Goal: Task Accomplishment & Management: Complete application form

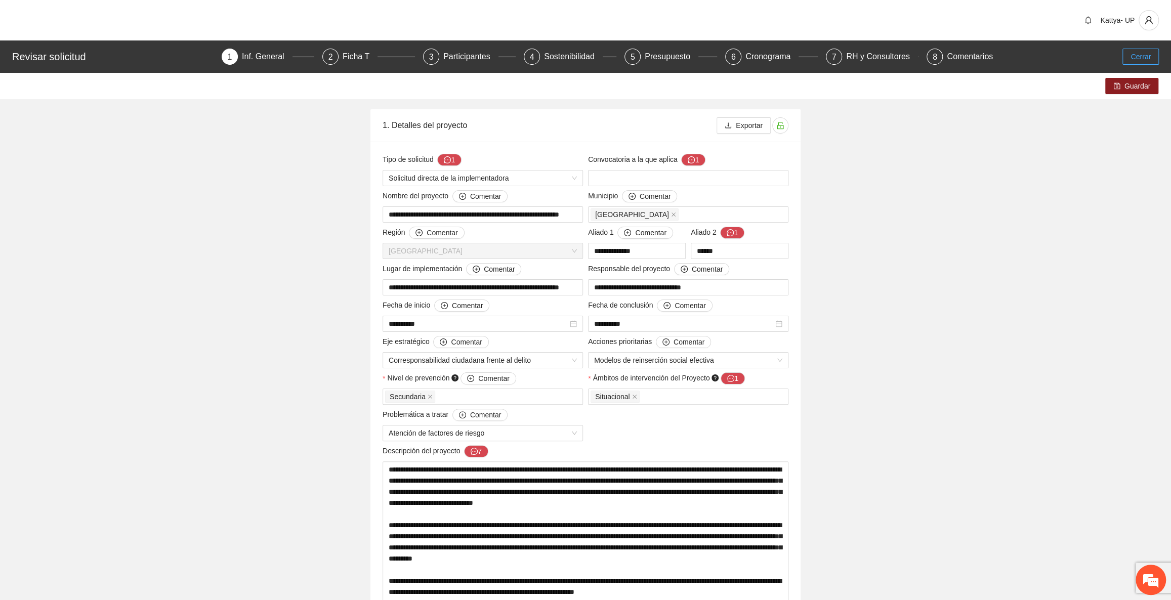
click at [1138, 55] on span "Cerrar" at bounding box center [1141, 56] width 20 height 11
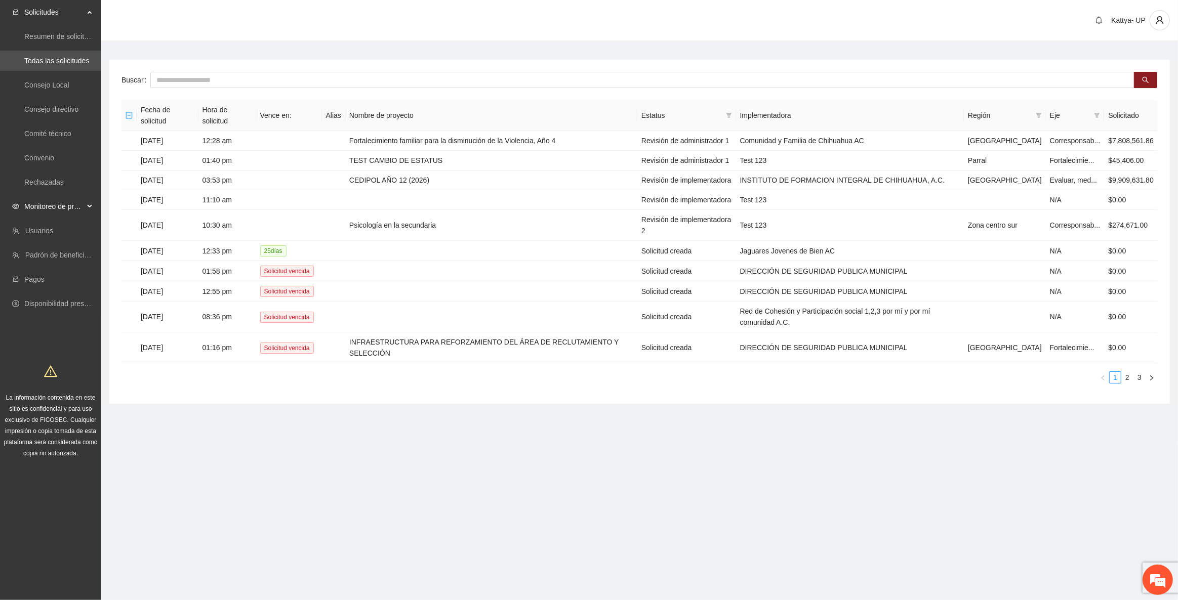
click at [80, 213] on span "Monitoreo de proyectos" at bounding box center [54, 206] width 60 height 20
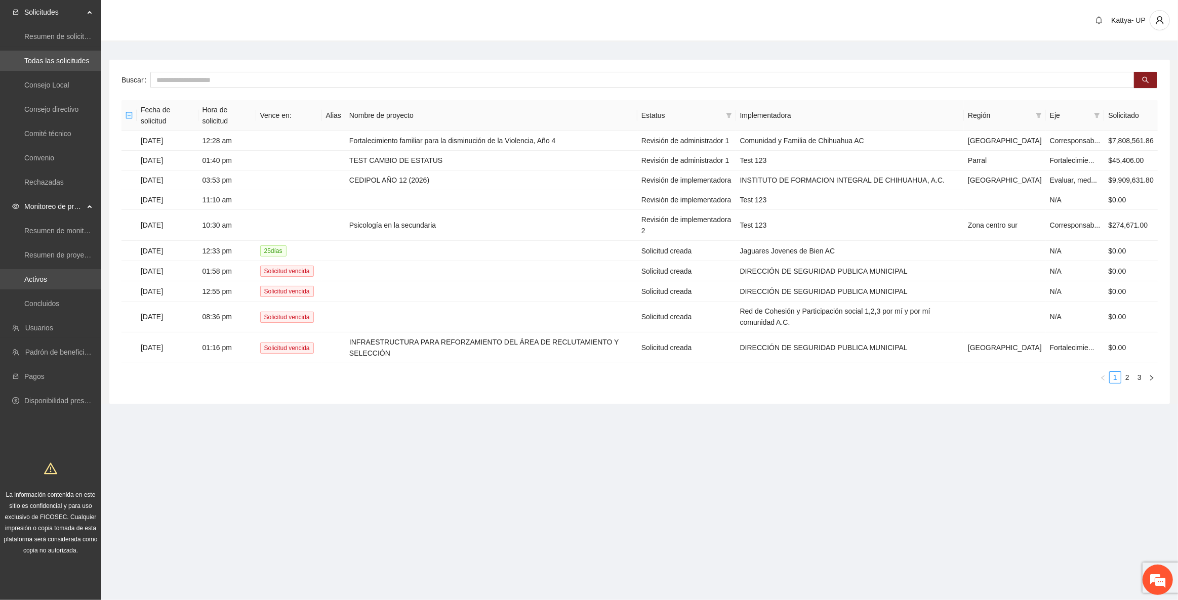
click at [47, 283] on link "Activos" at bounding box center [35, 279] width 23 height 8
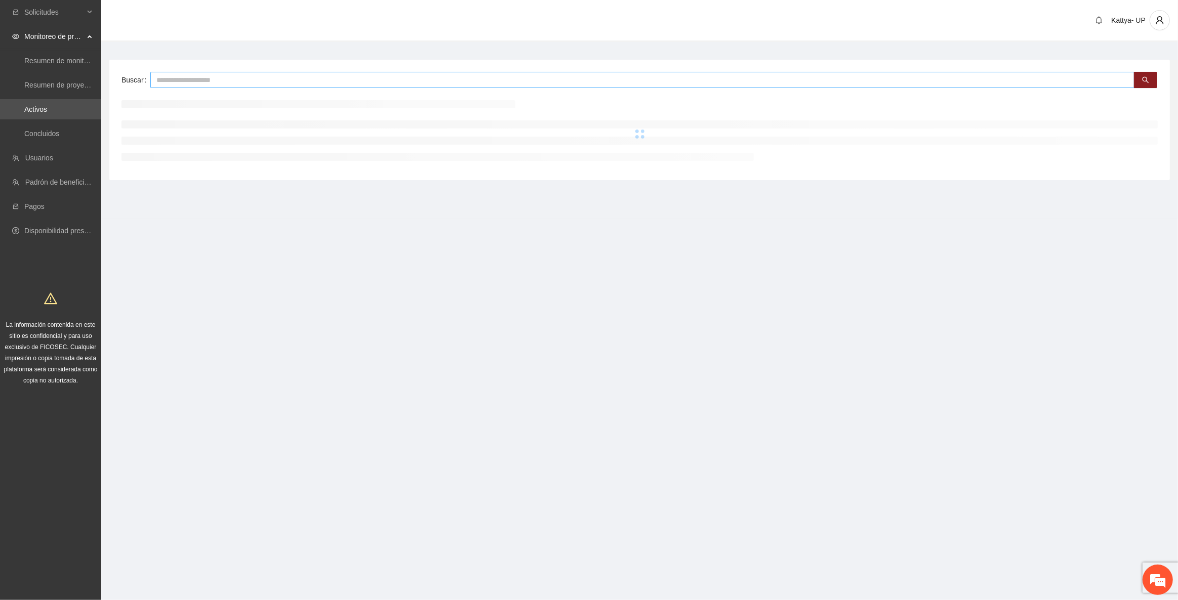
click at [236, 75] on input "text" at bounding box center [642, 80] width 984 height 16
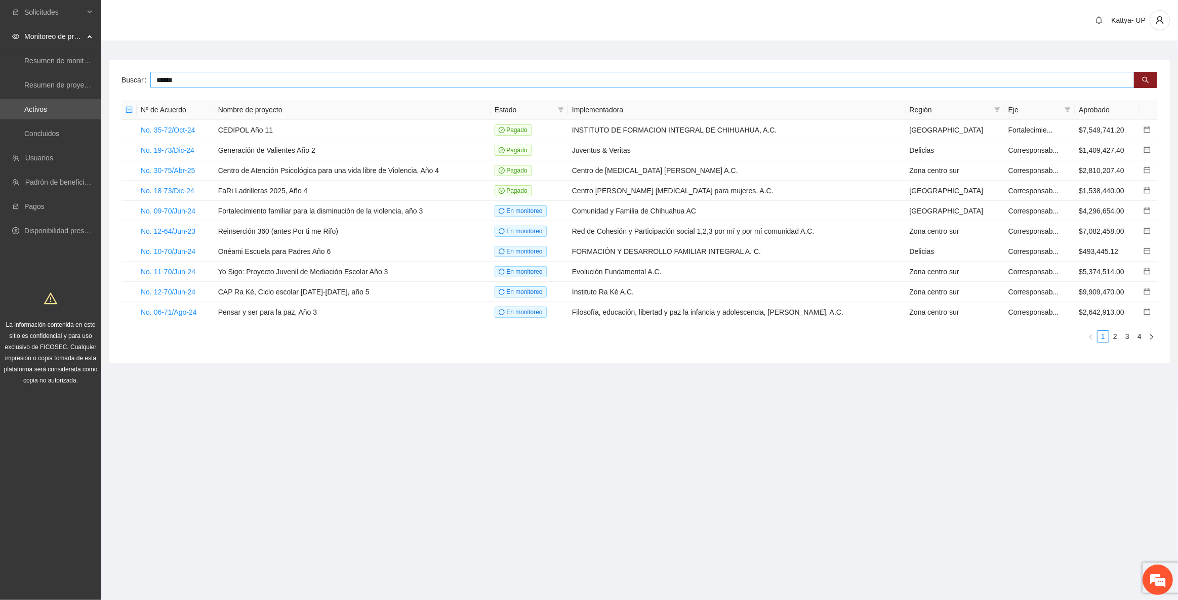
type input "******"
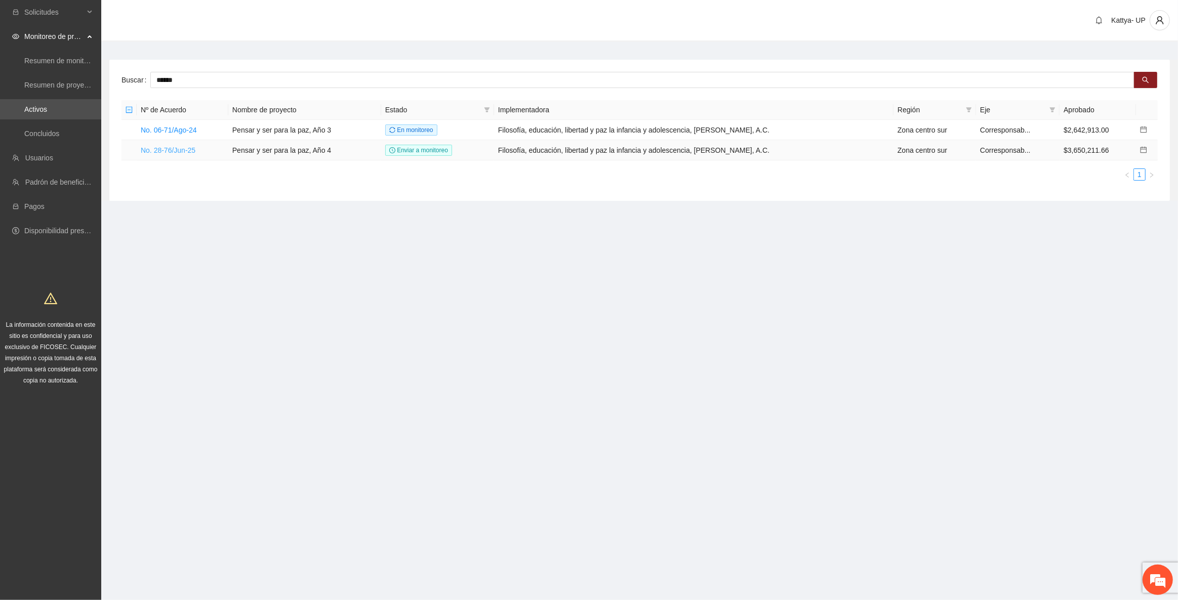
click at [184, 149] on link "No. 28-76/Jun-25" at bounding box center [168, 150] width 55 height 8
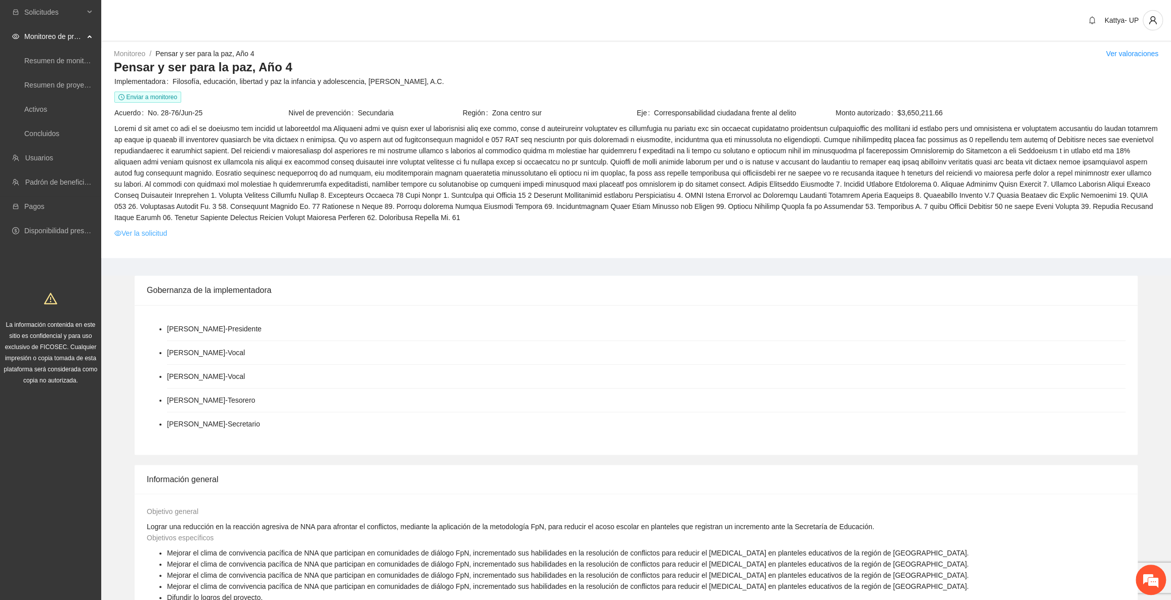
click at [137, 232] on link "Ver la solicitud" at bounding box center [140, 233] width 53 height 11
click at [1133, 52] on link "Ver valoraciones" at bounding box center [1132, 54] width 53 height 8
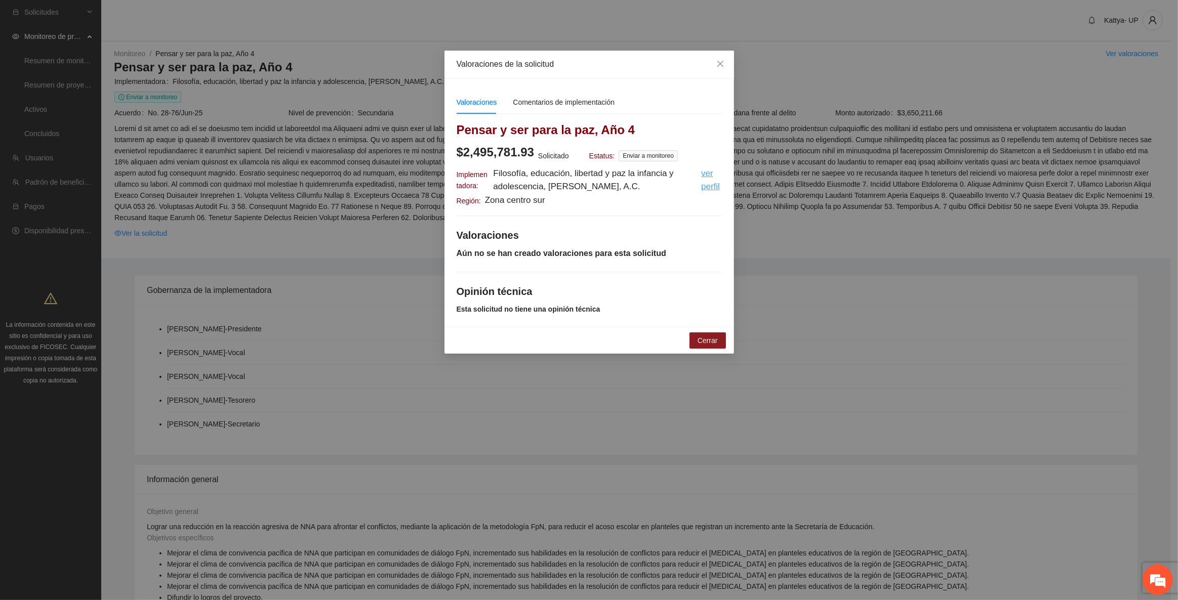
click at [704, 185] on u "ver perfil" at bounding box center [710, 180] width 19 height 23
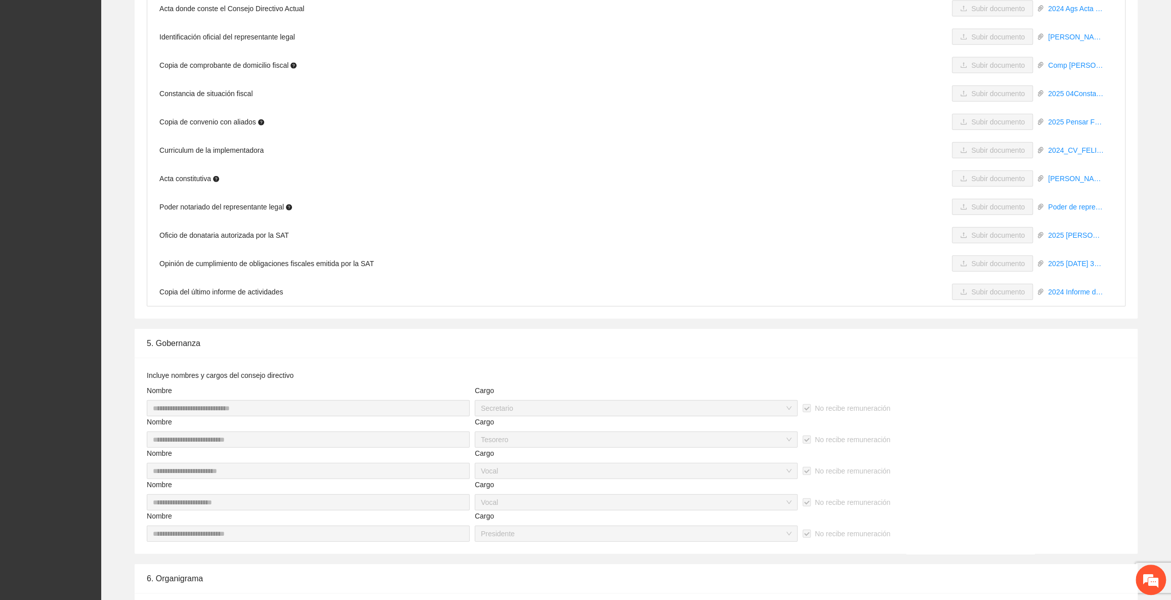
scroll to position [1803, 0]
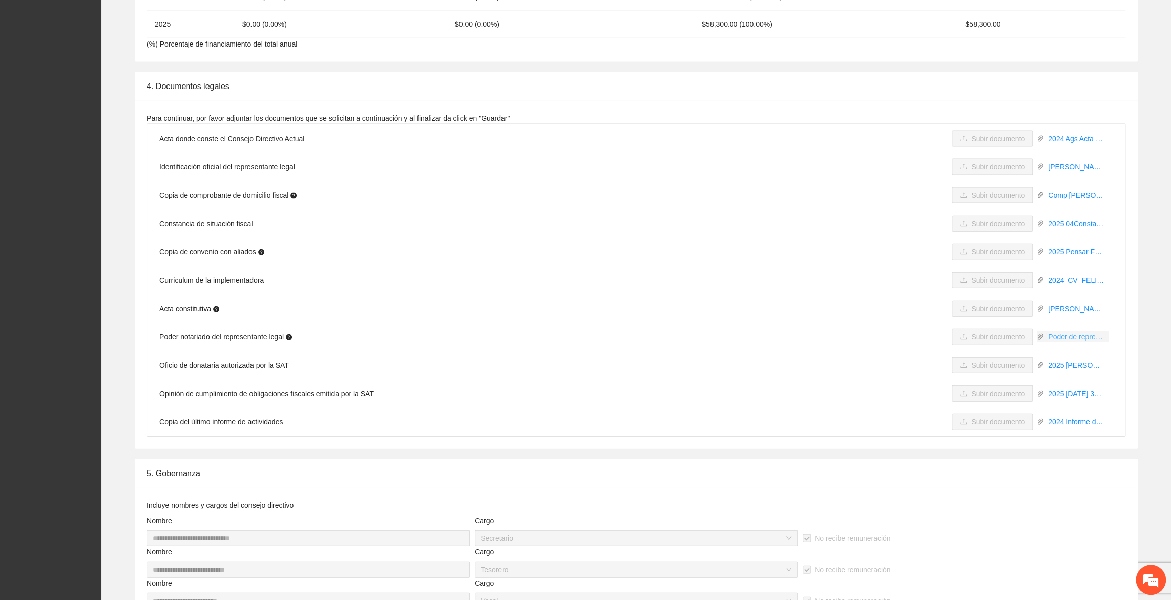
click at [1065, 339] on link "Poder de representante.pdf" at bounding box center [1076, 337] width 65 height 11
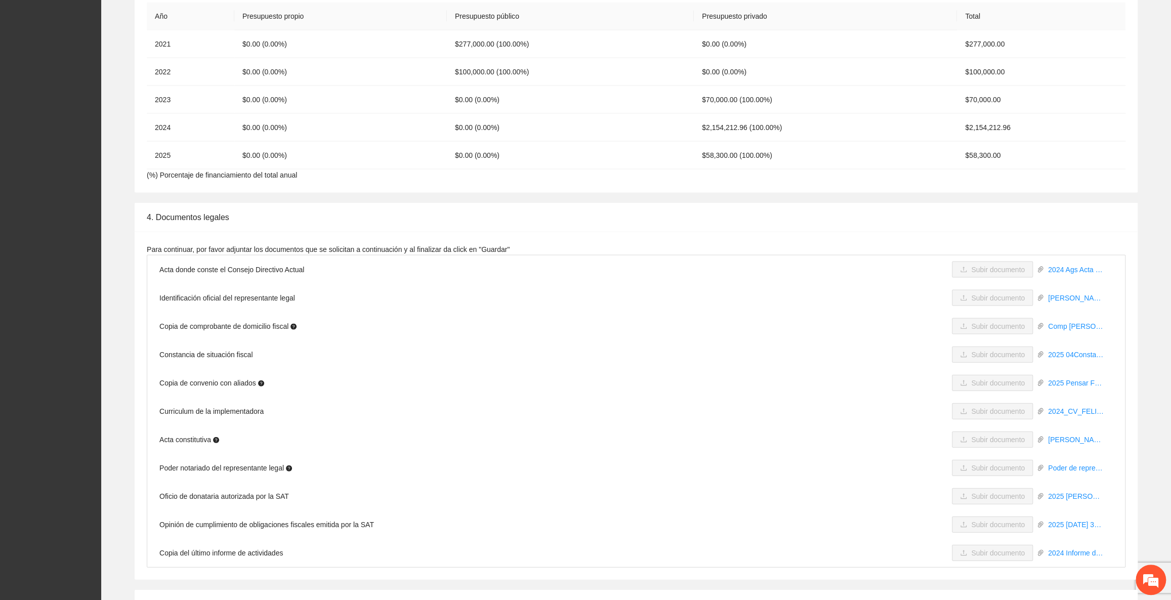
scroll to position [1573, 0]
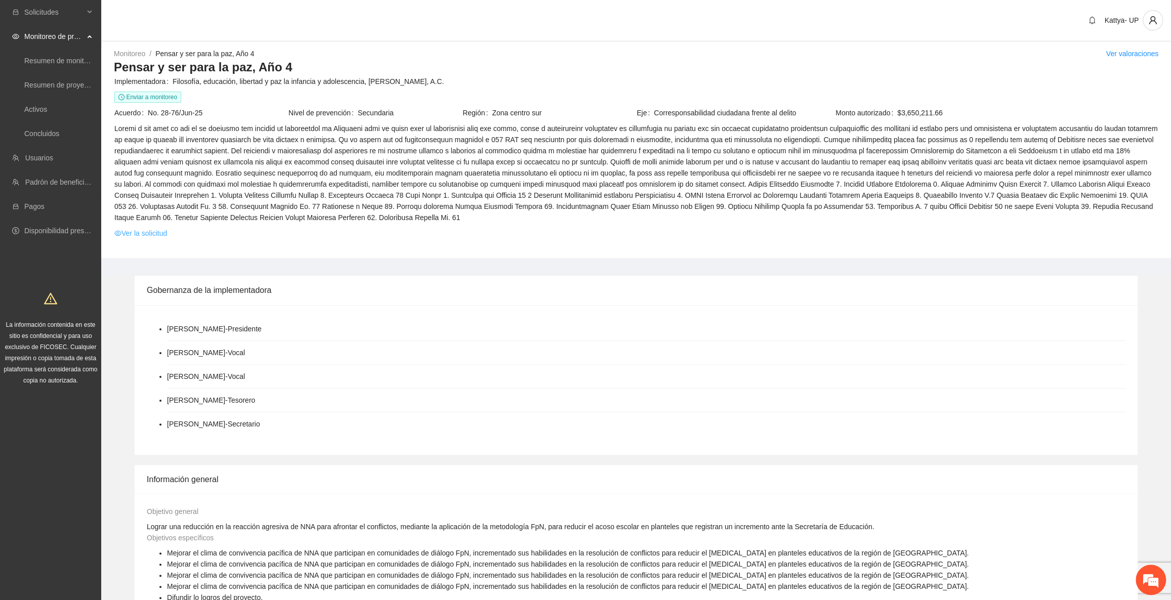
click at [162, 231] on link "Ver la solicitud" at bounding box center [140, 233] width 53 height 11
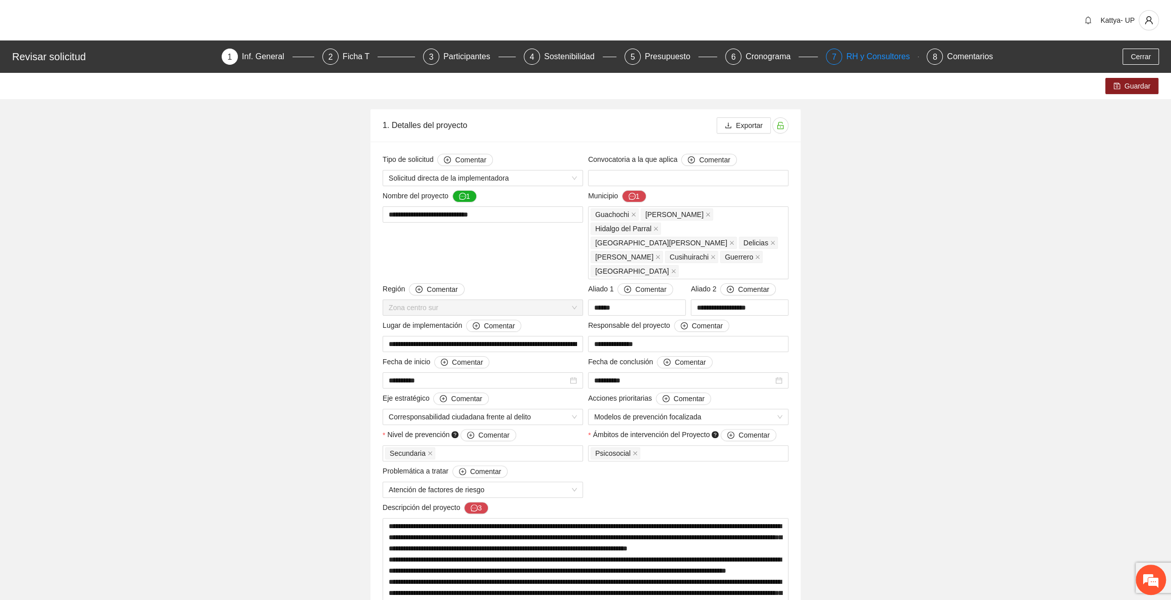
click at [870, 59] on div "RH y Consultores" at bounding box center [881, 57] width 71 height 16
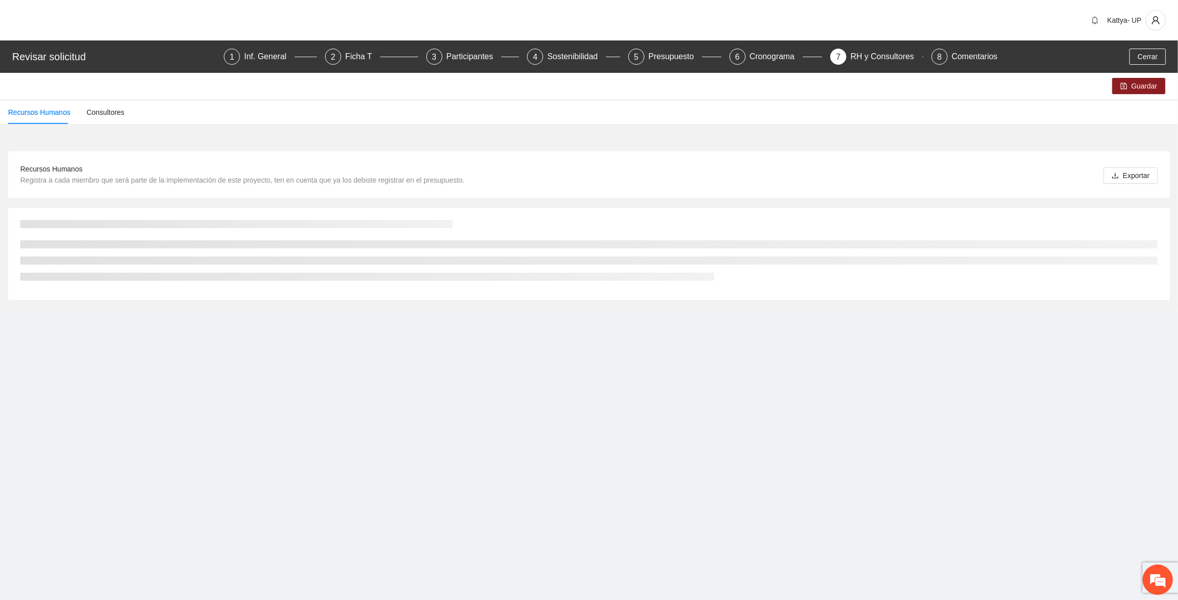
click at [869, 110] on div "Recursos Humanos Consultores" at bounding box center [589, 112] width 1178 height 23
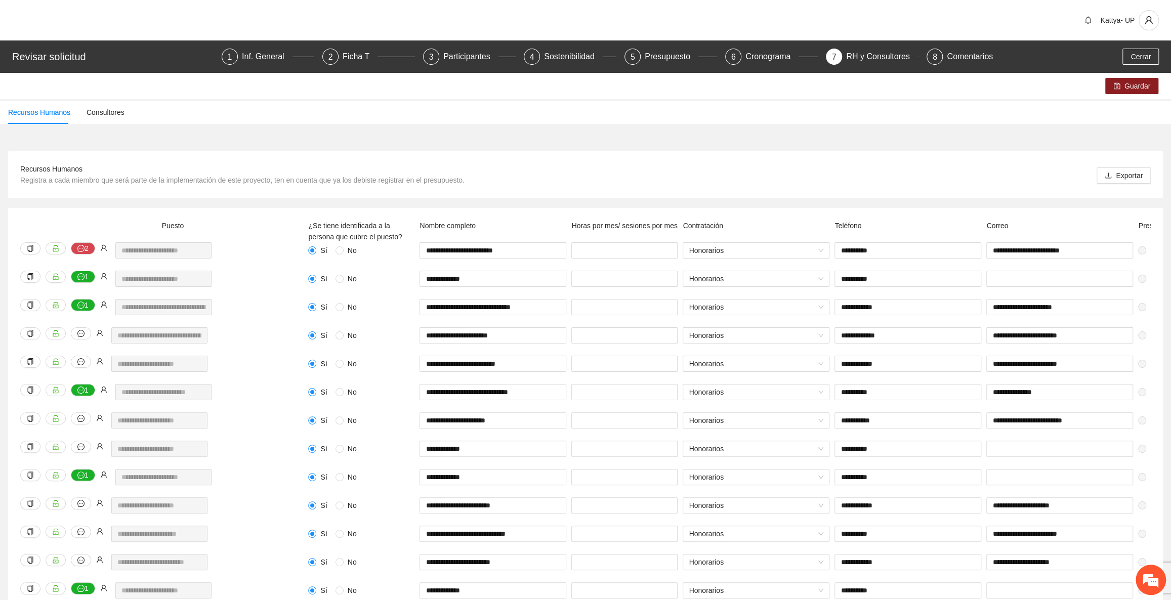
click at [563, 377] on div "**********" at bounding box center [493, 370] width 152 height 28
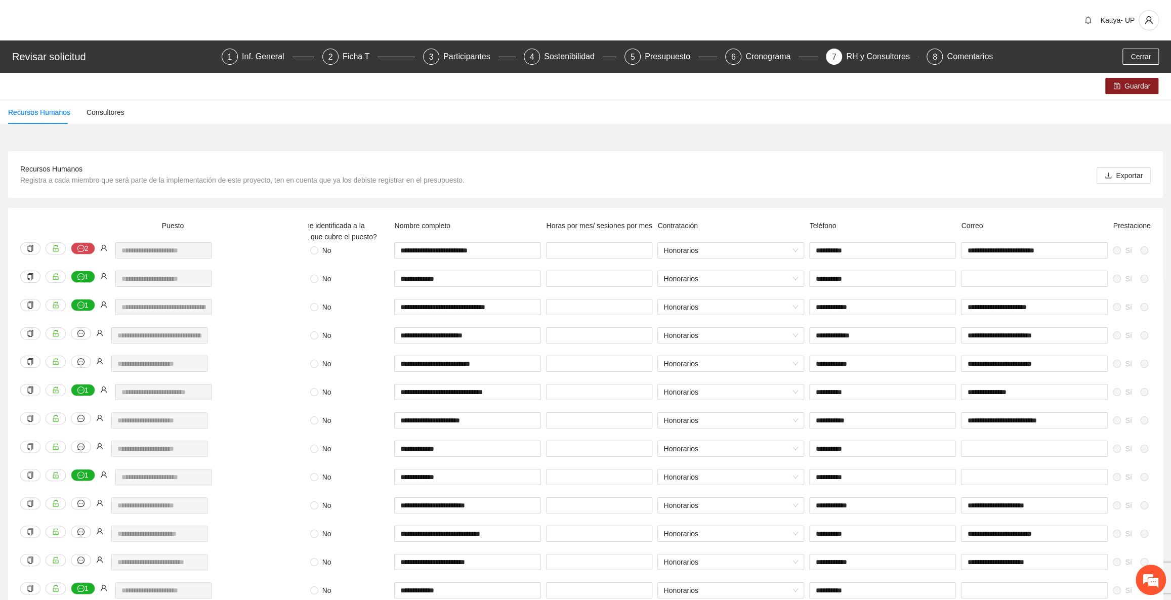
scroll to position [0, 121]
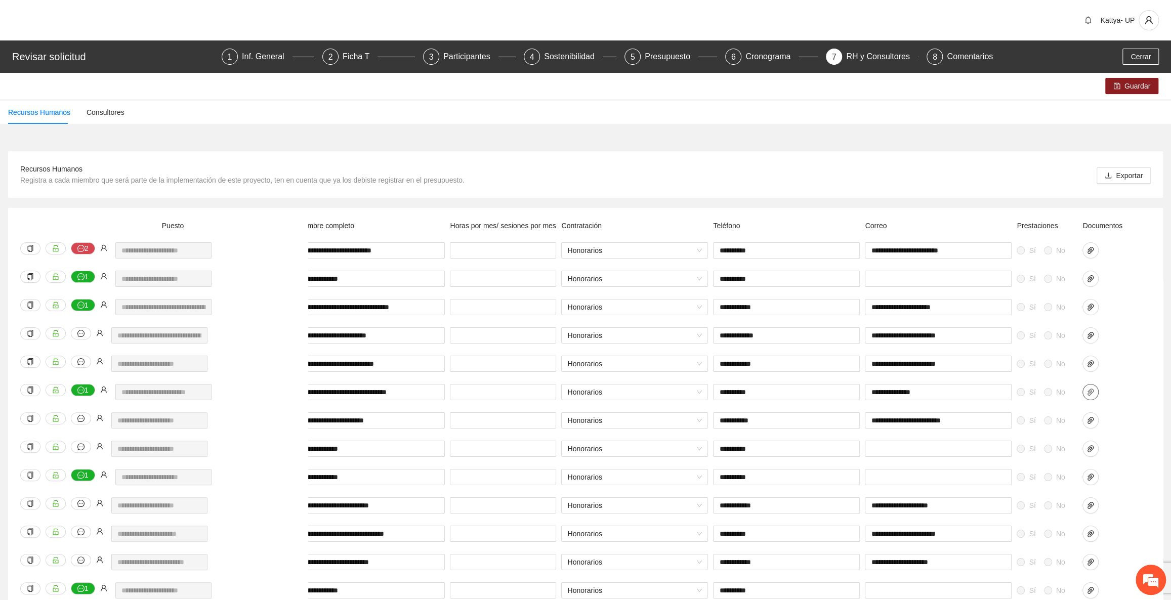
click at [1087, 395] on icon "paper-clip" at bounding box center [1091, 392] width 8 height 8
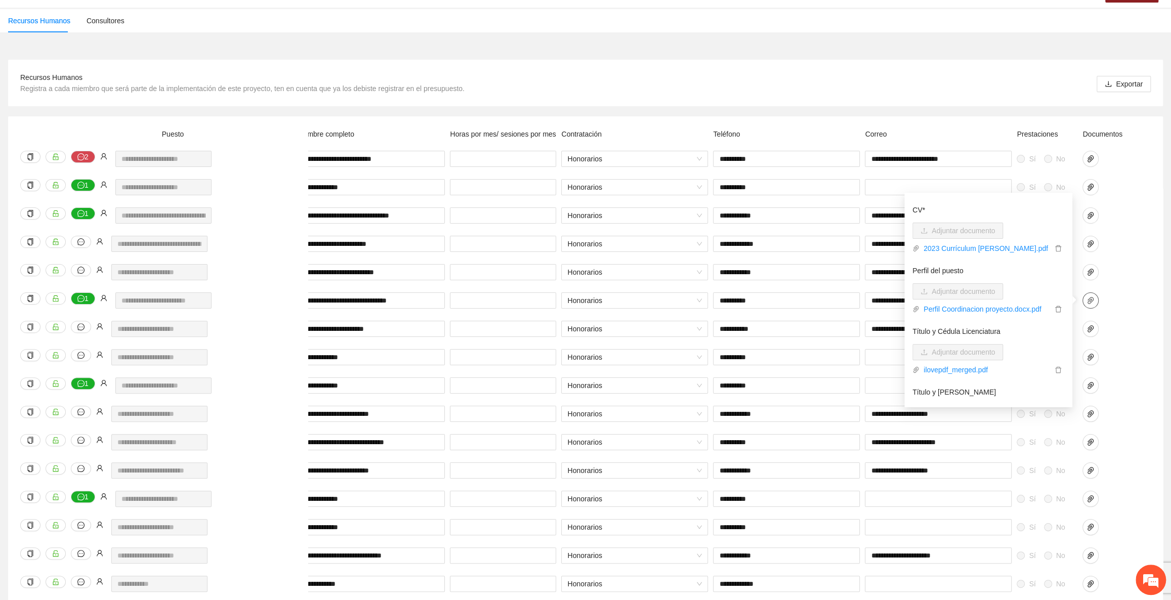
scroll to position [0, 0]
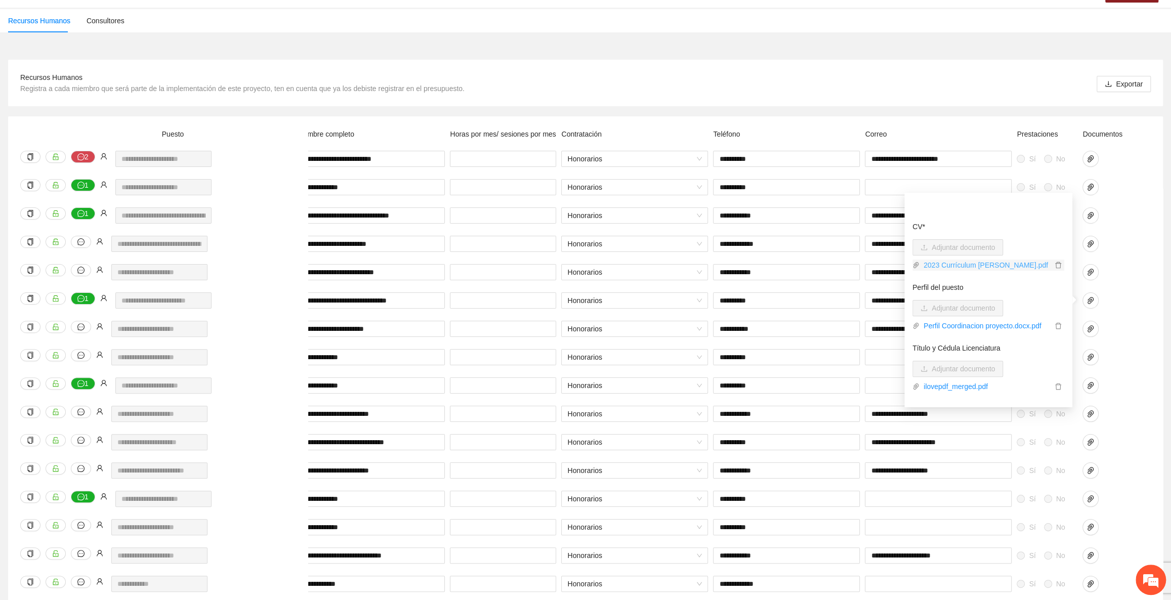
click at [961, 264] on link "2023 Currículum [PERSON_NAME].pdf" at bounding box center [986, 265] width 133 height 11
click at [1125, 205] on div at bounding box center [1105, 193] width 51 height 28
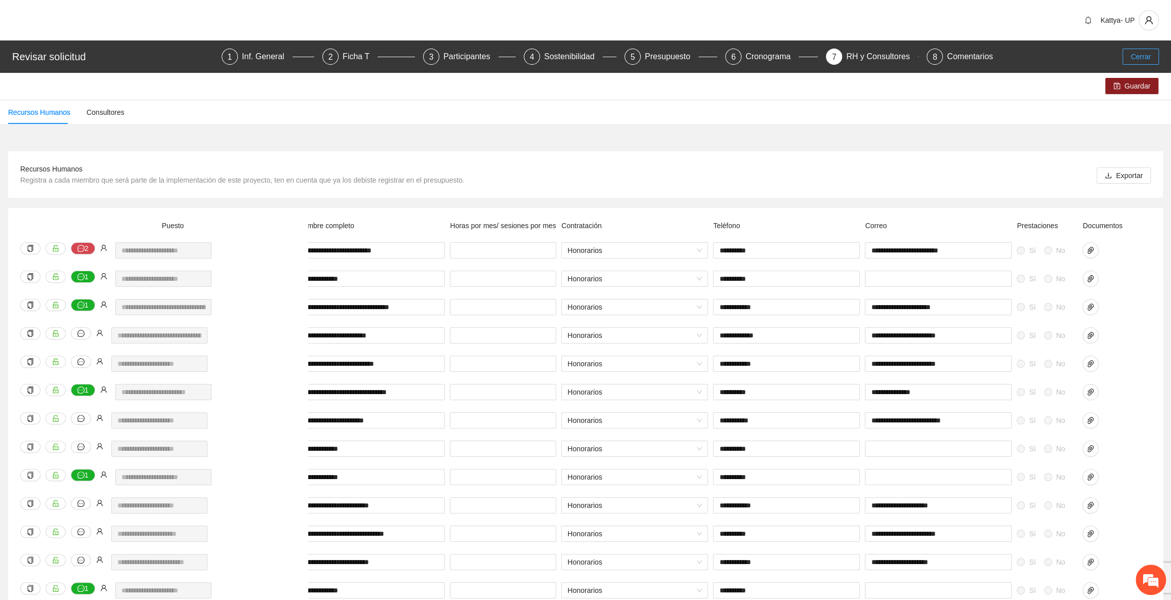
click at [1128, 55] on button "Cerrar" at bounding box center [1141, 57] width 36 height 16
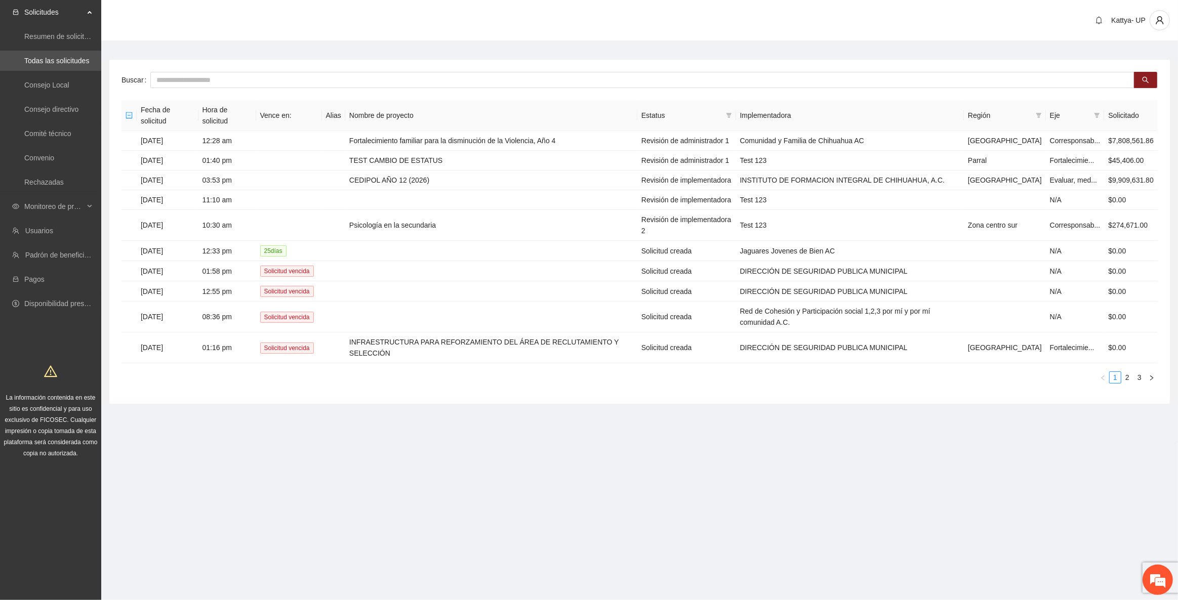
click at [465, 36] on div "Kattya- UP" at bounding box center [639, 21] width 1077 height 42
click at [731, 113] on icon "filter" at bounding box center [729, 115] width 6 height 5
click at [721, 140] on span "Revisión de administrador" at bounding box center [677, 144] width 109 height 11
click at [718, 178] on span "Revisión de administrador 1" at bounding box center [677, 177] width 92 height 8
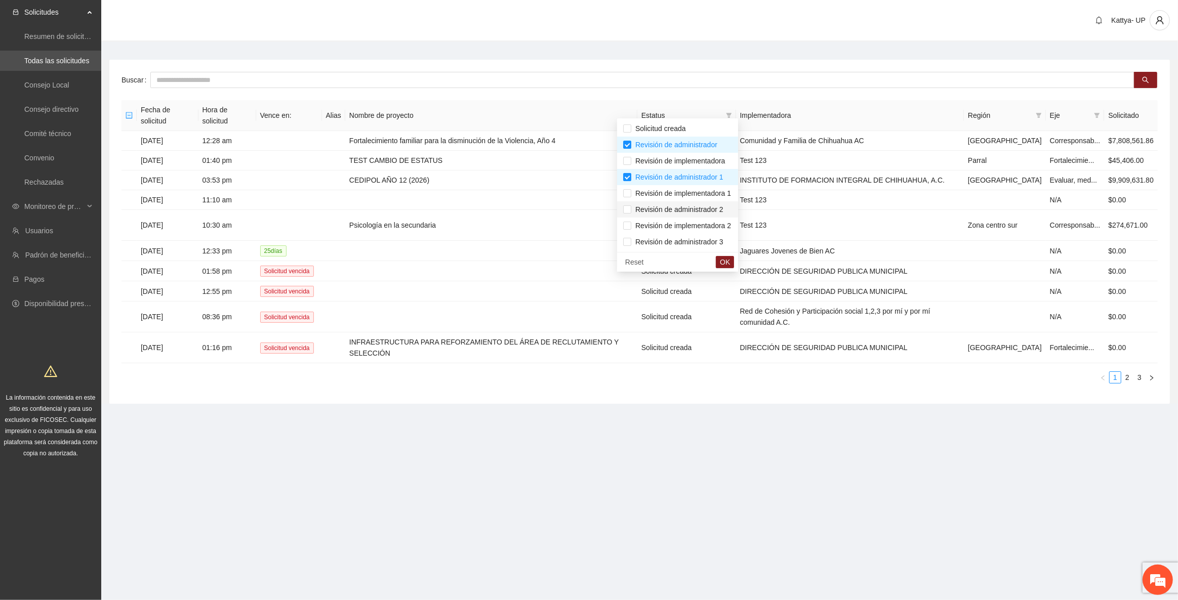
click at [714, 209] on span "Revisión de administrador 2" at bounding box center [677, 209] width 92 height 8
click at [730, 264] on span "OK" at bounding box center [725, 262] width 10 height 11
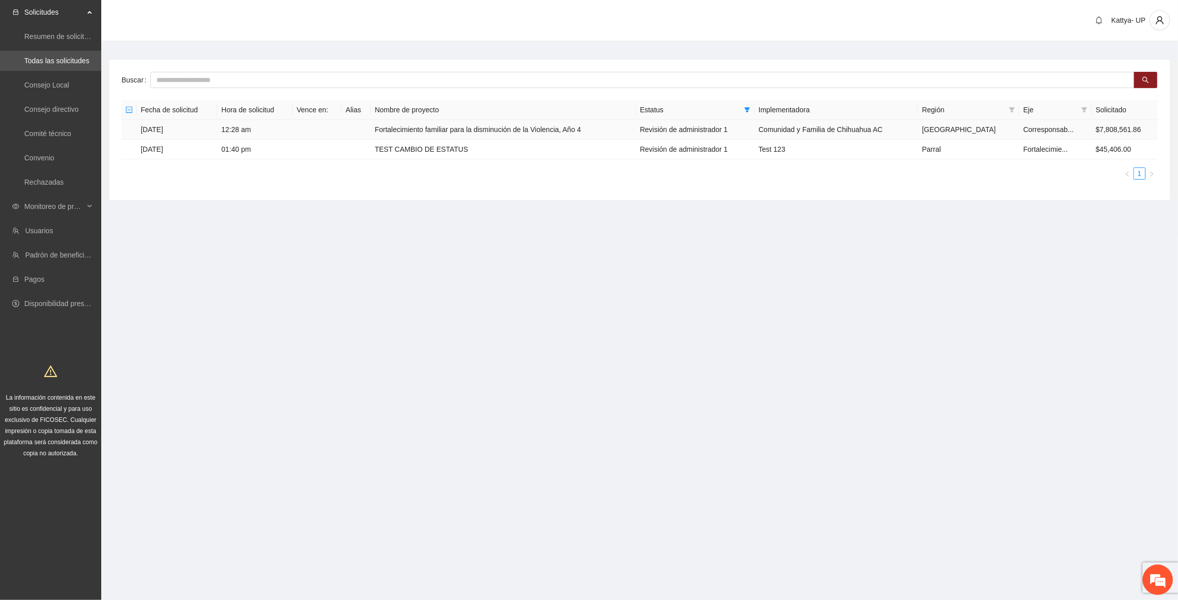
click at [478, 129] on td "Fortalecimiento familiar para la disminución de la Violencia, Año 4" at bounding box center [503, 130] width 265 height 20
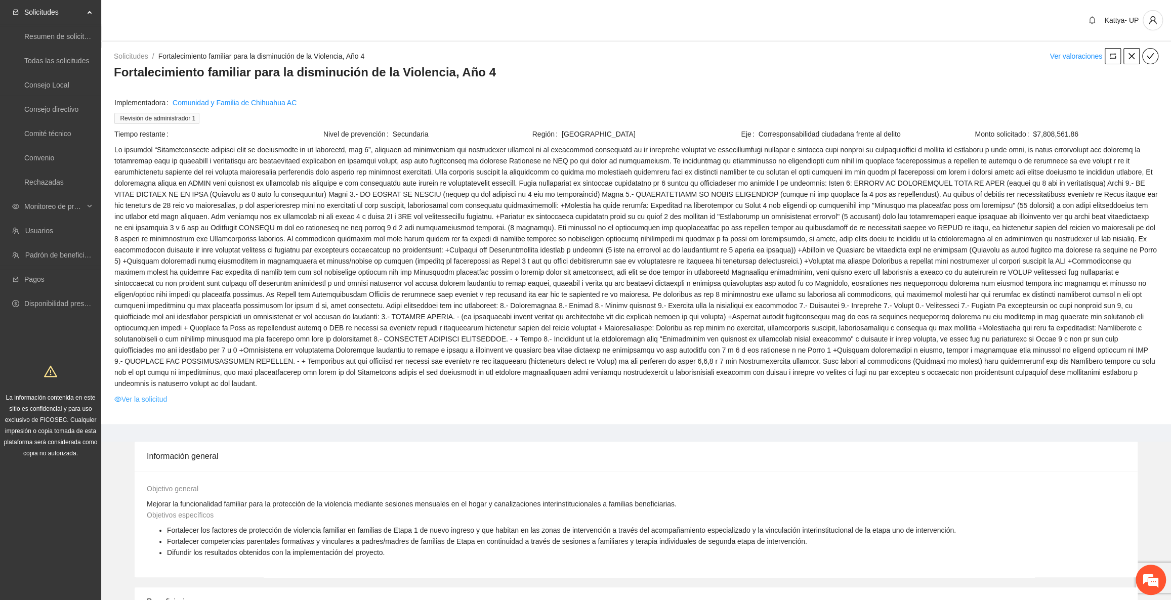
click at [138, 394] on link "Ver la solicitud" at bounding box center [140, 399] width 53 height 11
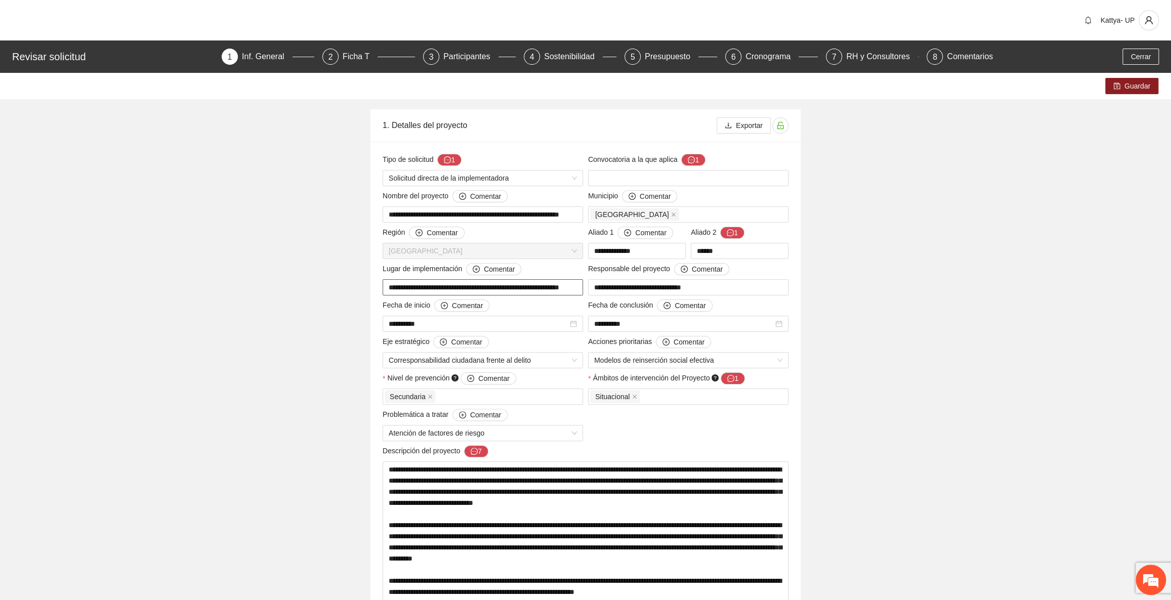
drag, startPoint x: 478, startPoint y: 286, endPoint x: 572, endPoint y: 291, distance: 93.7
click at [572, 291] on input "**********" at bounding box center [483, 287] width 200 height 16
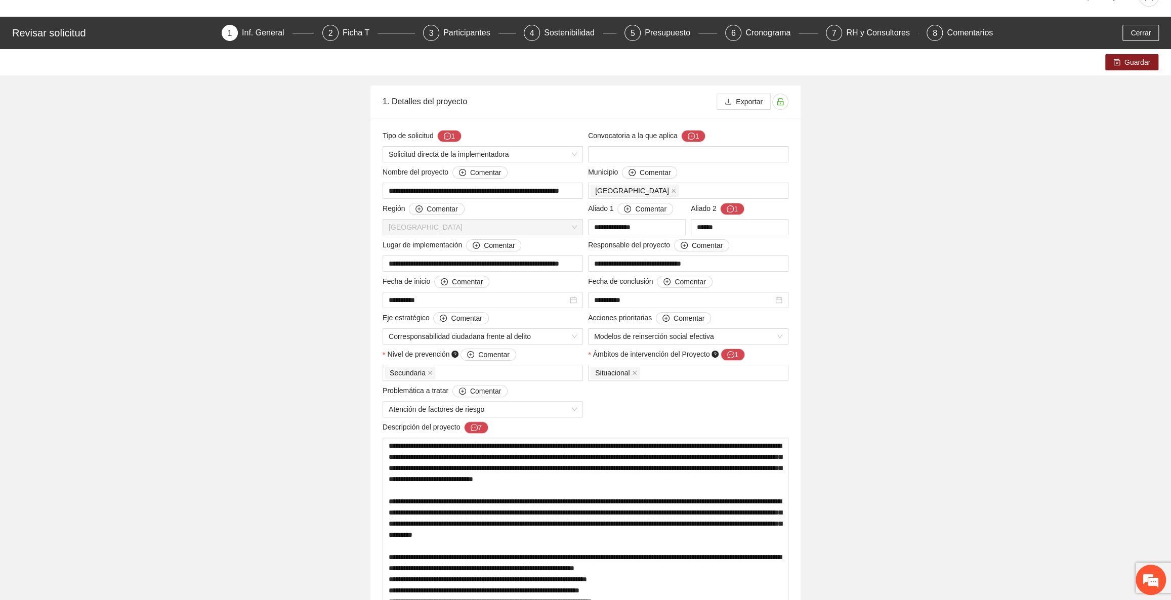
scroll to position [0, 0]
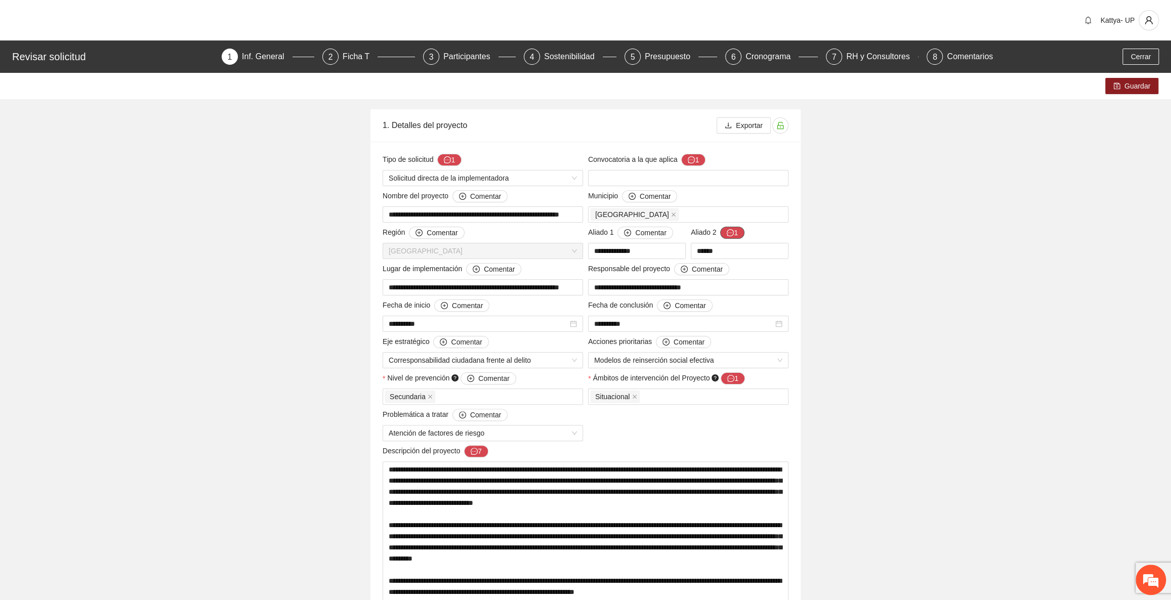
click at [734, 232] on button "1" at bounding box center [732, 233] width 24 height 12
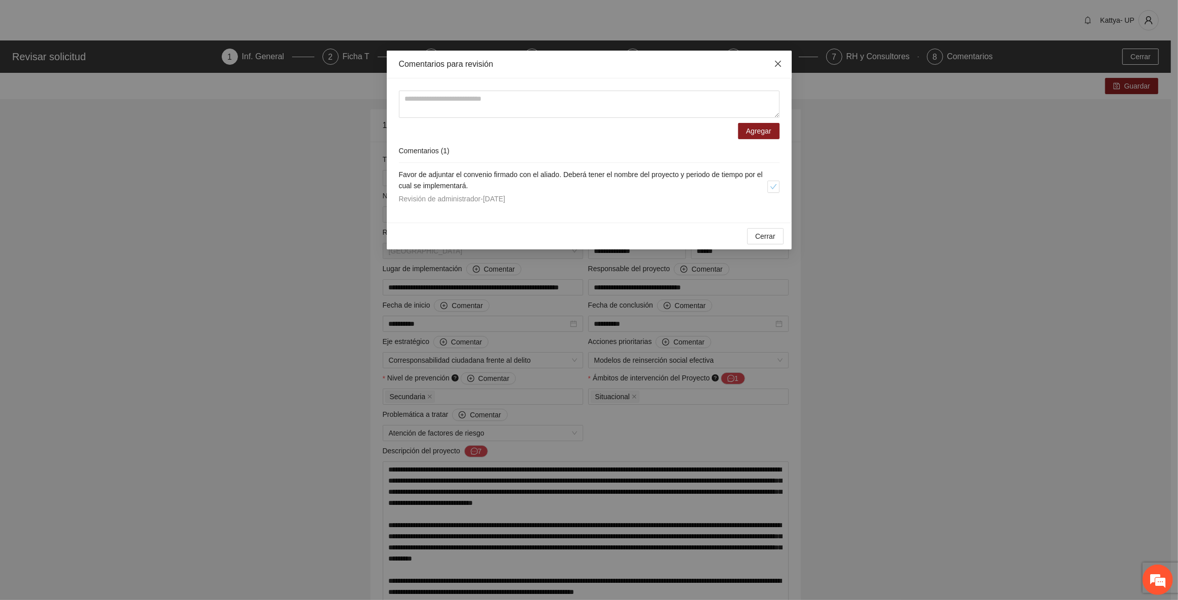
click at [771, 70] on span "Close" at bounding box center [777, 64] width 27 height 27
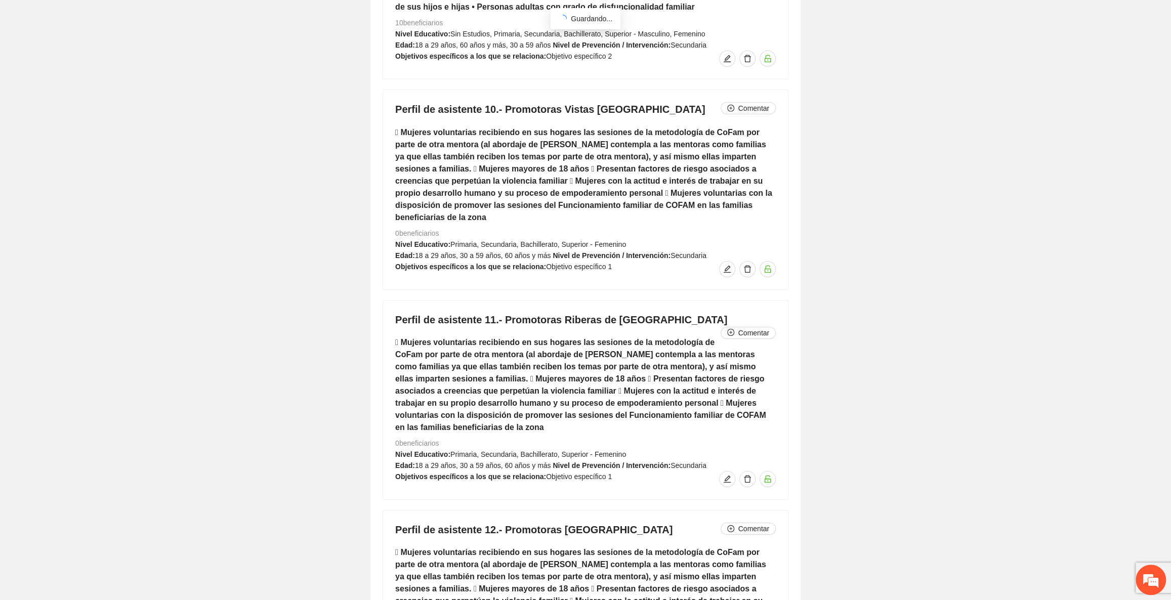
scroll to position [6202, 0]
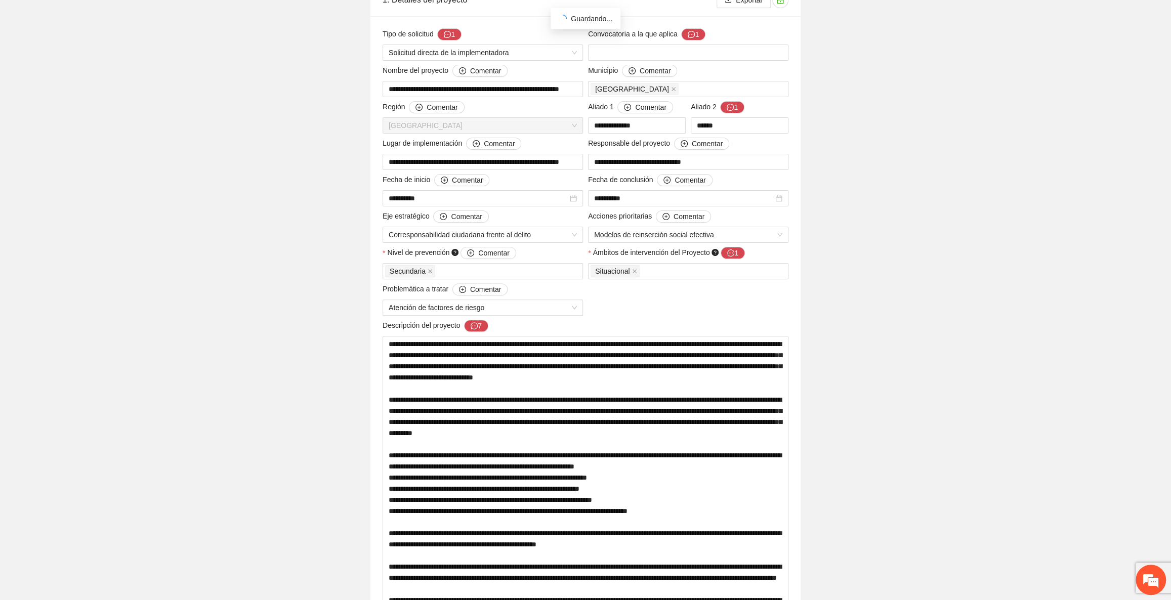
scroll to position [40, 0]
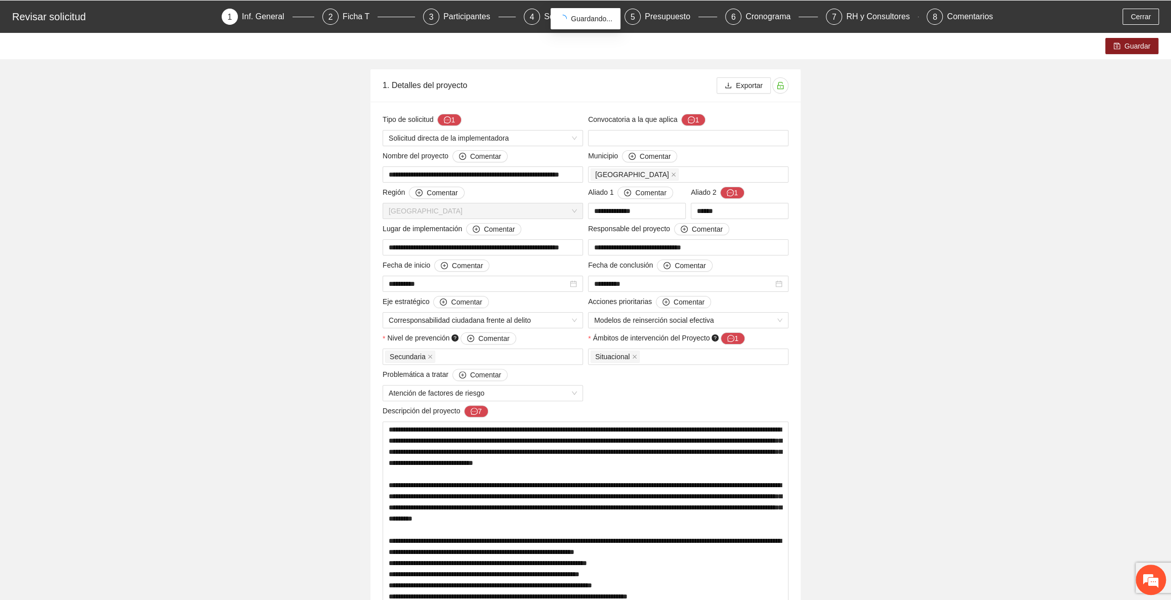
click at [455, 121] on button "1" at bounding box center [449, 120] width 24 height 12
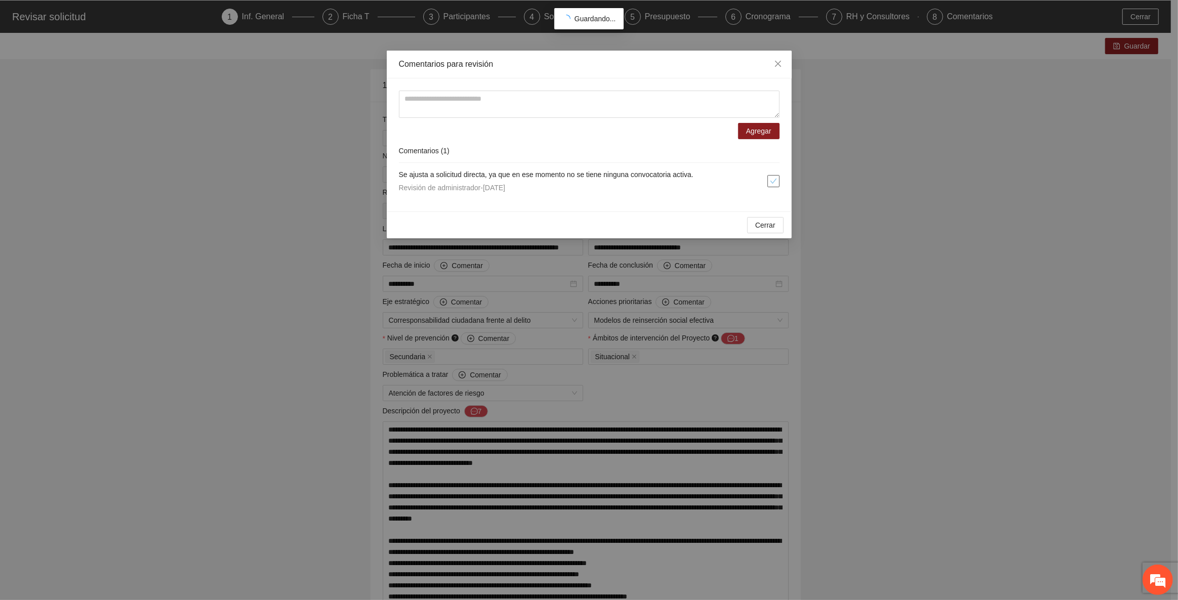
click at [777, 179] on span "check" at bounding box center [773, 181] width 11 height 7
click at [764, 222] on span "Cerrar" at bounding box center [765, 225] width 20 height 11
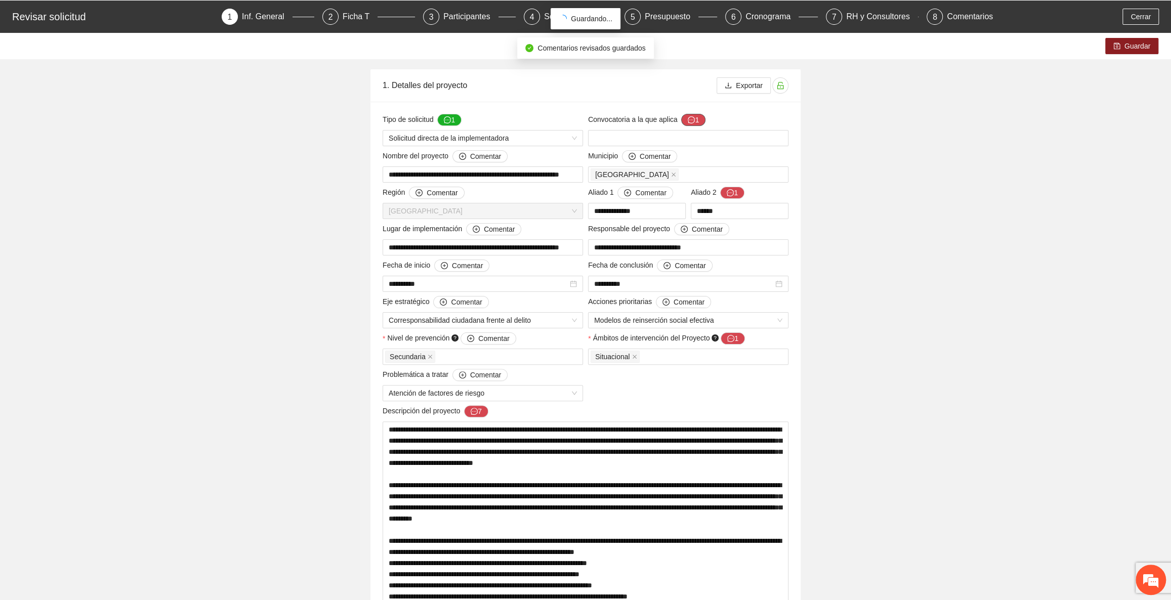
click at [694, 118] on button "1" at bounding box center [693, 120] width 24 height 12
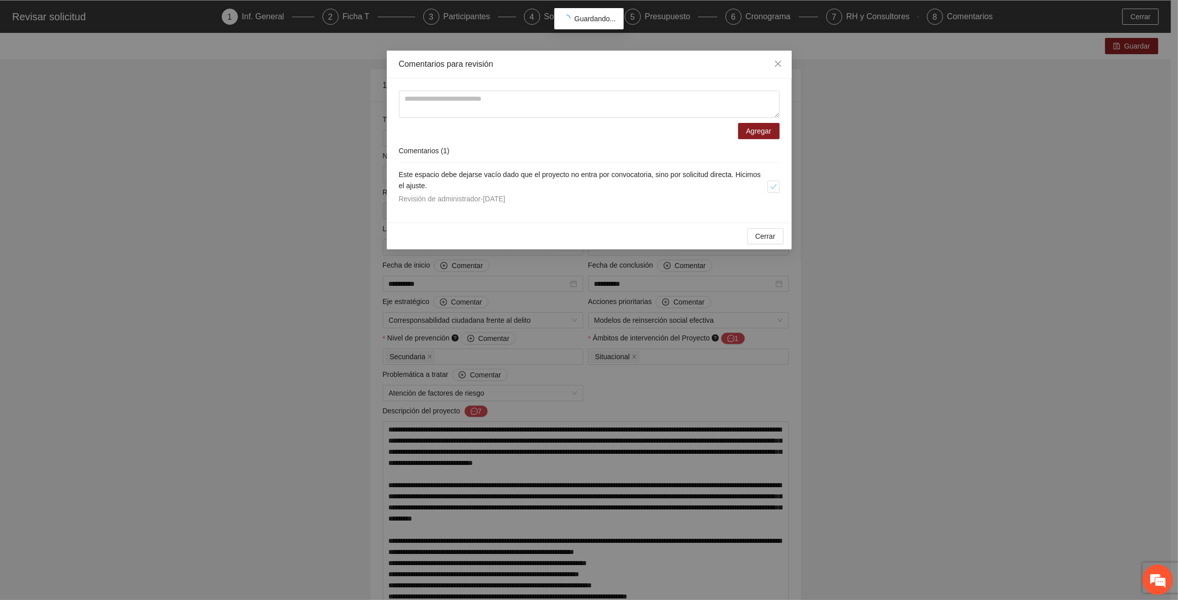
click at [775, 192] on li "Este espacio debe dejarse vacío dado que el proyecto no entra por convocatoria,…" at bounding box center [589, 187] width 381 height 48
click at [773, 188] on icon "check" at bounding box center [773, 186] width 7 height 5
click at [774, 234] on span "Cerrar" at bounding box center [765, 236] width 20 height 11
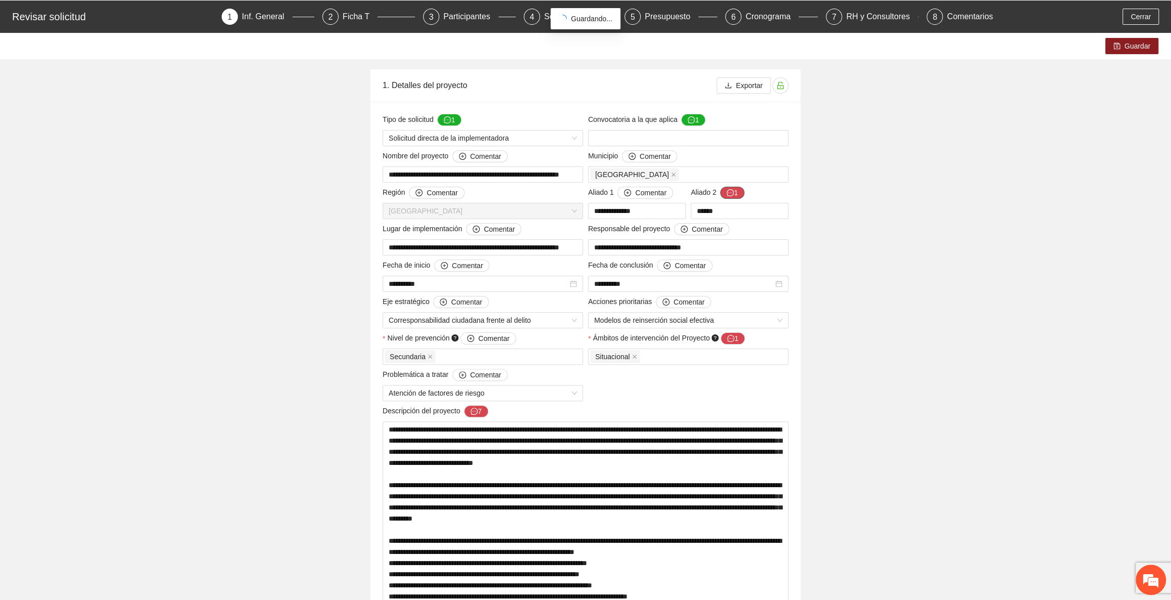
click at [728, 193] on icon "message" at bounding box center [730, 192] width 7 height 7
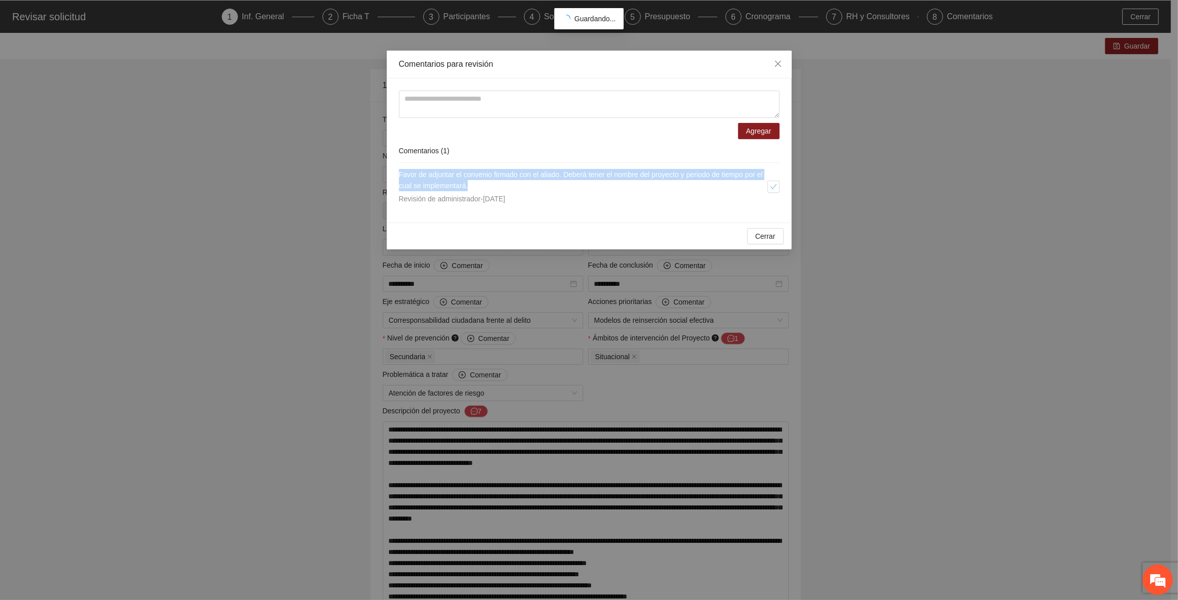
drag, startPoint x: 507, startPoint y: 187, endPoint x: 395, endPoint y: 176, distance: 112.4
click at [395, 176] on div "Agregar Comentarios ( 1 ) Favor de adjuntar el convenio firmado con el aliado. …" at bounding box center [589, 150] width 405 height 144
copy span "Favor de adjuntar el convenio firmado con el aliado. Deberá tener el nombre del…"
click at [445, 111] on textarea at bounding box center [589, 104] width 381 height 27
paste textarea "**********"
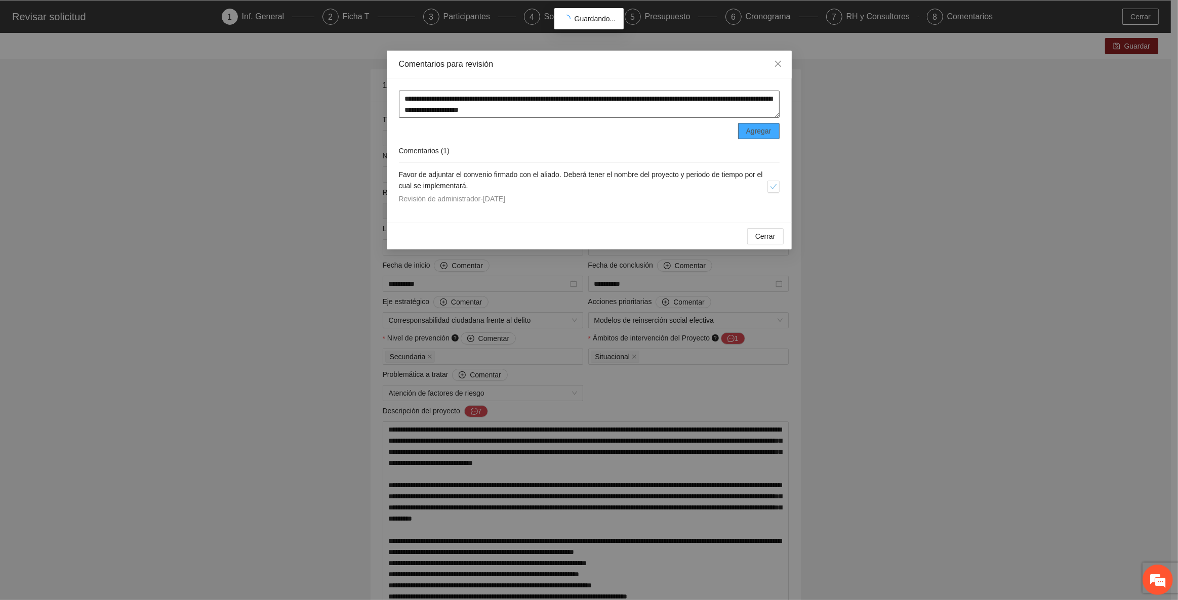
type textarea "**********"
click at [771, 132] on button "Agregar" at bounding box center [759, 131] width 42 height 16
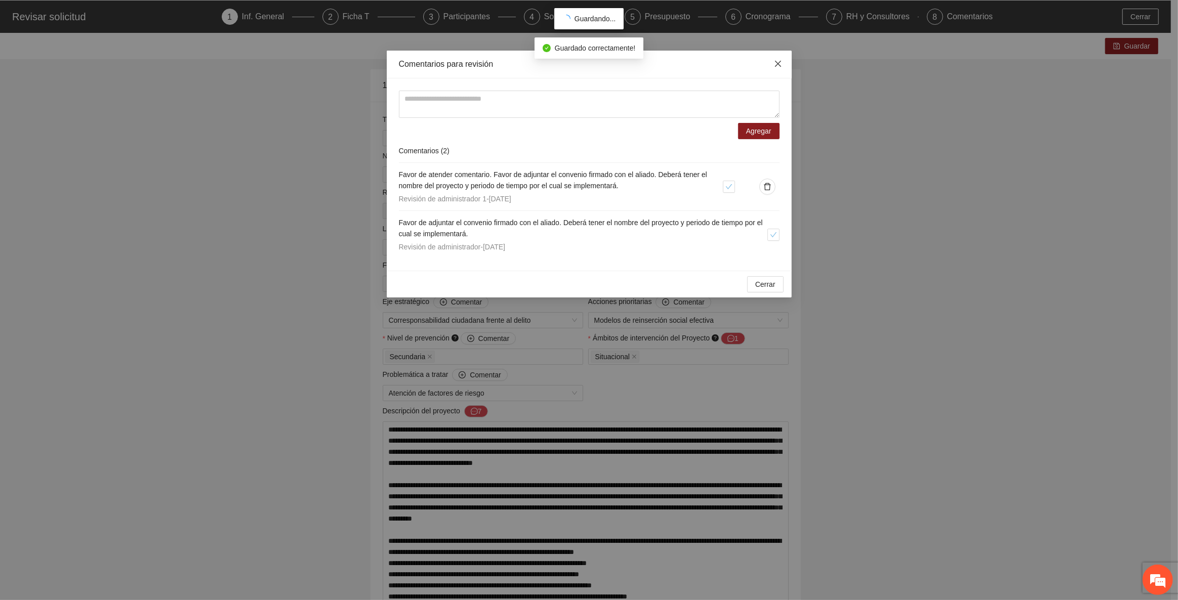
click at [777, 66] on icon "close" at bounding box center [778, 64] width 8 height 8
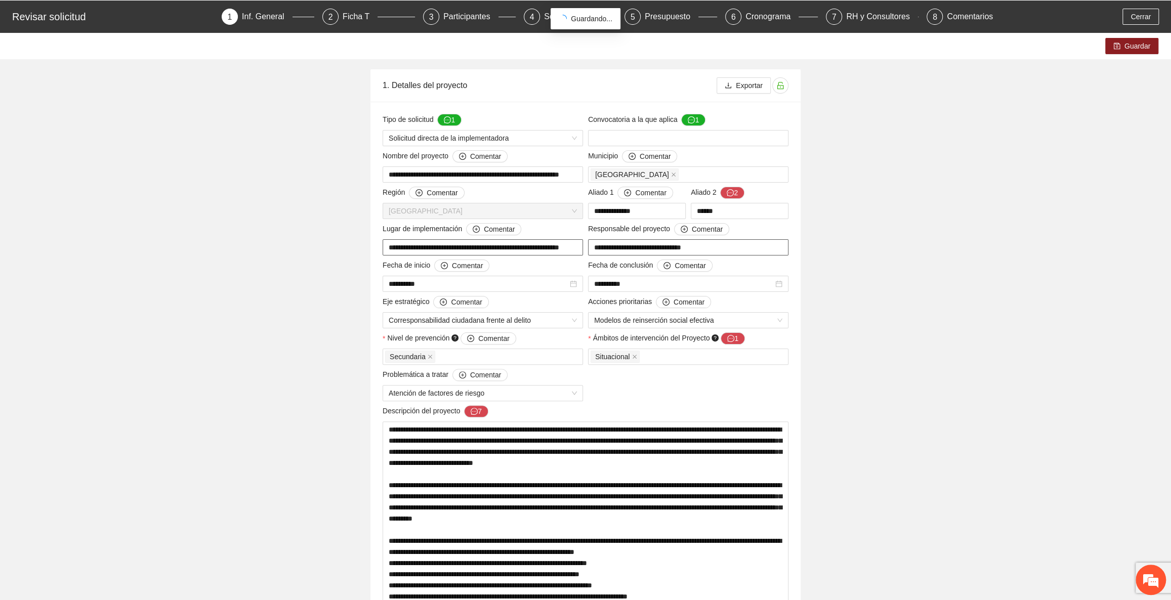
scroll to position [0, 25]
drag, startPoint x: 482, startPoint y: 248, endPoint x: 586, endPoint y: 255, distance: 104.0
click at [481, 228] on button "Comentar" at bounding box center [493, 229] width 55 height 12
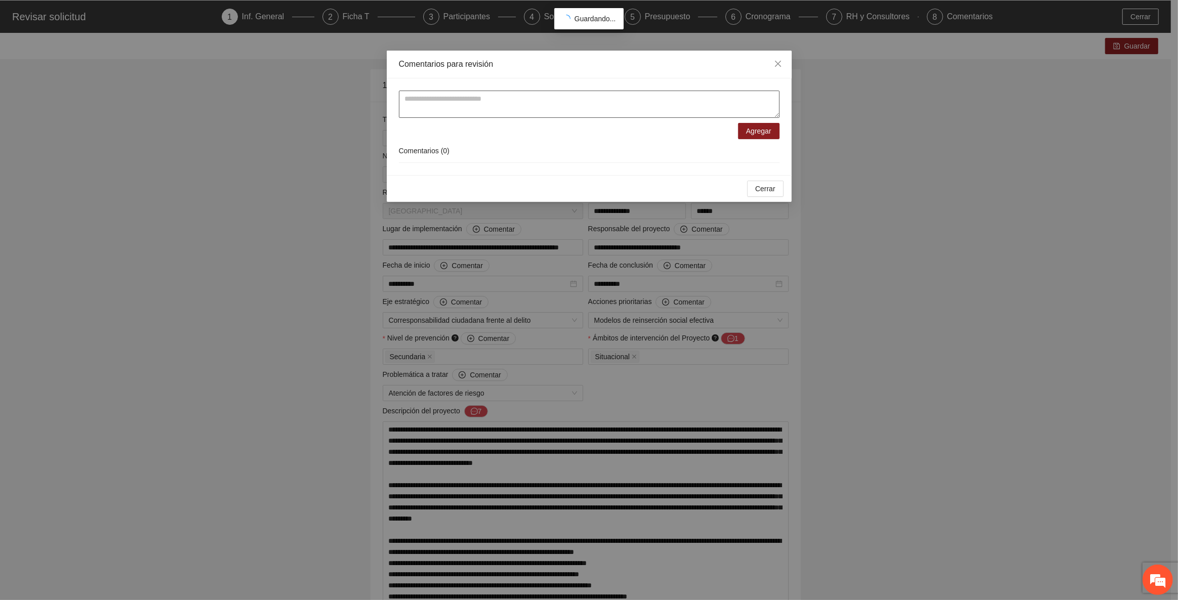
click at [475, 113] on textarea at bounding box center [589, 104] width 381 height 27
type textarea "**********"
click at [761, 131] on span "Agregar" at bounding box center [758, 131] width 25 height 11
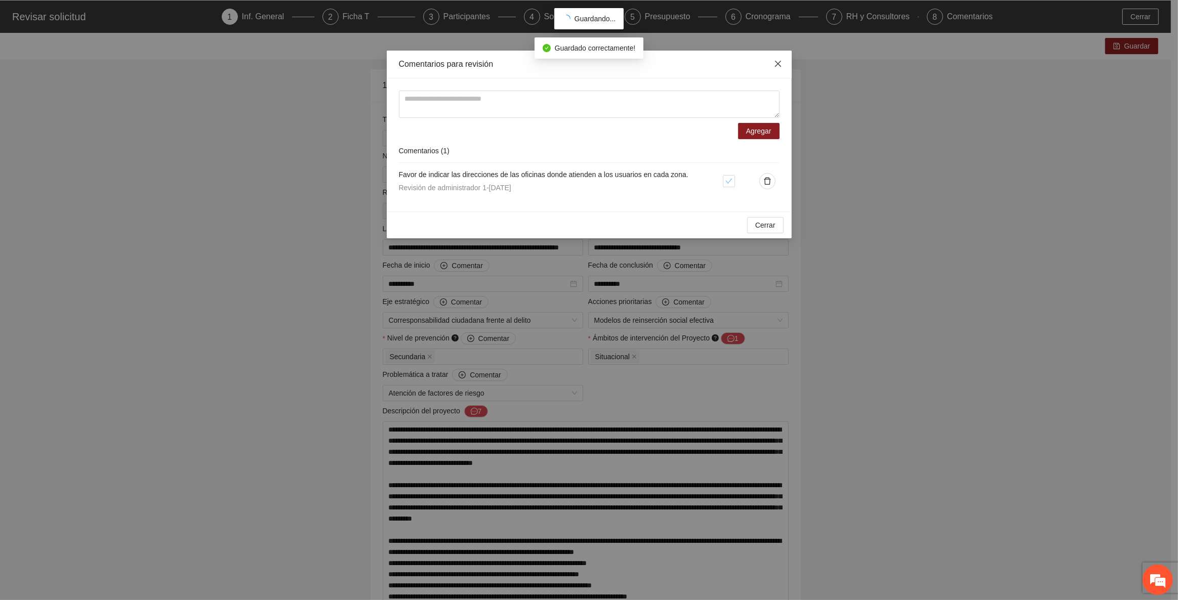
click at [775, 67] on icon "close" at bounding box center [778, 64] width 8 height 8
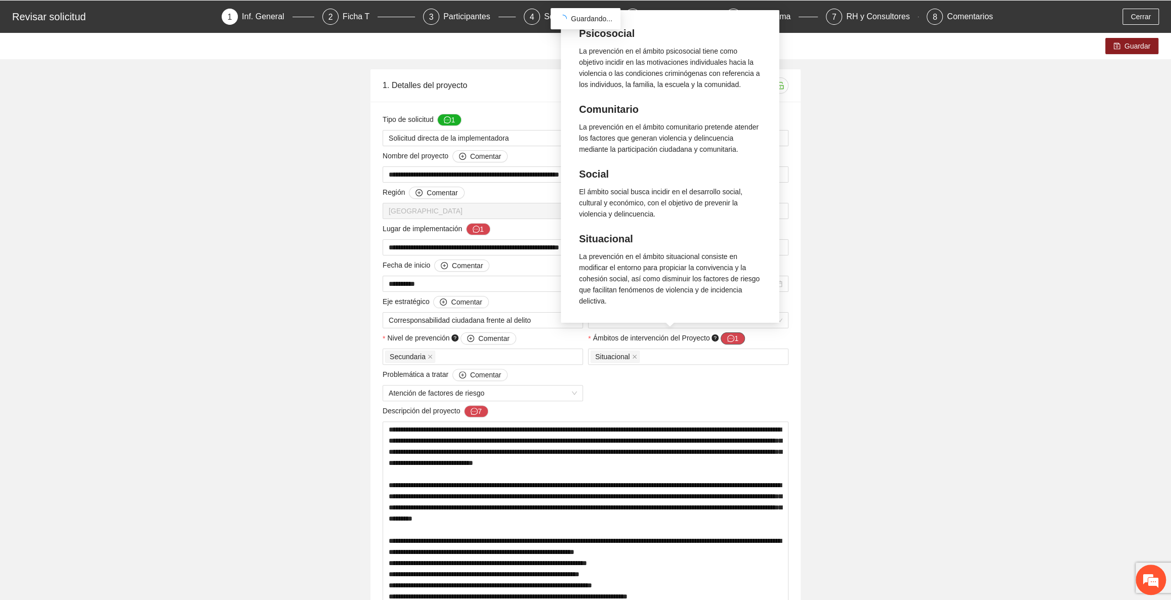
click at [735, 341] on button "1" at bounding box center [733, 339] width 24 height 12
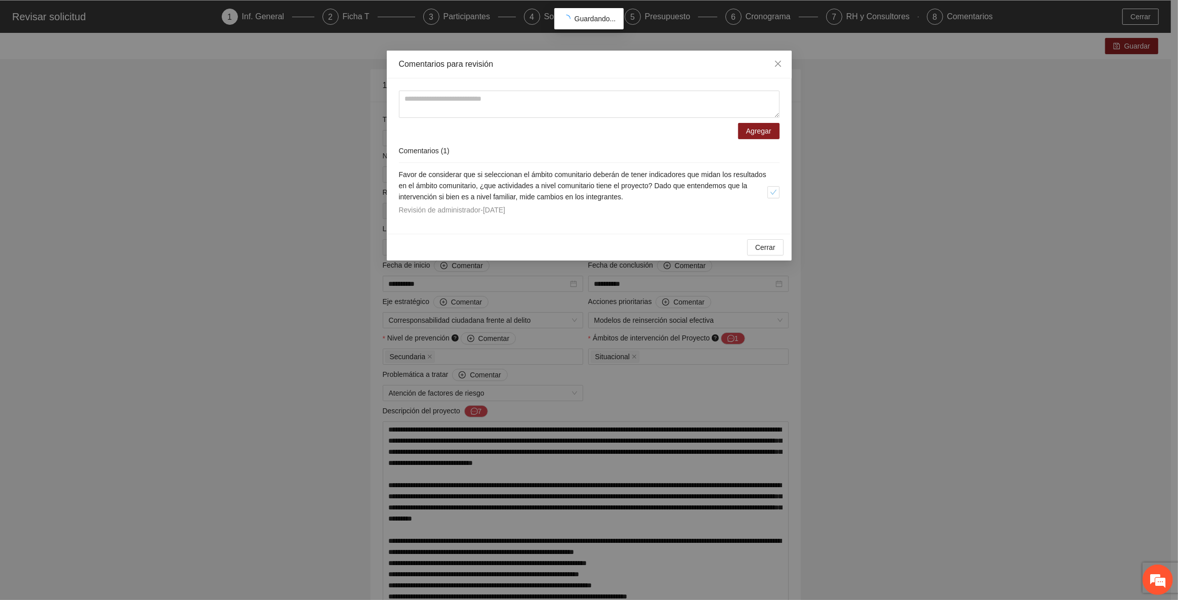
click at [733, 340] on div "Comentarios para revisión Agregar Comentarios ( 1 ) Favor de considerar que si …" at bounding box center [589, 300] width 1178 height 600
drag, startPoint x: 683, startPoint y: 394, endPoint x: 707, endPoint y: 348, distance: 52.5
click at [684, 385] on div "Comentarios para revisión Agregar Comentarios ( 1 ) Favor de considerar que si …" at bounding box center [589, 300] width 1178 height 600
click at [766, 243] on span "Cerrar" at bounding box center [765, 247] width 20 height 11
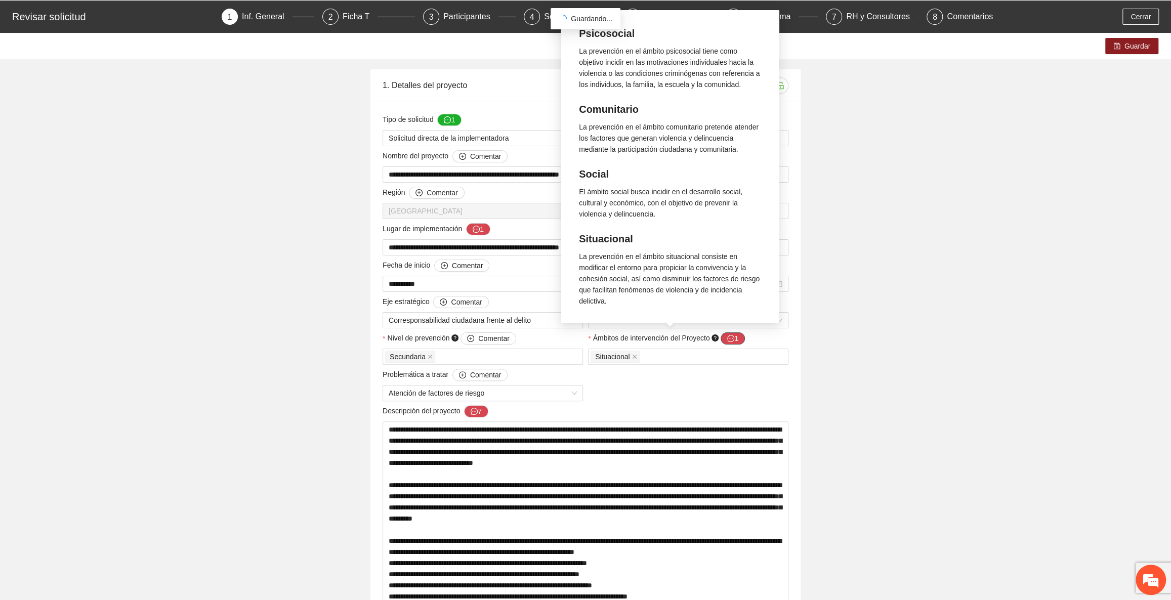
click at [739, 340] on button "1" at bounding box center [733, 339] width 24 height 12
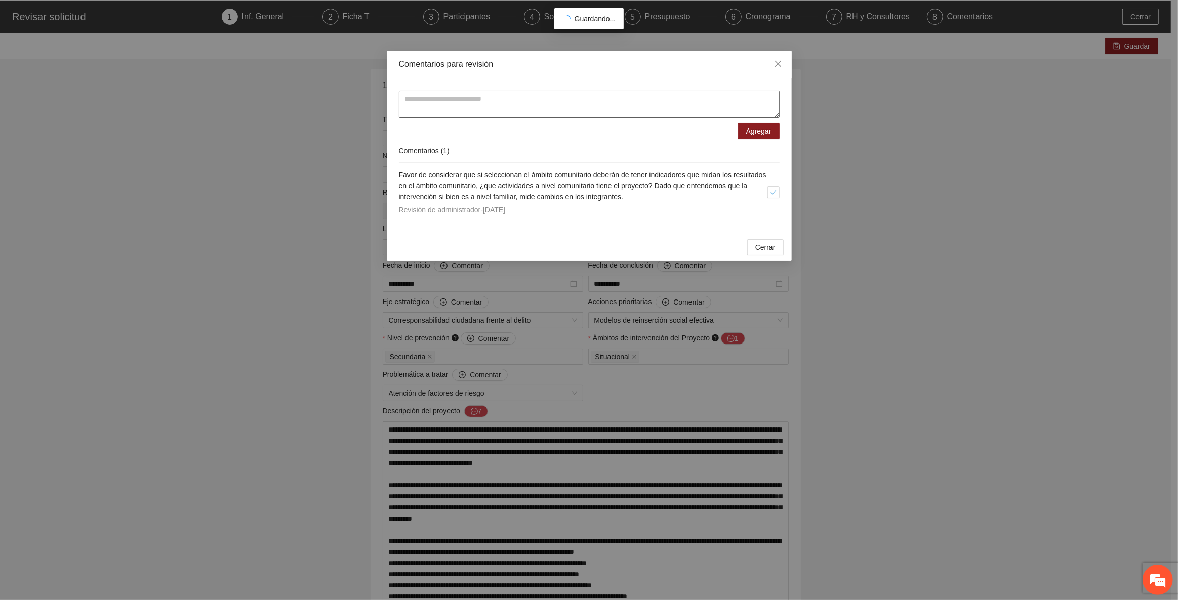
click at [443, 105] on textarea at bounding box center [589, 104] width 381 height 27
drag, startPoint x: 485, startPoint y: 108, endPoint x: 400, endPoint y: 110, distance: 85.6
click at [400, 110] on textarea "**********" at bounding box center [589, 104] width 381 height 27
click at [458, 113] on textarea "**********" at bounding box center [589, 104] width 381 height 27
click at [440, 110] on textarea "**********" at bounding box center [589, 104] width 381 height 27
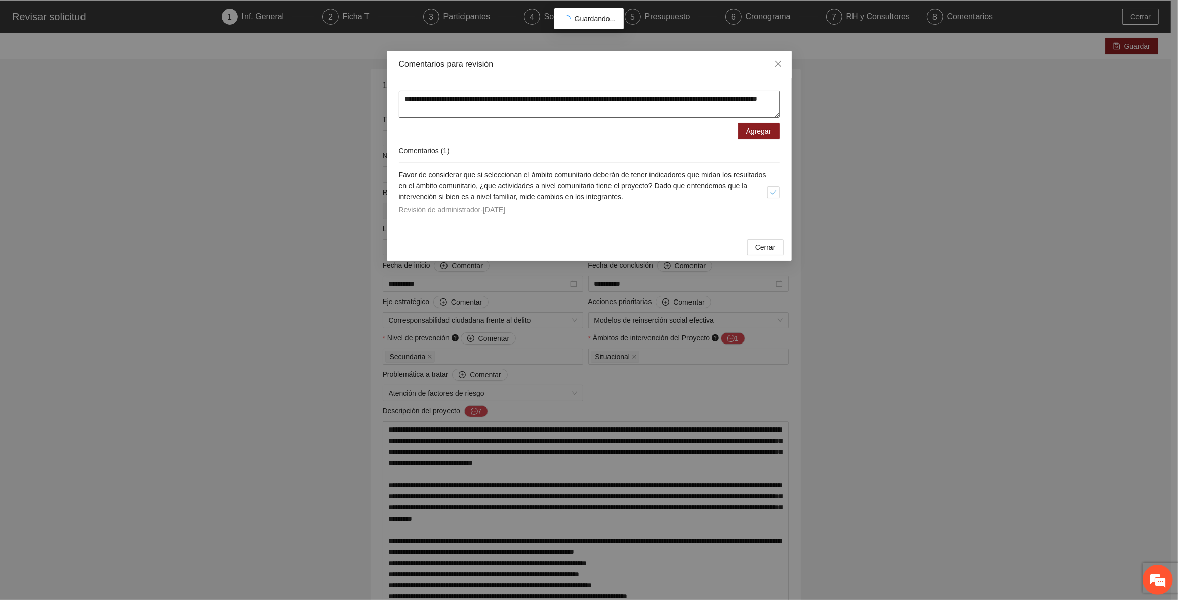
drag, startPoint x: 440, startPoint y: 110, endPoint x: 750, endPoint y: 94, distance: 310.2
click at [750, 94] on textarea "**********" at bounding box center [589, 104] width 381 height 27
click at [475, 116] on textarea "**********" at bounding box center [589, 104] width 381 height 27
click at [472, 107] on textarea "**********" at bounding box center [589, 104] width 381 height 27
click at [528, 108] on textarea "**********" at bounding box center [589, 104] width 381 height 27
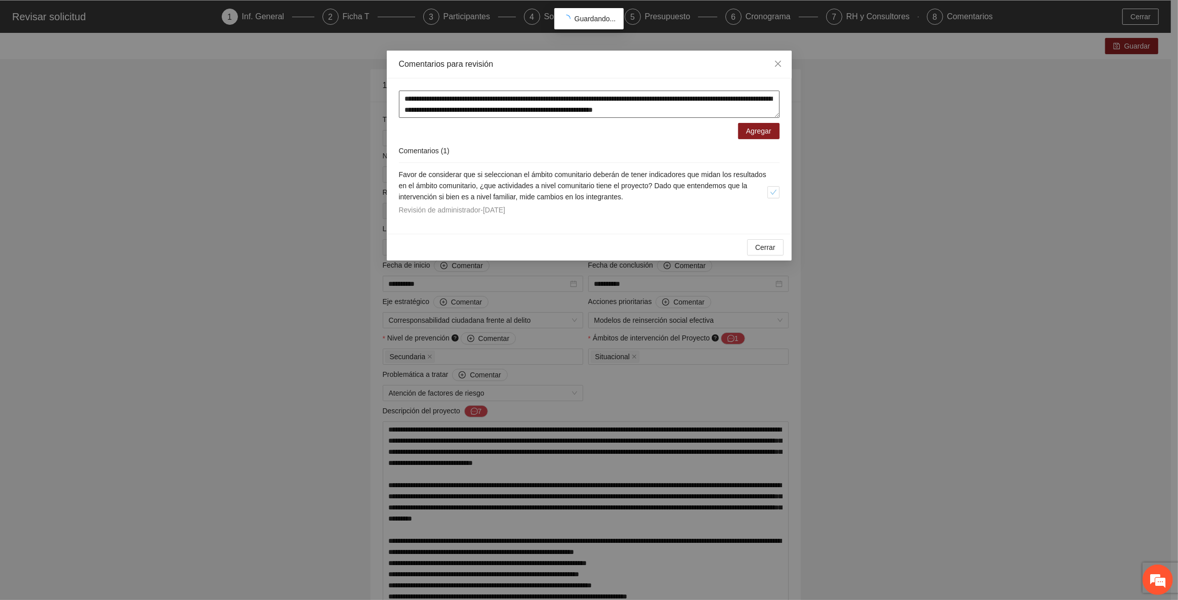
click at [473, 109] on textarea "**********" at bounding box center [589, 104] width 381 height 27
click at [549, 111] on textarea "**********" at bounding box center [589, 104] width 381 height 27
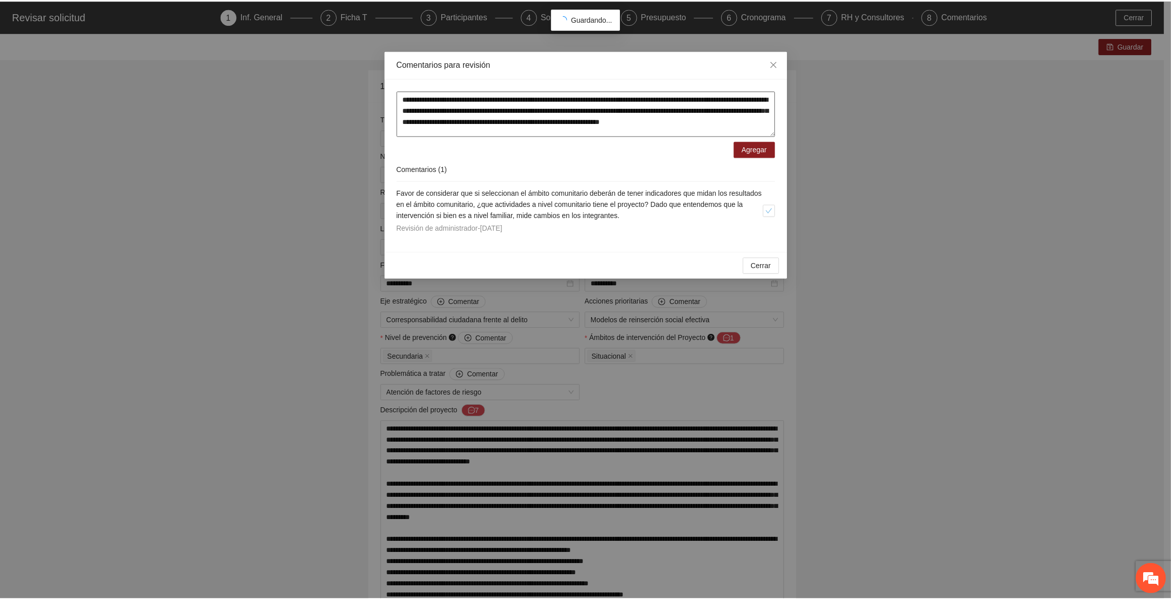
scroll to position [0, 0]
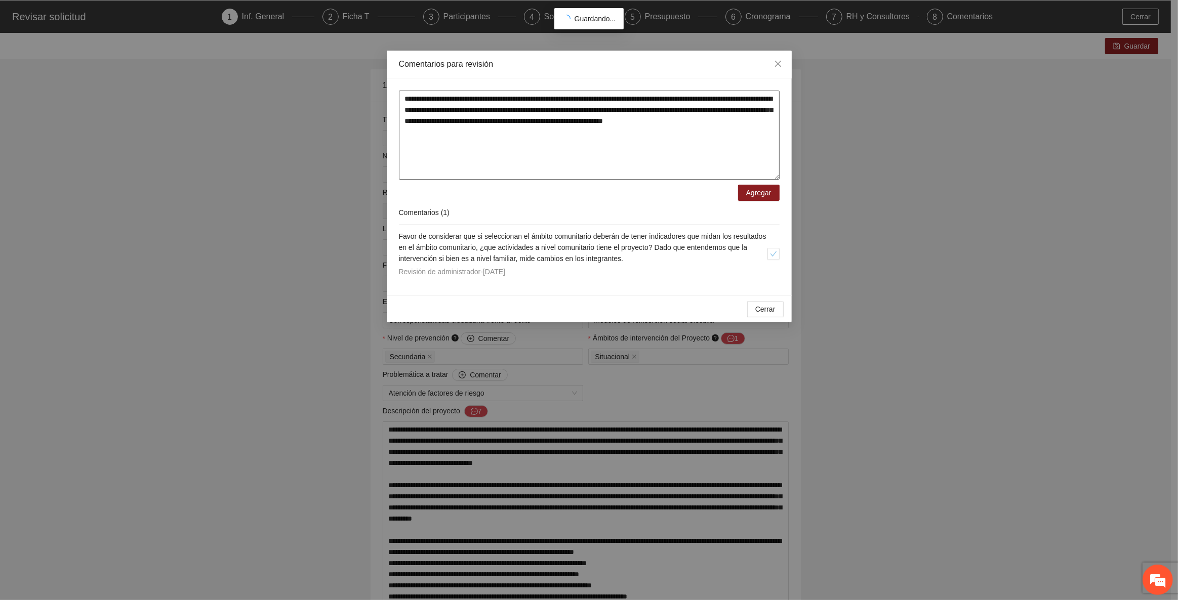
drag, startPoint x: 776, startPoint y: 115, endPoint x: 785, endPoint y: 177, distance: 62.8
click at [785, 177] on div "**********" at bounding box center [589, 186] width 405 height 217
click at [487, 107] on textarea "**********" at bounding box center [589, 135] width 381 height 89
click at [603, 98] on textarea "**********" at bounding box center [589, 135] width 381 height 89
click at [451, 98] on textarea "**********" at bounding box center [589, 135] width 381 height 89
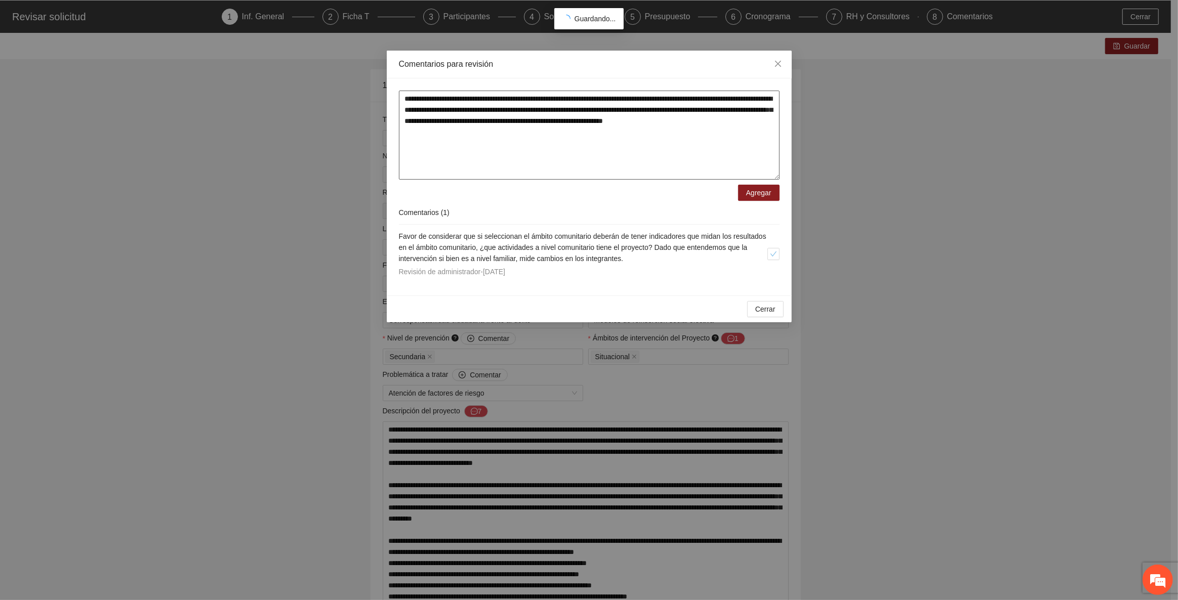
click at [454, 98] on textarea "**********" at bounding box center [589, 135] width 381 height 89
click at [604, 99] on textarea "**********" at bounding box center [589, 135] width 381 height 89
type textarea "**********"
click at [759, 189] on span "Agregar" at bounding box center [758, 192] width 25 height 11
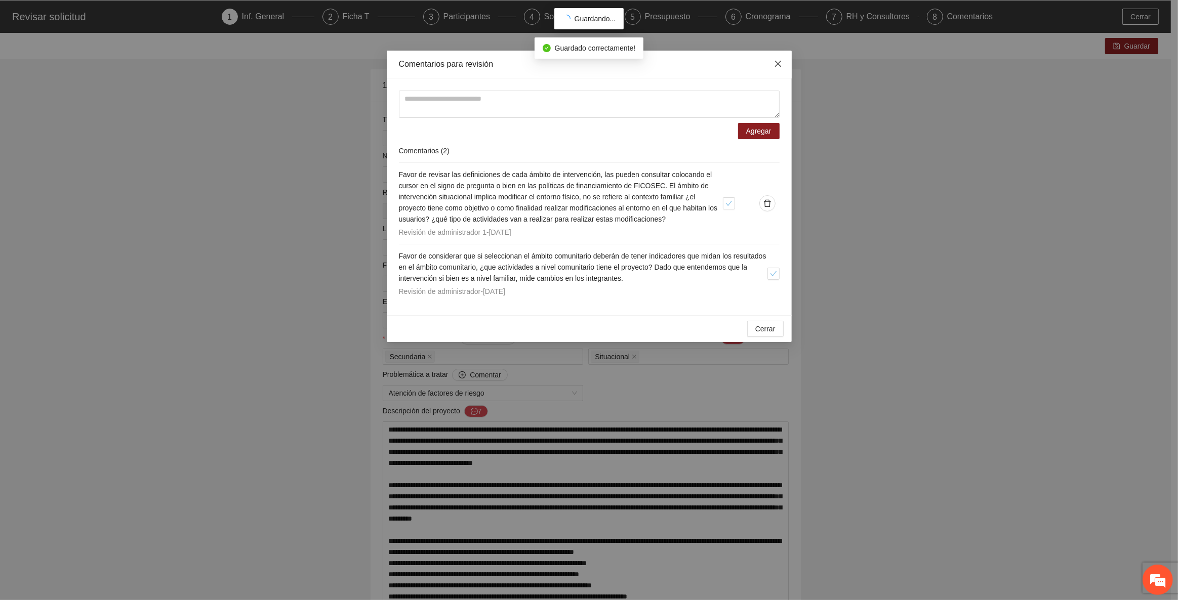
click at [781, 61] on icon "close" at bounding box center [778, 64] width 8 height 8
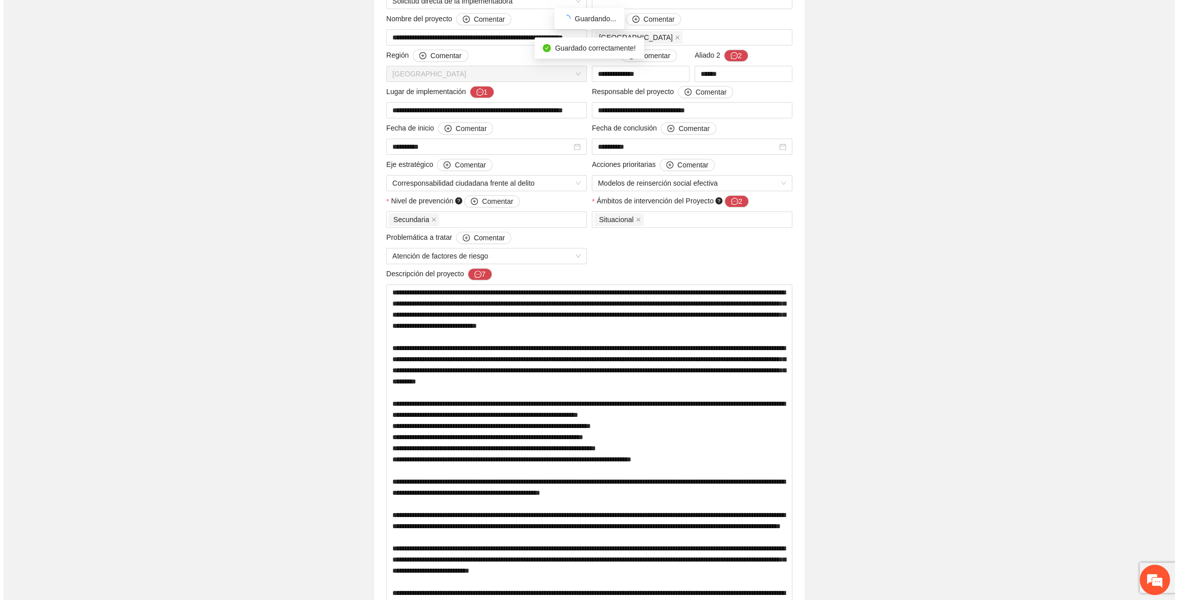
scroll to position [178, 0]
click at [482, 274] on button "7" at bounding box center [476, 274] width 24 height 12
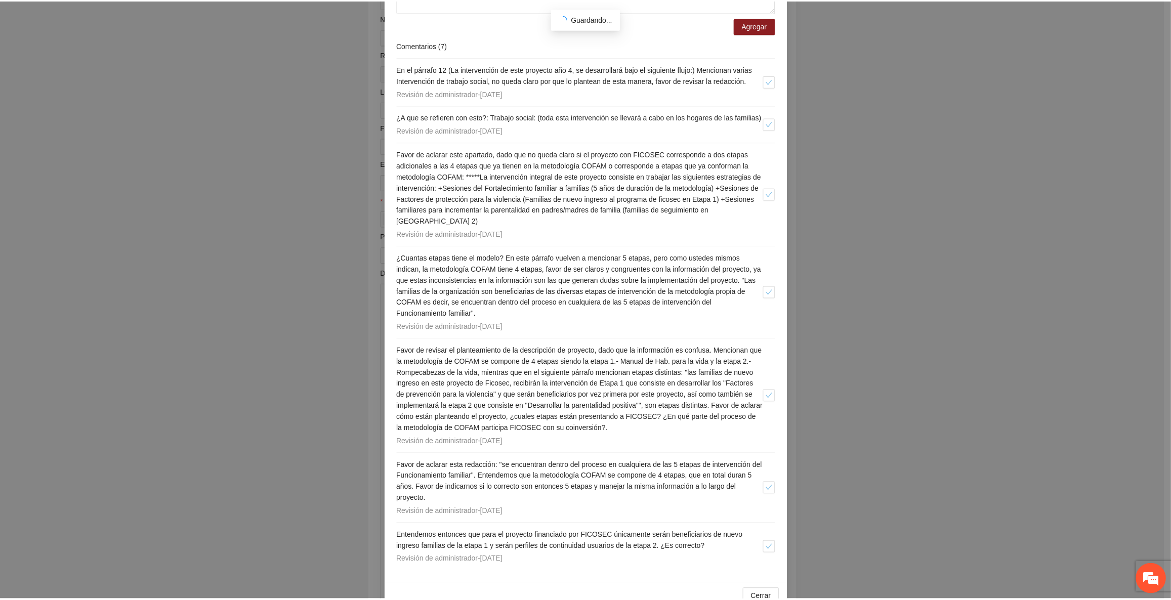
scroll to position [127, 0]
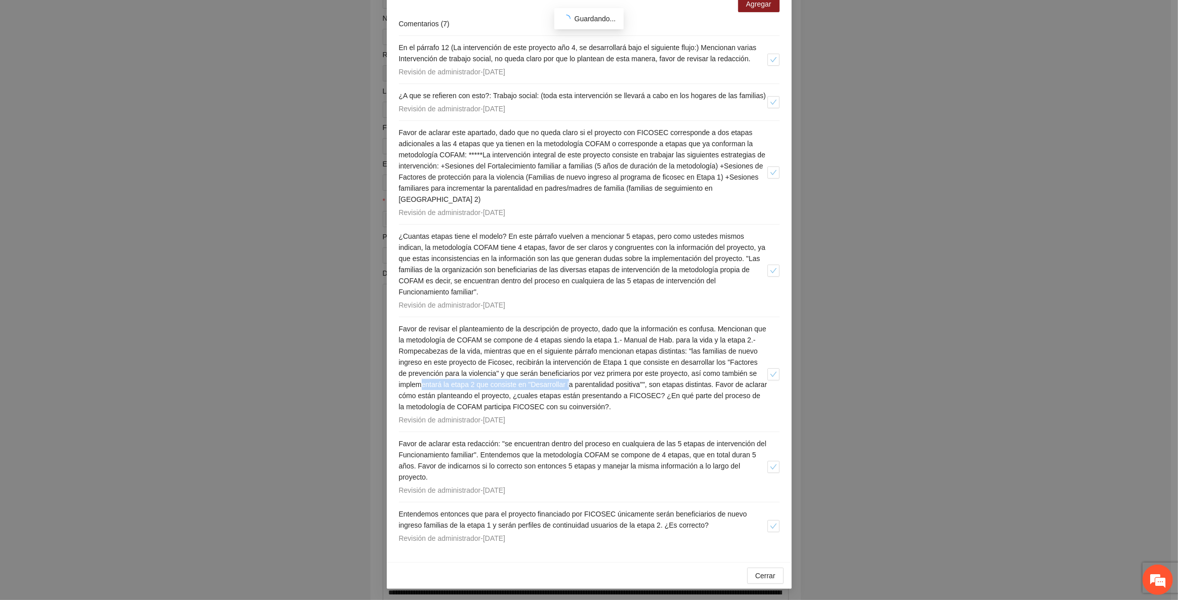
drag, startPoint x: 460, startPoint y: 382, endPoint x: 607, endPoint y: 382, distance: 146.8
click at [607, 382] on span "Favor de revisar el planteamiento de la descripción de proyecto, dado que la in…" at bounding box center [583, 368] width 368 height 86
click at [468, 388] on h4 "Favor de revisar el planteamiento de la descripción de proyecto, dado que la in…" at bounding box center [583, 367] width 368 height 89
drag, startPoint x: 466, startPoint y: 383, endPoint x: 690, endPoint y: 388, distance: 224.8
click at [690, 388] on span "Favor de revisar el planteamiento de la descripción de proyecto, dado que la in…" at bounding box center [583, 368] width 368 height 86
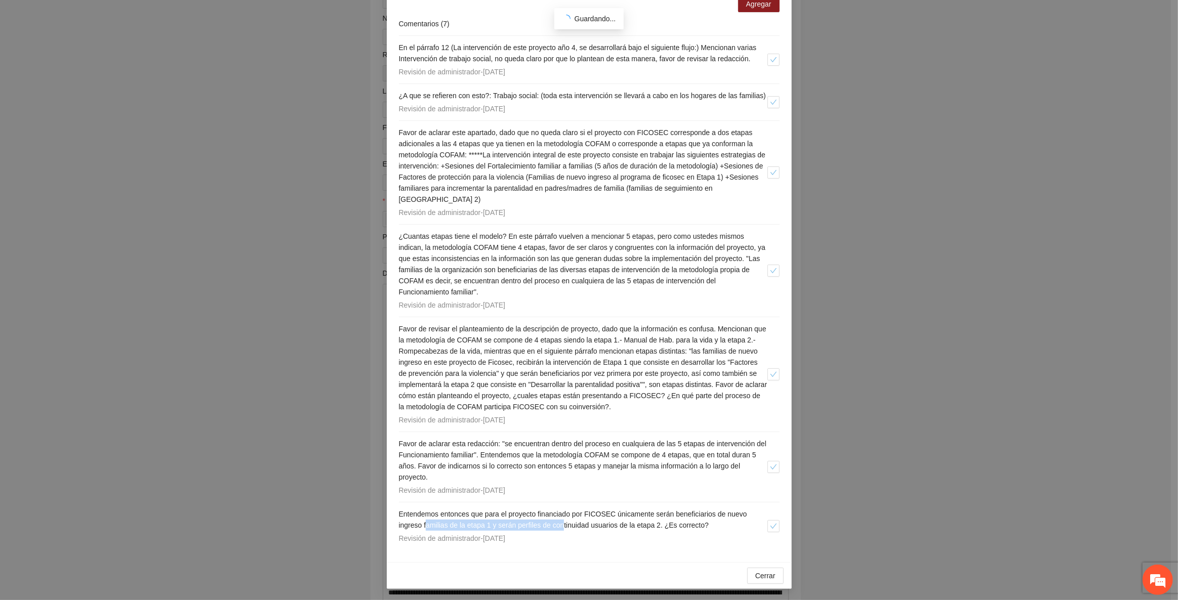
drag, startPoint x: 422, startPoint y: 525, endPoint x: 563, endPoint y: 530, distance: 140.8
click at [563, 530] on div "Entendemos entonces que para el proyecto financiado por FICOSEC únicamente será…" at bounding box center [583, 526] width 368 height 35
click at [778, 579] on button "Cerrar" at bounding box center [765, 576] width 36 height 16
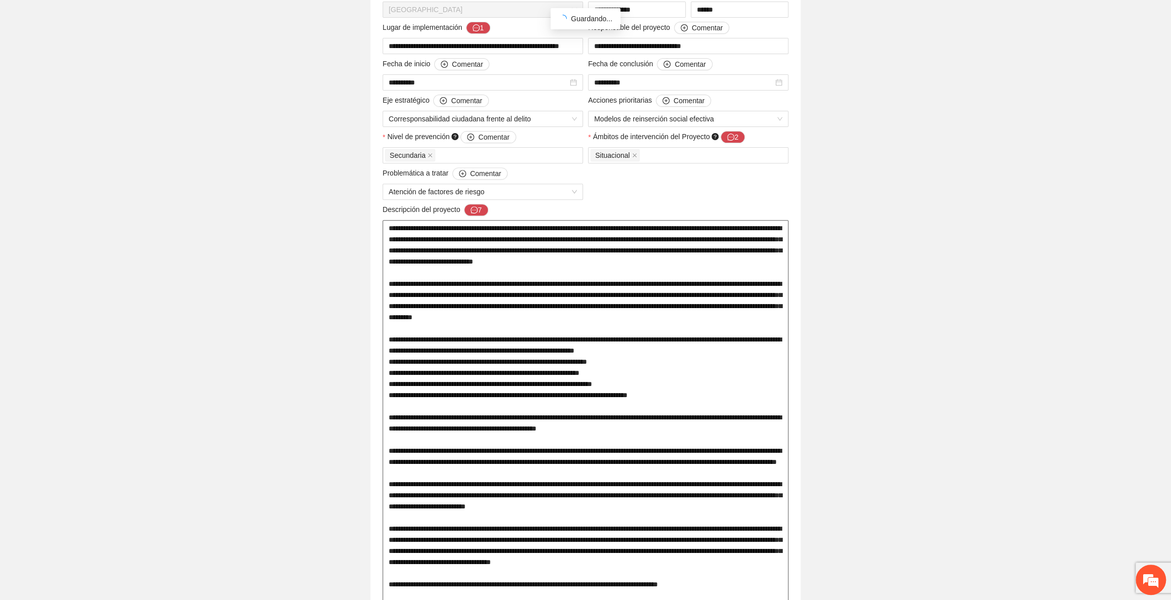
scroll to position [270, 0]
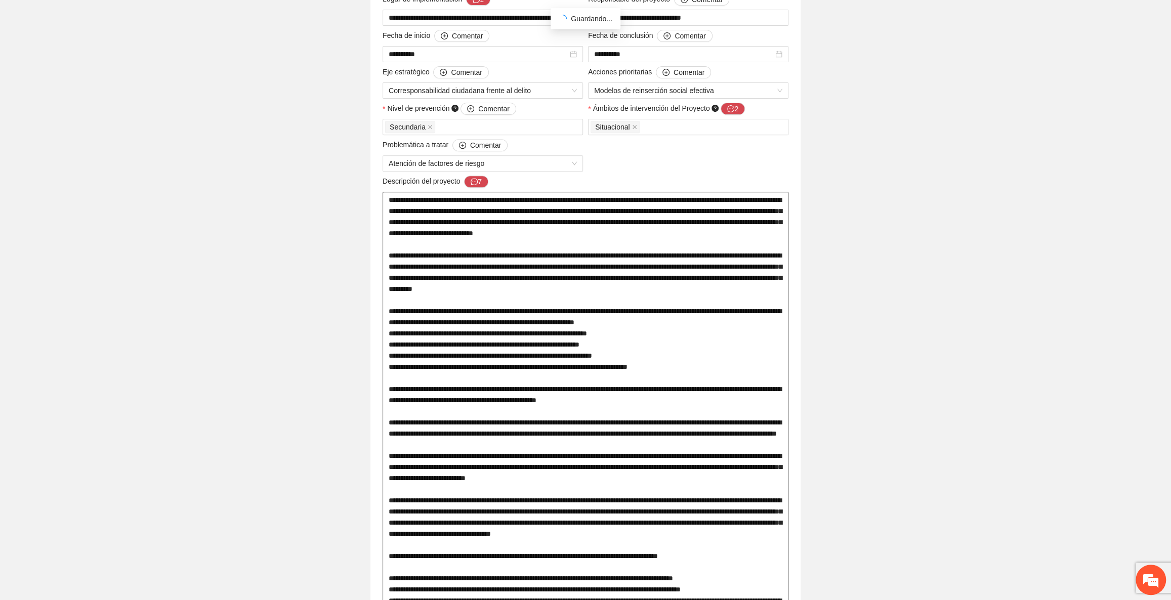
drag, startPoint x: 388, startPoint y: 198, endPoint x: 552, endPoint y: 210, distance: 163.9
drag, startPoint x: 447, startPoint y: 210, endPoint x: 748, endPoint y: 219, distance: 300.8
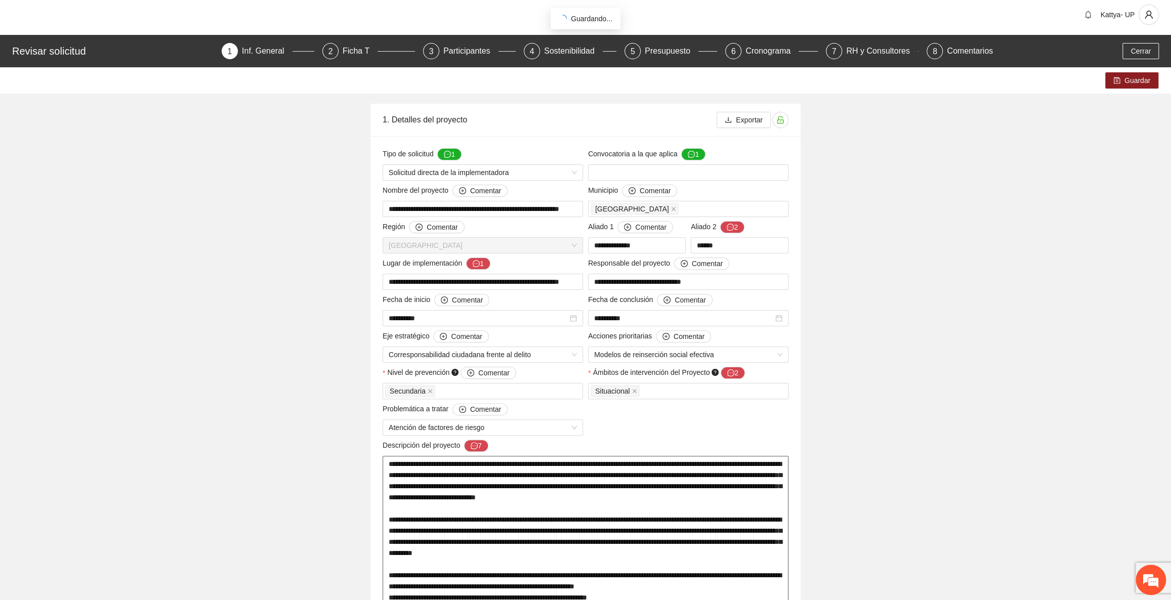
scroll to position [0, 0]
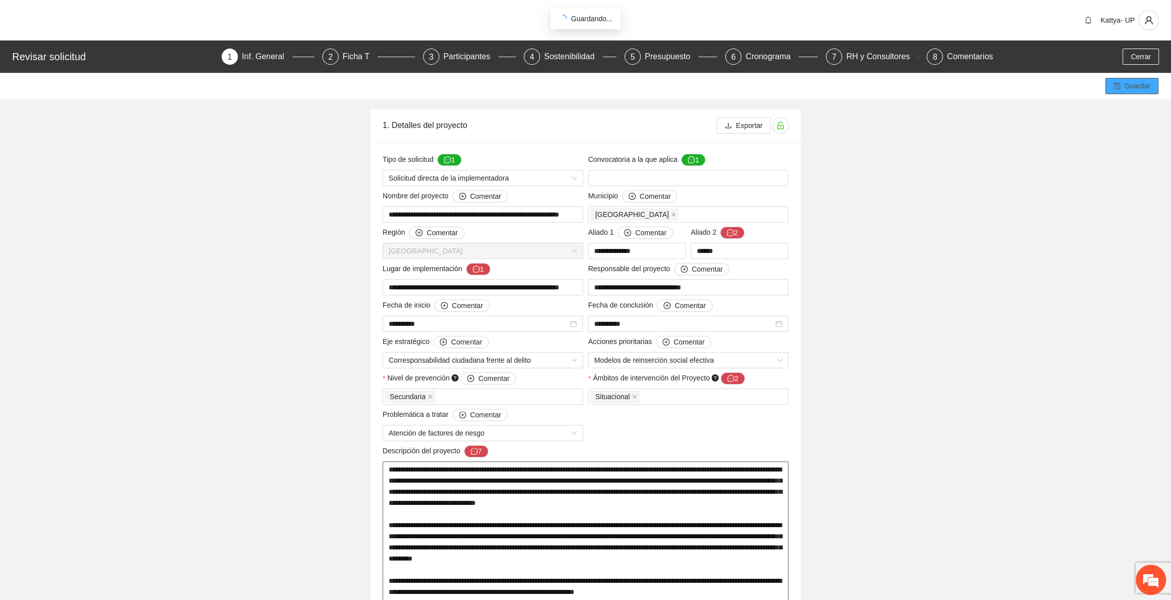
type textarea "**********"
click at [1112, 84] on button "Guardar" at bounding box center [1131, 86] width 53 height 16
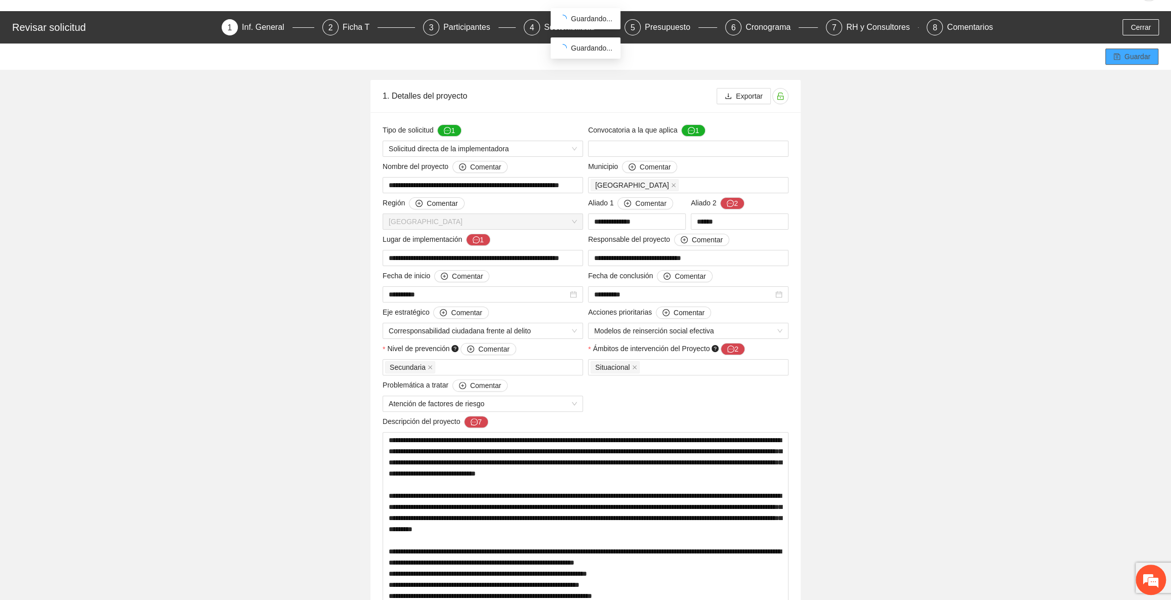
scroll to position [46, 0]
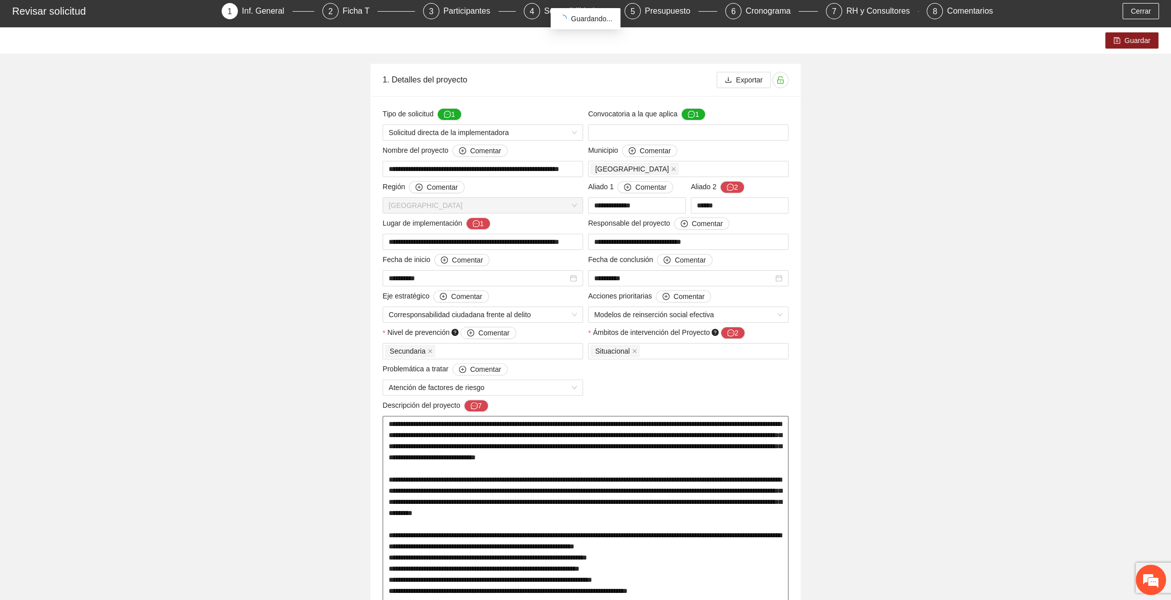
drag, startPoint x: 551, startPoint y: 437, endPoint x: 379, endPoint y: 427, distance: 172.4
click at [483, 406] on button "7" at bounding box center [476, 406] width 24 height 12
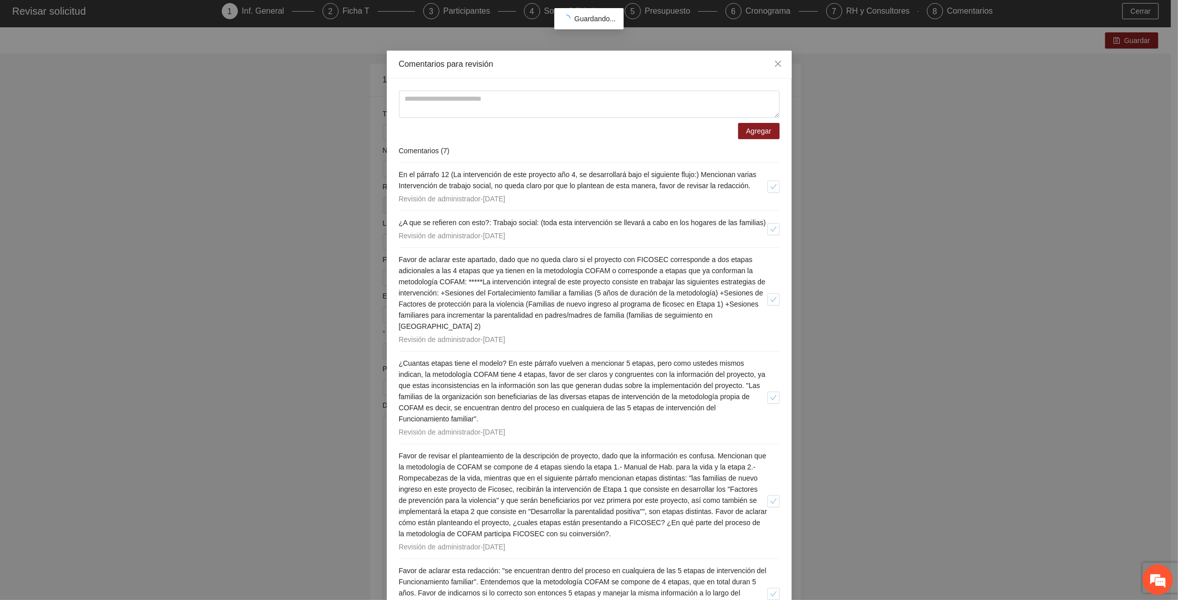
click at [520, 88] on div "Agregar Comentarios ( 7 ) En el párrafo 12 (La intervención de este proyecto añ…" at bounding box center [589, 383] width 405 height 611
click at [523, 101] on textarea at bounding box center [589, 104] width 381 height 27
paste textarea "**********"
click at [399, 99] on textarea "**********" at bounding box center [589, 104] width 381 height 27
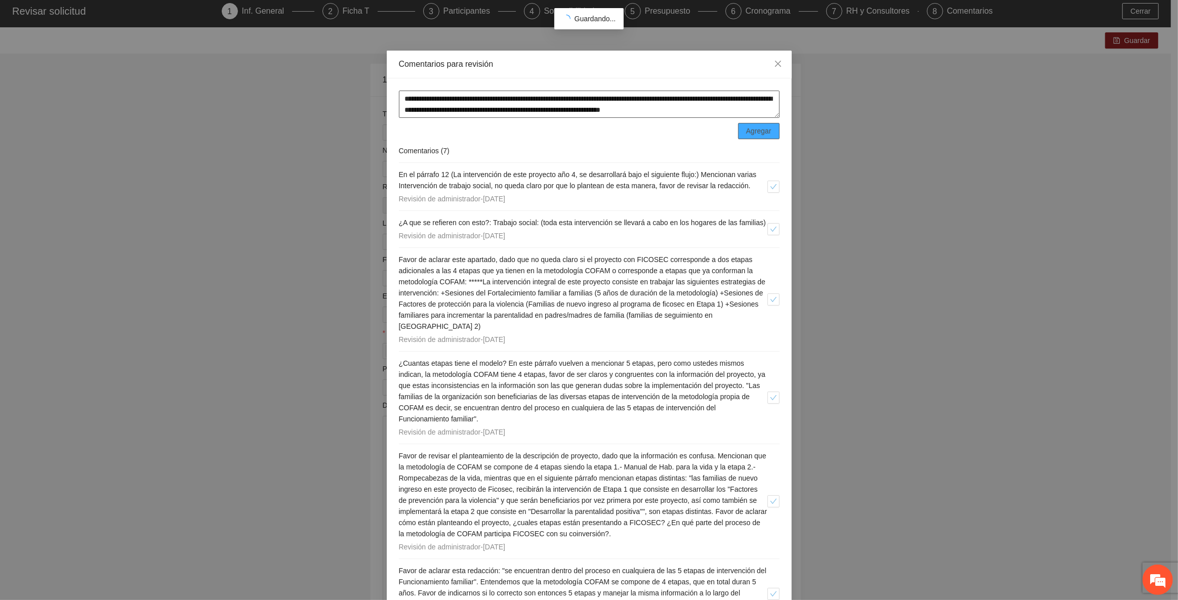
type textarea "**********"
click at [764, 133] on span "Agregar" at bounding box center [758, 131] width 25 height 11
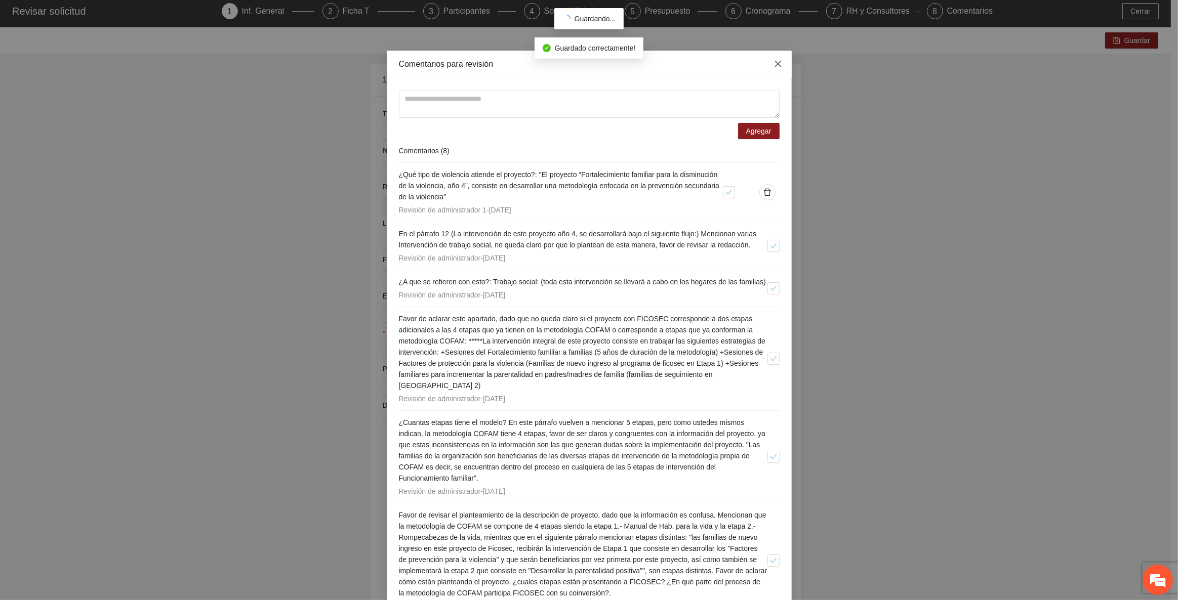
click at [774, 63] on icon "close" at bounding box center [777, 64] width 6 height 6
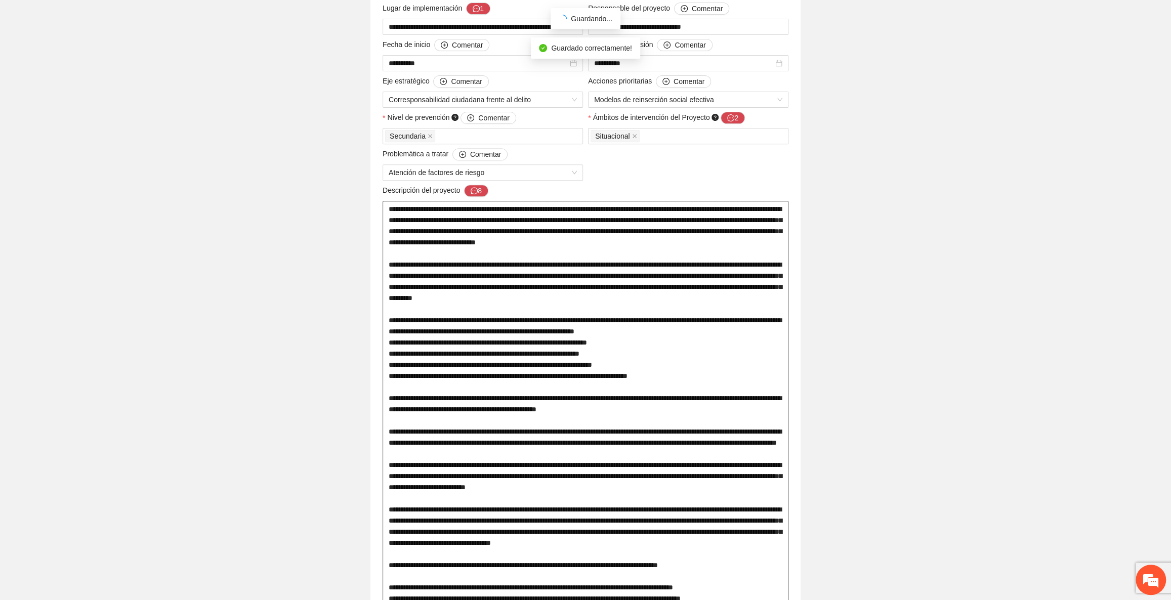
scroll to position [276, 0]
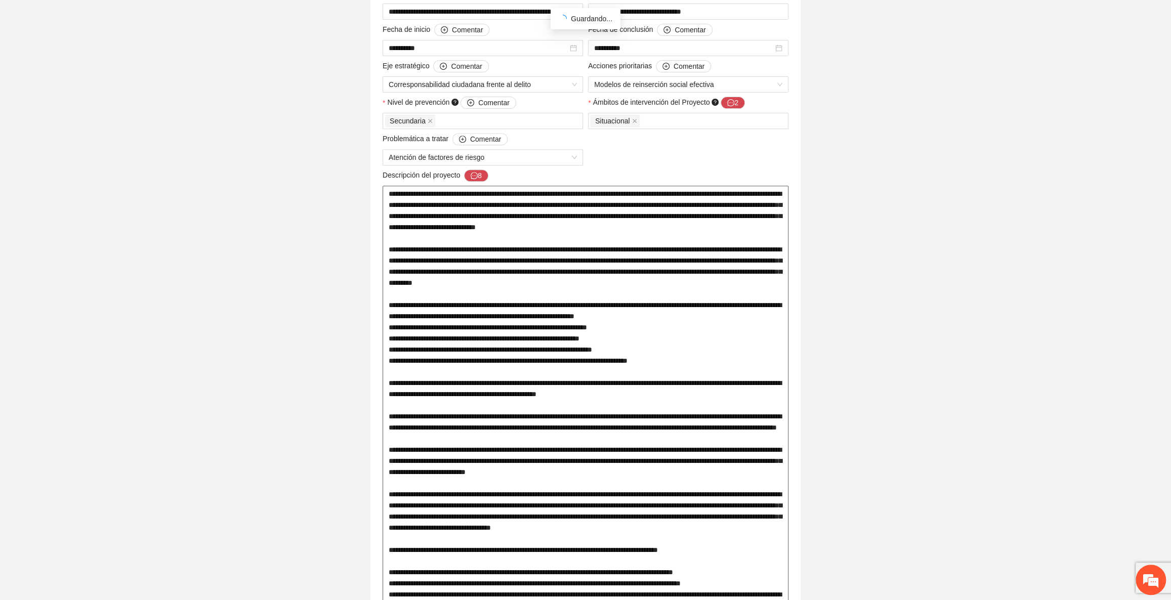
drag, startPoint x: 645, startPoint y: 259, endPoint x: 779, endPoint y: 256, distance: 134.7
drag, startPoint x: 465, startPoint y: 276, endPoint x: 731, endPoint y: 283, distance: 265.8
drag, startPoint x: 456, startPoint y: 294, endPoint x: 736, endPoint y: 296, distance: 280.9
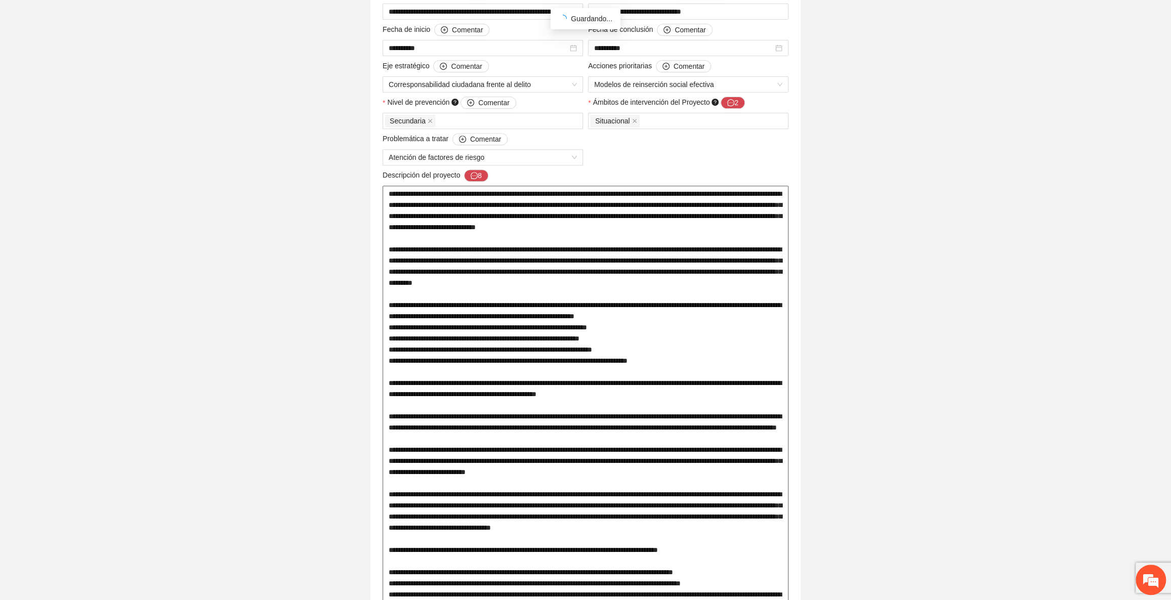
drag, startPoint x: 393, startPoint y: 335, endPoint x: 661, endPoint y: 338, distance: 267.8
drag, startPoint x: 428, startPoint y: 396, endPoint x: 651, endPoint y: 399, distance: 223.2
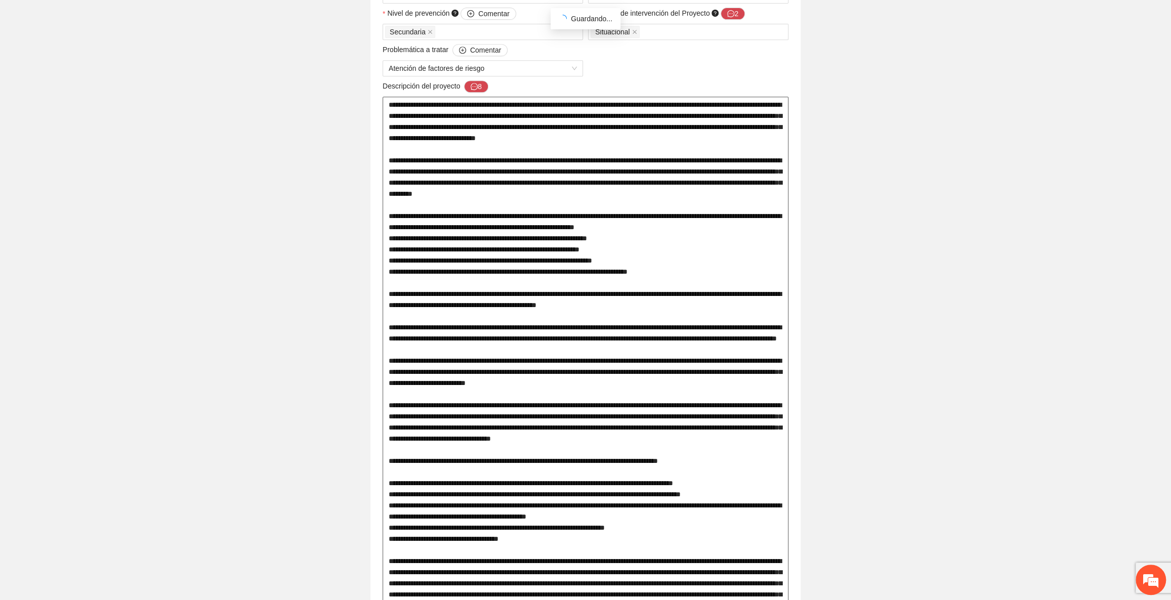
scroll to position [368, 0]
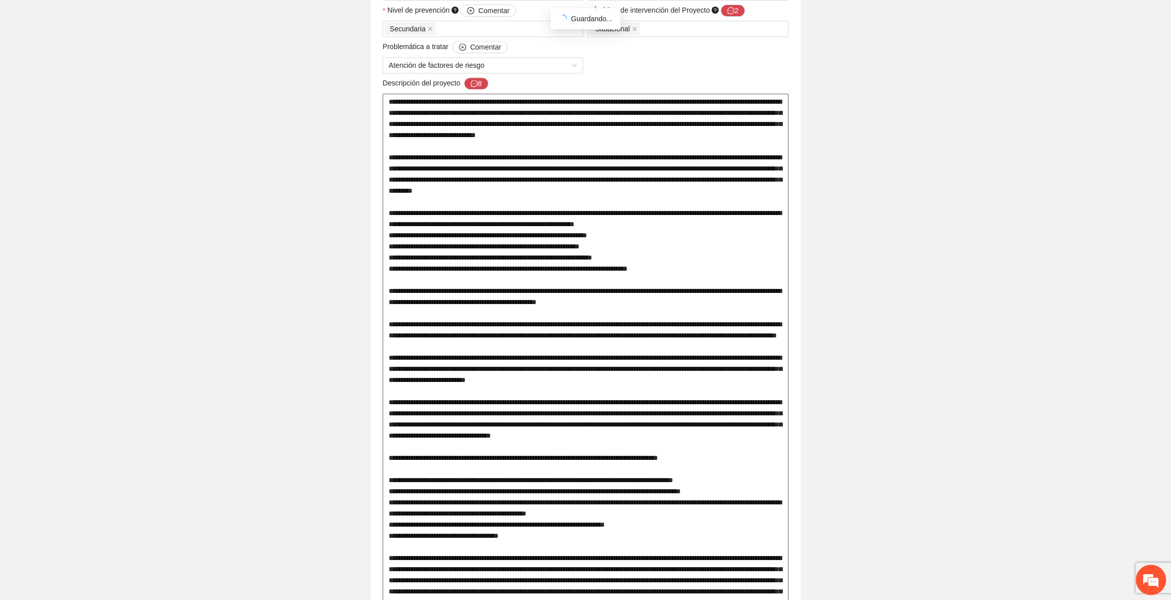
drag, startPoint x: 416, startPoint y: 312, endPoint x: 721, endPoint y: 311, distance: 304.7
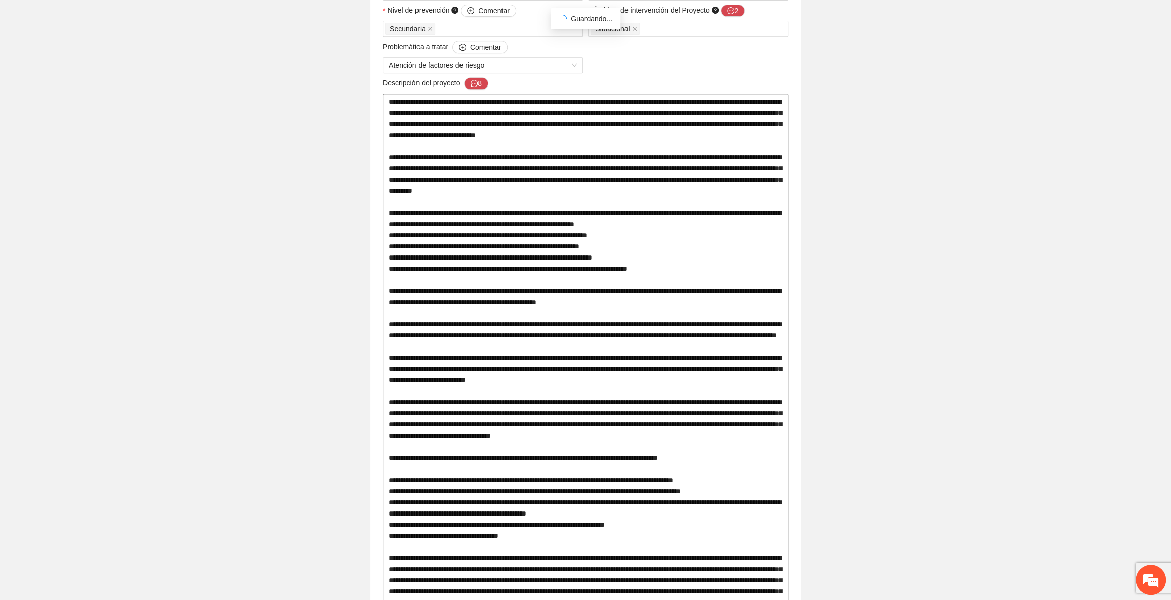
drag, startPoint x: 514, startPoint y: 334, endPoint x: 701, endPoint y: 384, distance: 193.2
drag, startPoint x: 440, startPoint y: 359, endPoint x: 583, endPoint y: 359, distance: 142.2
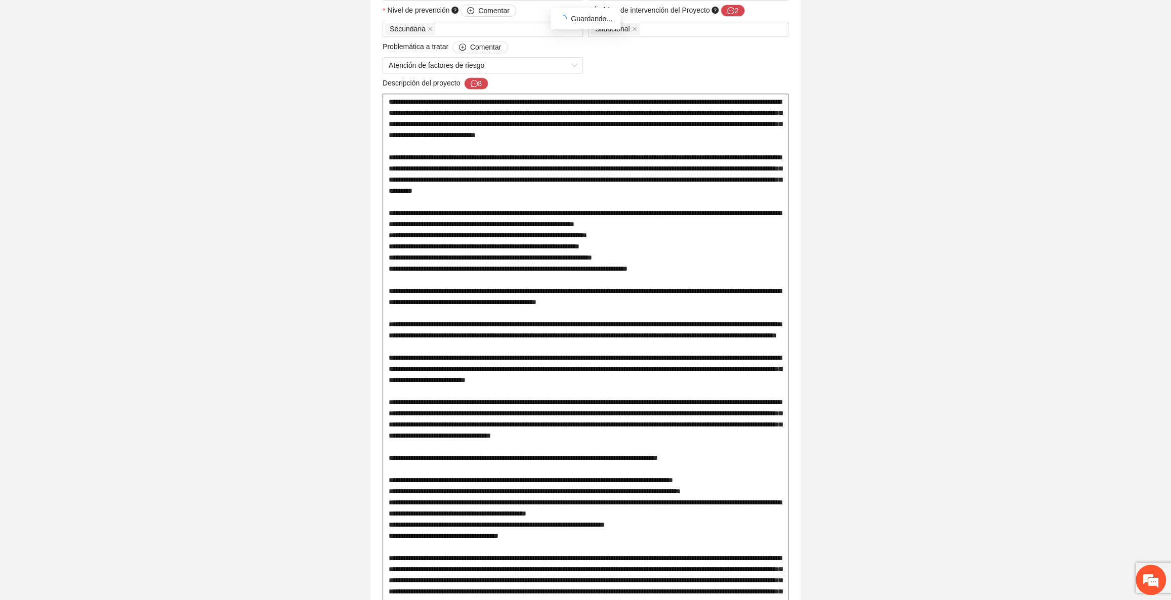
drag, startPoint x: 540, startPoint y: 403, endPoint x: 663, endPoint y: 419, distance: 124.4
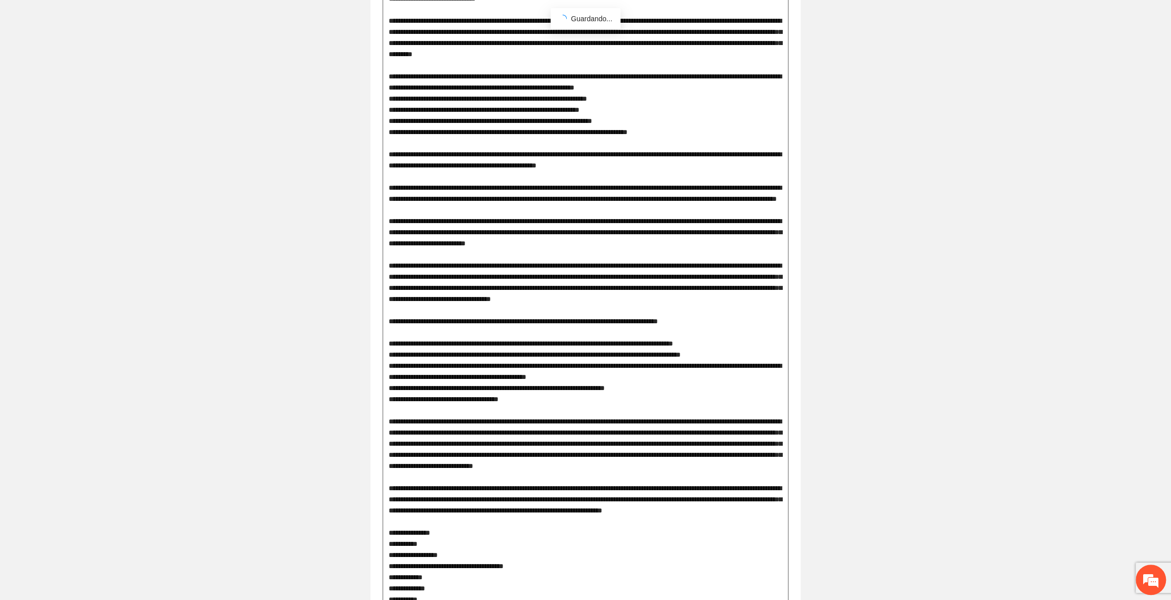
scroll to position [506, 0]
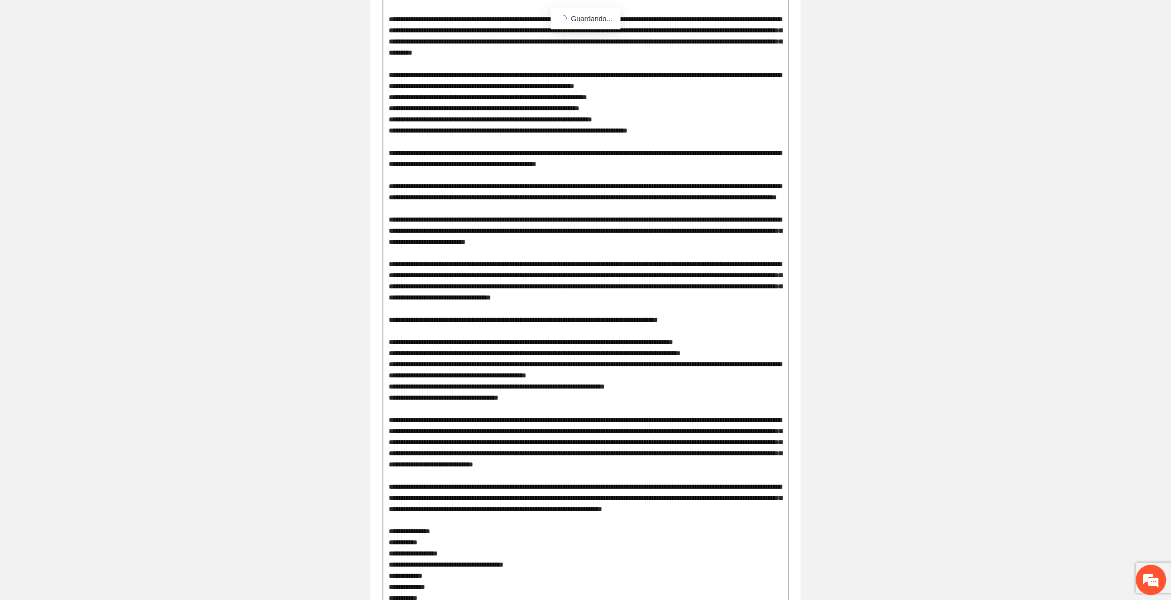
click at [411, 251] on textarea at bounding box center [586, 475] width 406 height 1041
drag, startPoint x: 423, startPoint y: 197, endPoint x: 620, endPoint y: 211, distance: 197.9
click at [620, 211] on textarea at bounding box center [586, 475] width 406 height 1041
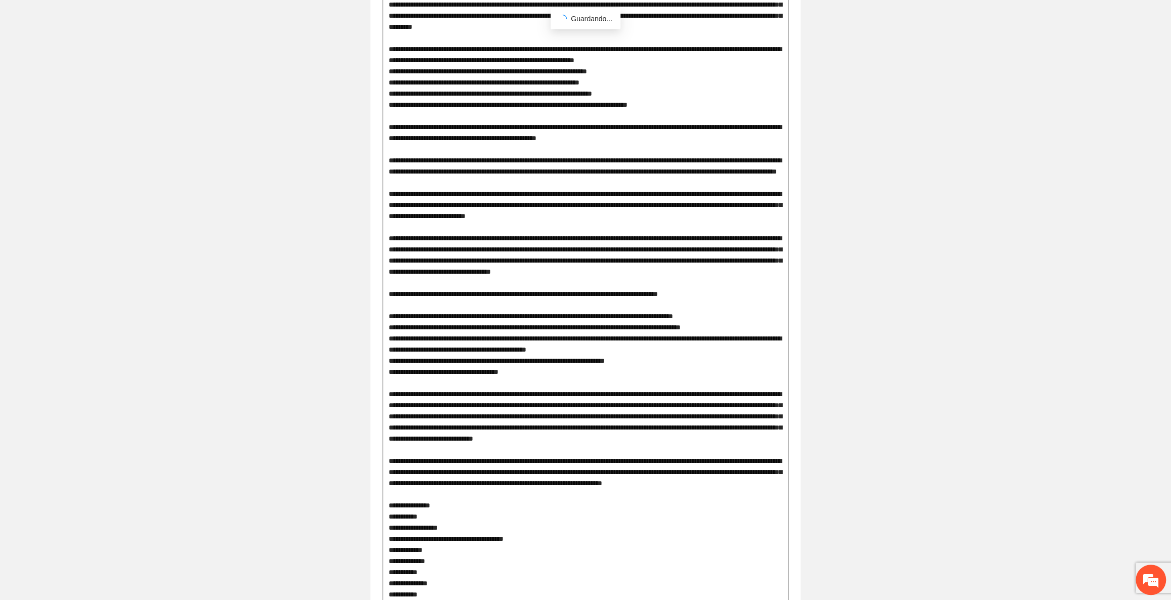
scroll to position [552, 0]
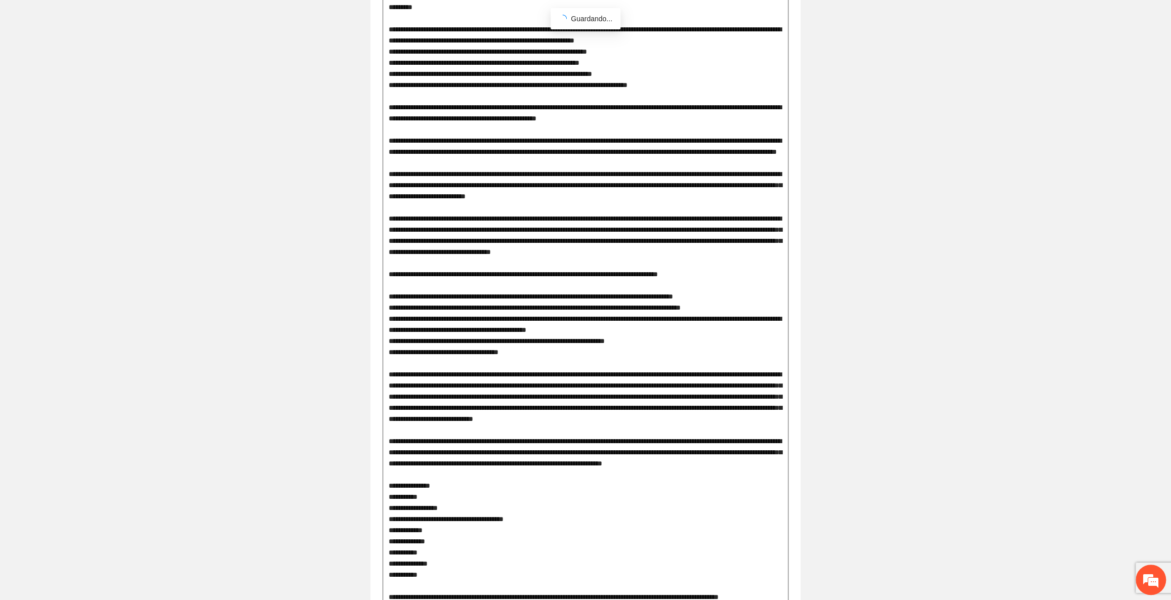
click at [490, 208] on textarea at bounding box center [586, 430] width 406 height 1041
drag, startPoint x: 569, startPoint y: 154, endPoint x: 774, endPoint y: 181, distance: 206.2
click at [774, 181] on textarea at bounding box center [586, 430] width 406 height 1041
drag, startPoint x: 394, startPoint y: 199, endPoint x: 415, endPoint y: 202, distance: 21.1
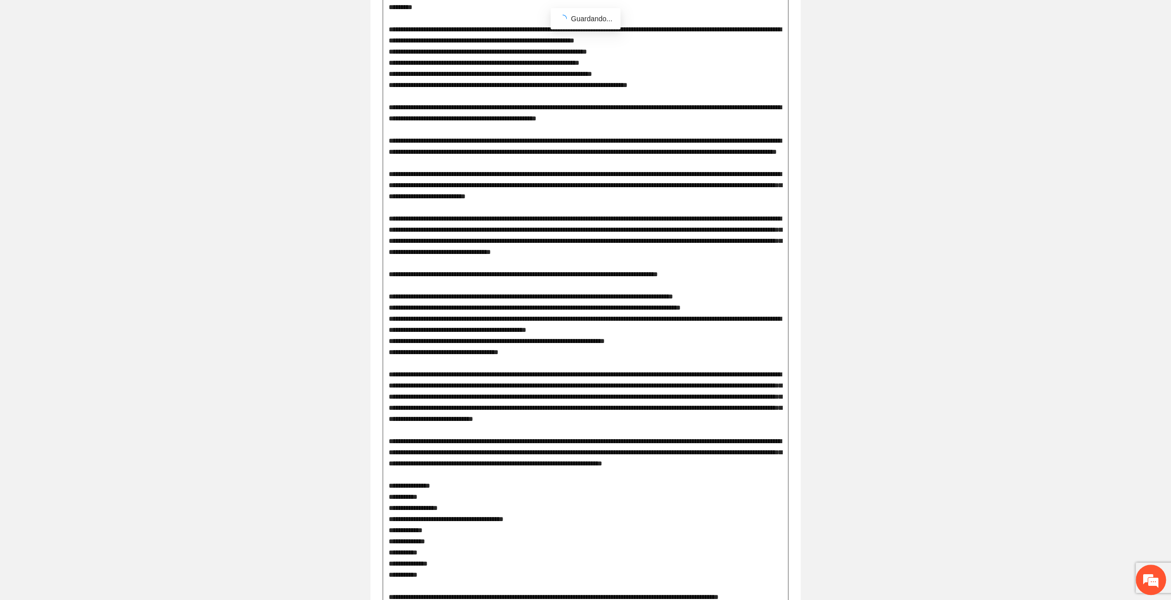
click at [415, 202] on textarea at bounding box center [586, 430] width 406 height 1041
click at [415, 204] on textarea at bounding box center [586, 430] width 406 height 1041
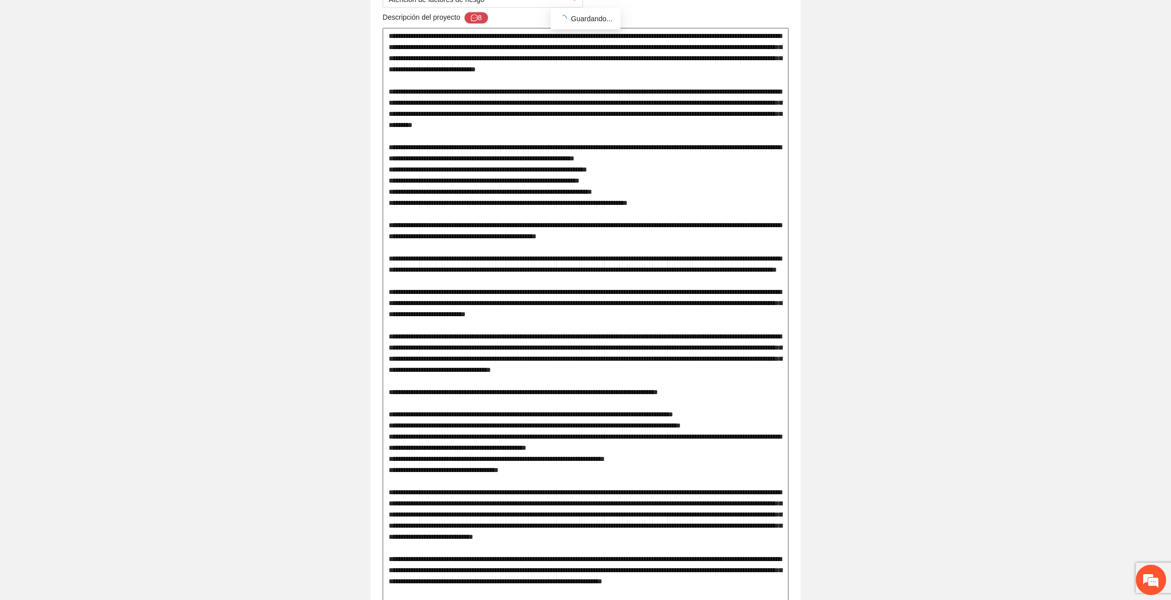
scroll to position [414, 0]
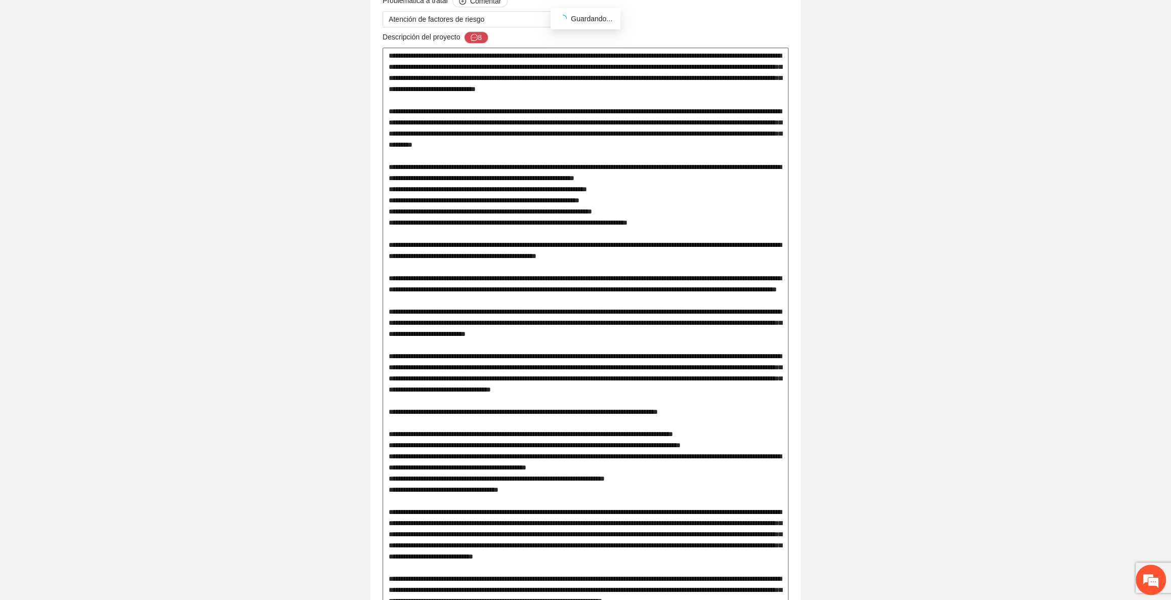
drag, startPoint x: 690, startPoint y: 287, endPoint x: 440, endPoint y: 303, distance: 251.0
click at [440, 303] on textarea at bounding box center [586, 568] width 406 height 1041
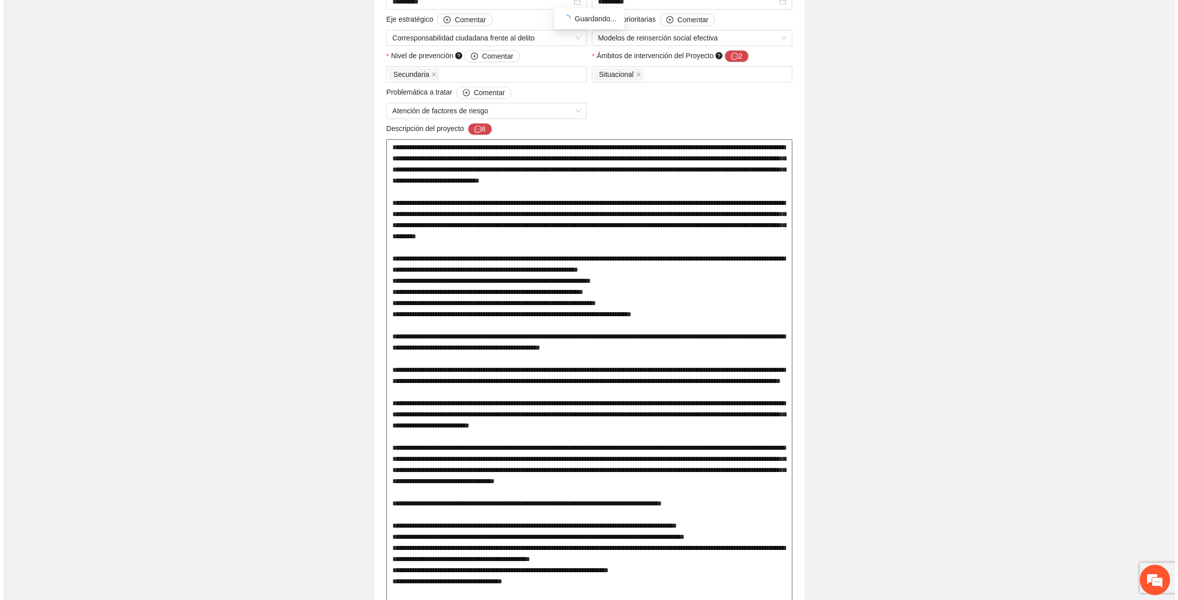
scroll to position [322, 0]
click at [476, 127] on icon "message" at bounding box center [474, 129] width 7 height 7
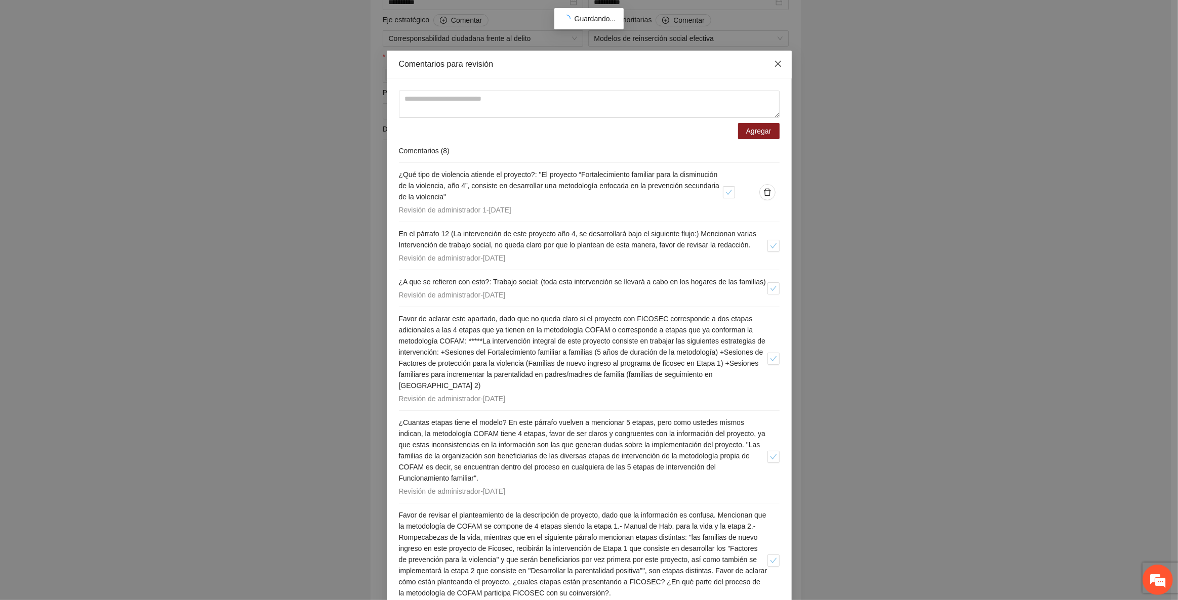
click at [769, 61] on span "Close" at bounding box center [777, 64] width 27 height 27
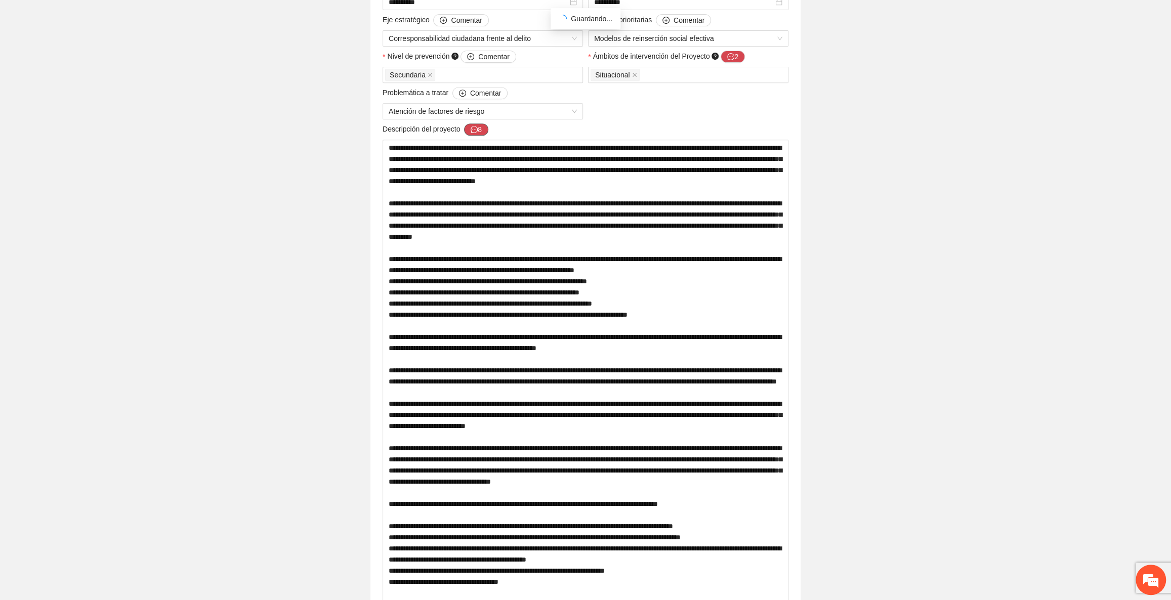
click at [474, 124] on button "8" at bounding box center [476, 130] width 24 height 12
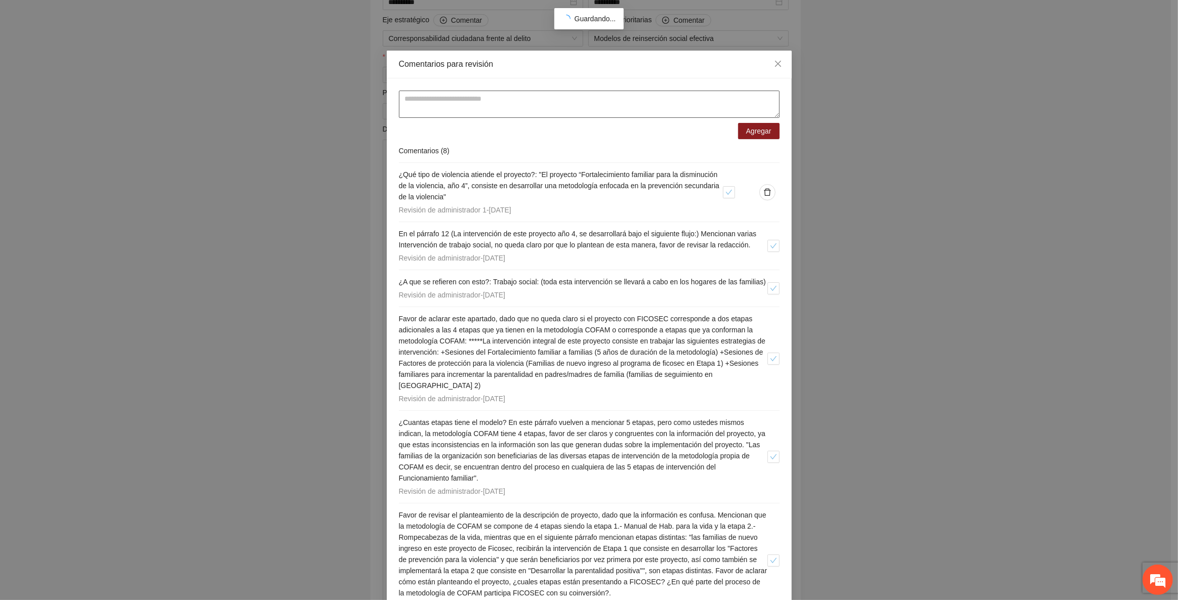
click at [500, 111] on textarea at bounding box center [589, 104] width 381 height 27
paste textarea "**********"
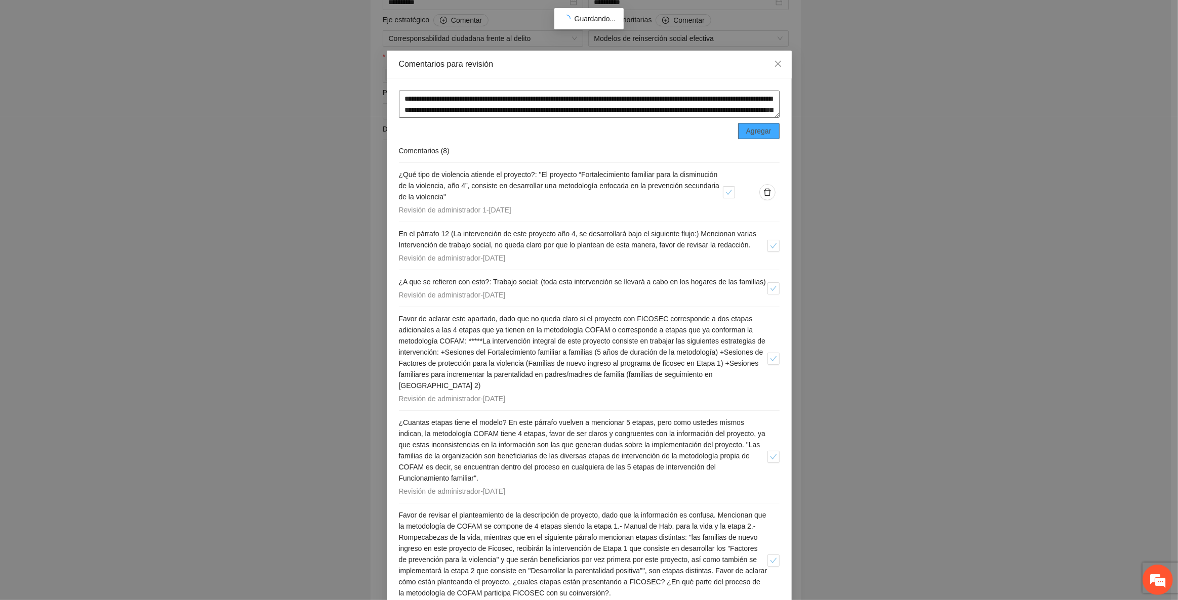
scroll to position [19, 0]
type textarea "**********"
click at [742, 130] on button "Agregar" at bounding box center [759, 131] width 42 height 16
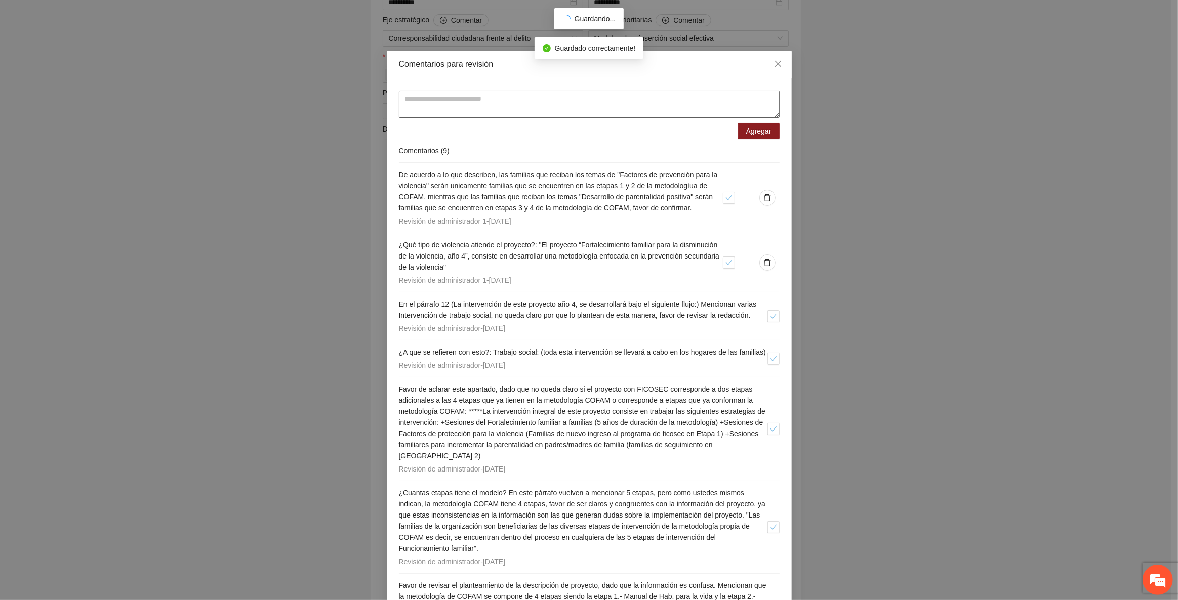
click at [607, 106] on textarea at bounding box center [589, 104] width 381 height 27
paste textarea "**********"
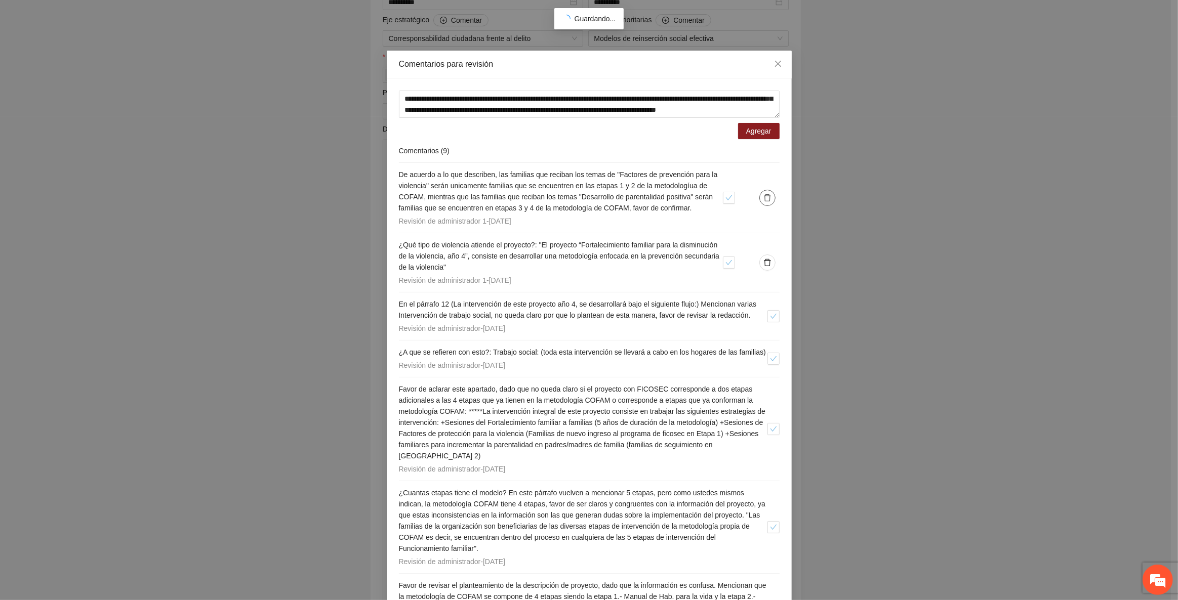
click at [767, 196] on icon "delete" at bounding box center [767, 198] width 8 height 8
click at [825, 162] on span "Eliminar" at bounding box center [823, 165] width 26 height 11
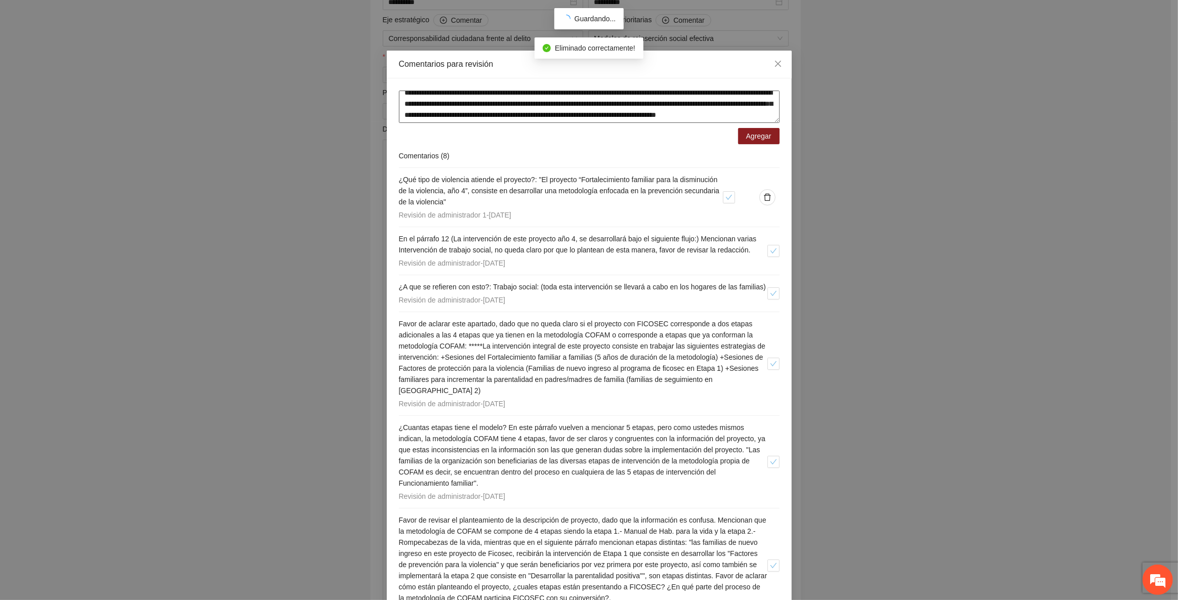
scroll to position [0, 0]
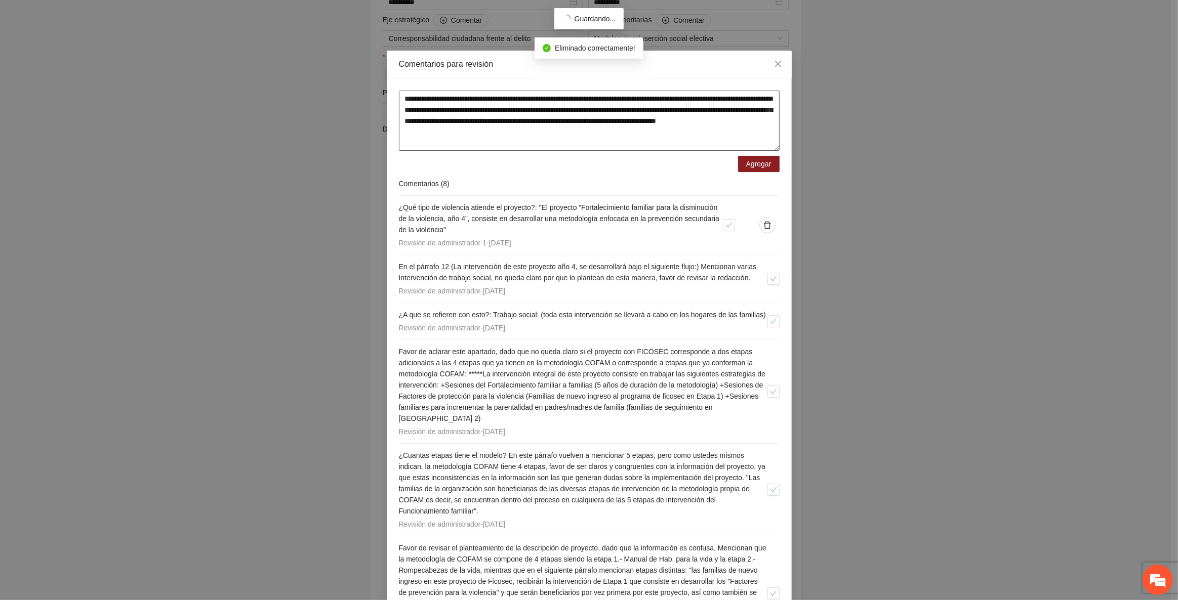
drag, startPoint x: 771, startPoint y: 114, endPoint x: 775, endPoint y: 147, distance: 33.1
click at [775, 147] on textarea "**********" at bounding box center [589, 121] width 381 height 60
click at [639, 109] on textarea "**********" at bounding box center [589, 121] width 381 height 60
click at [431, 122] on textarea "**********" at bounding box center [589, 121] width 381 height 60
type textarea "**********"
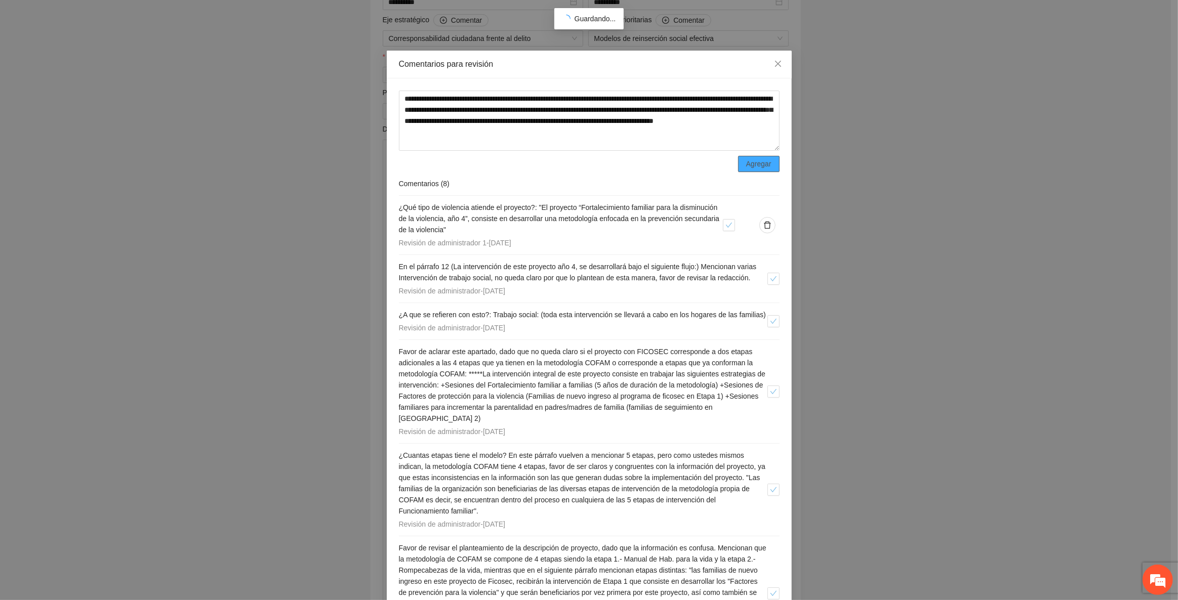
click at [769, 161] on button "Agregar" at bounding box center [759, 164] width 42 height 16
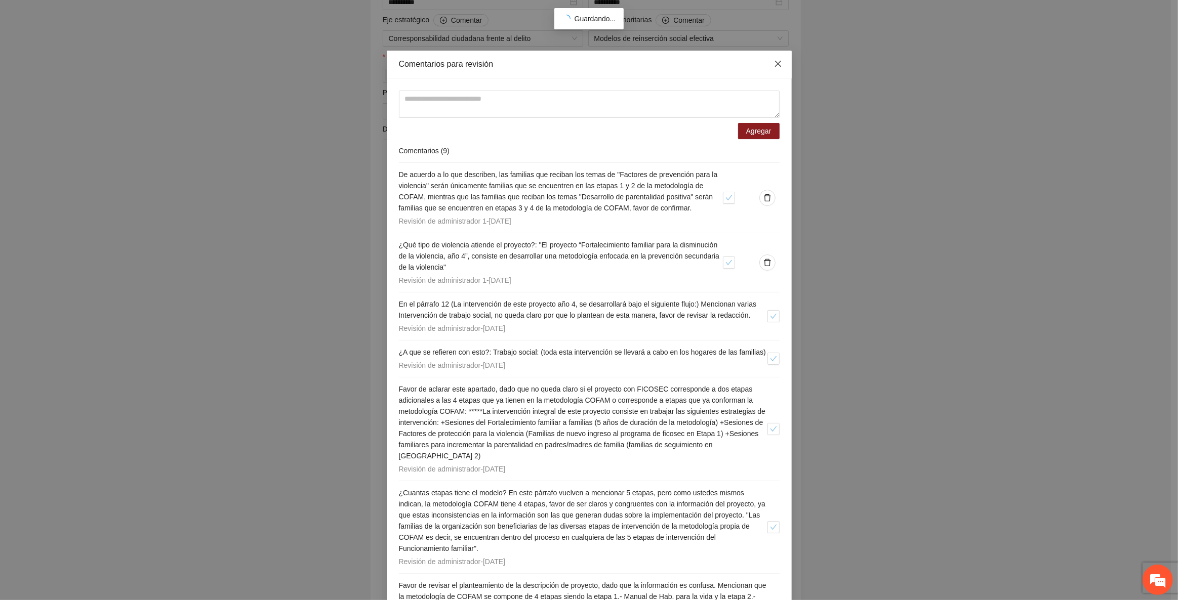
click at [768, 72] on span "Close" at bounding box center [777, 64] width 27 height 27
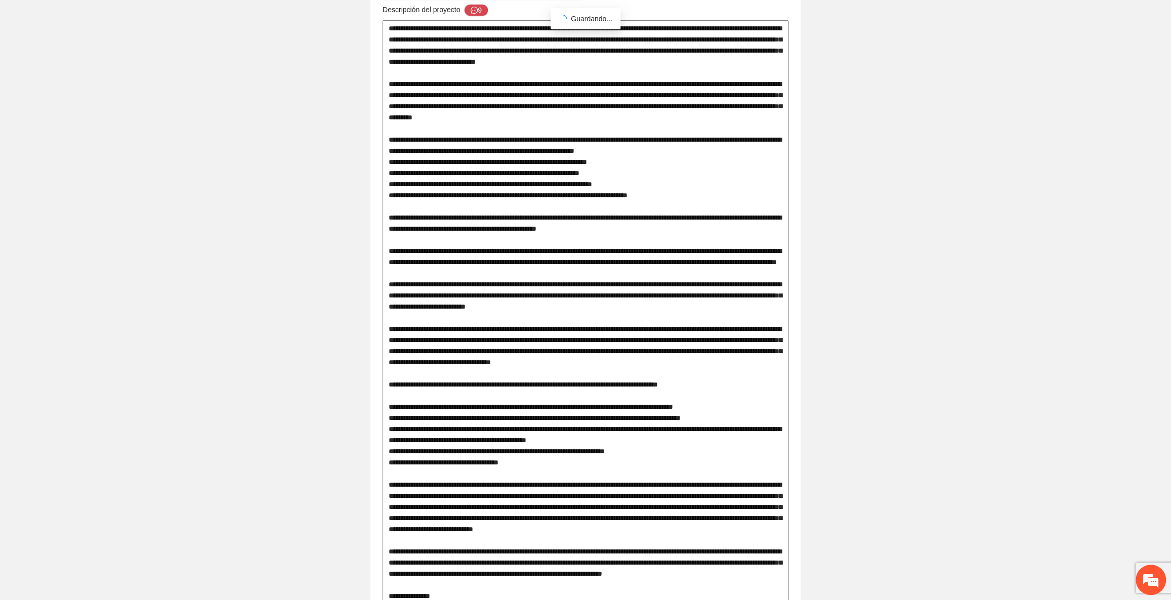
scroll to position [460, 0]
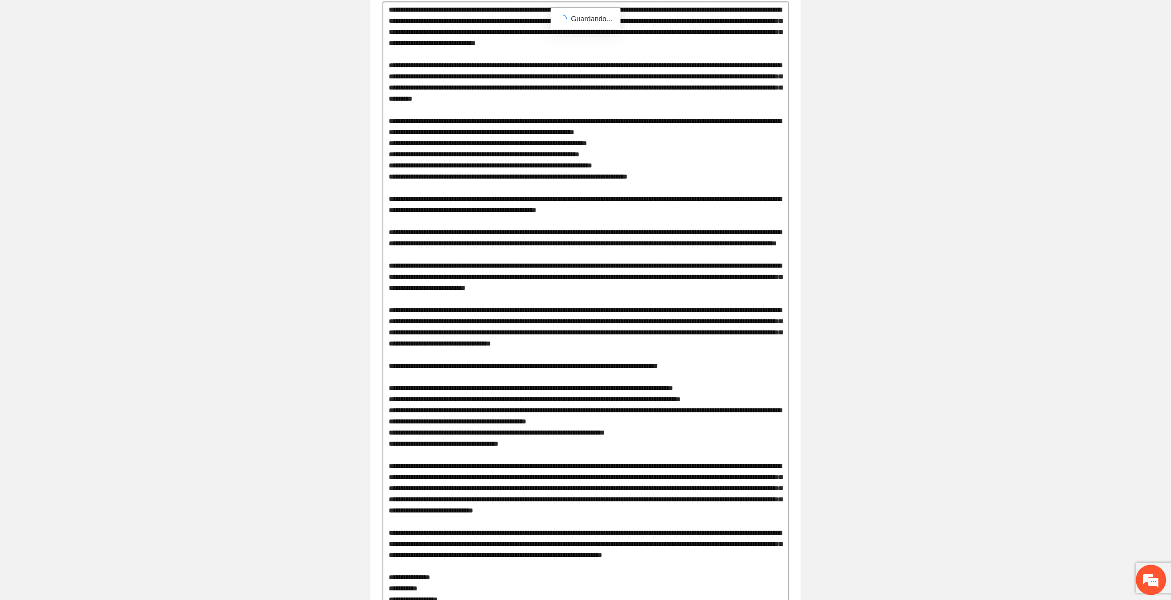
drag, startPoint x: 437, startPoint y: 350, endPoint x: 761, endPoint y: 348, distance: 323.9
click at [761, 348] on textarea at bounding box center [586, 522] width 406 height 1041
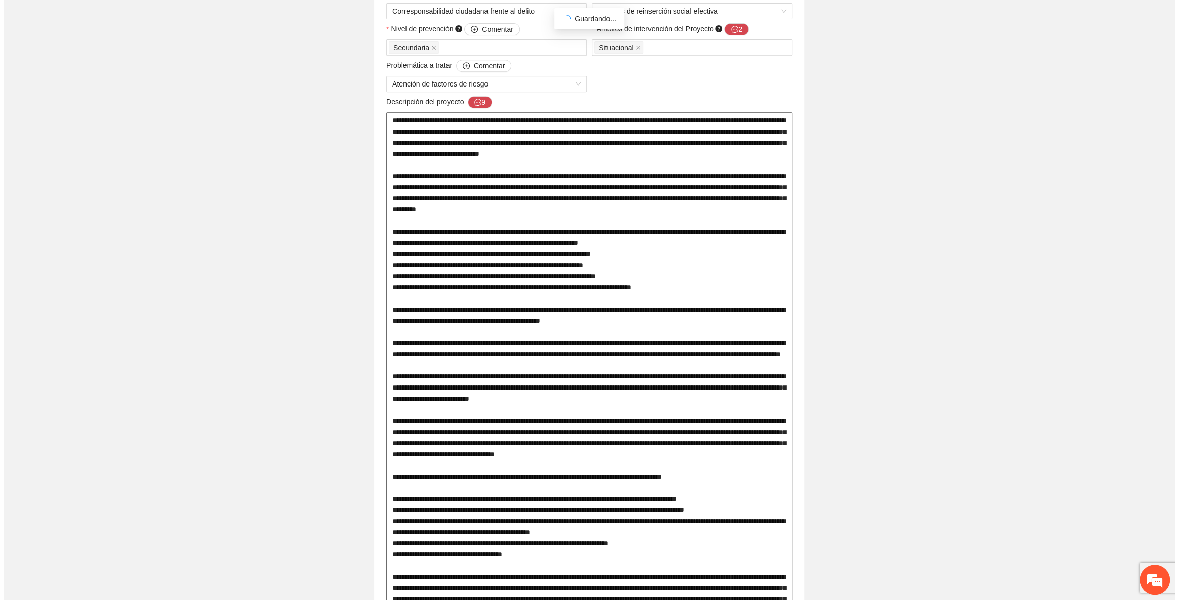
scroll to position [230, 0]
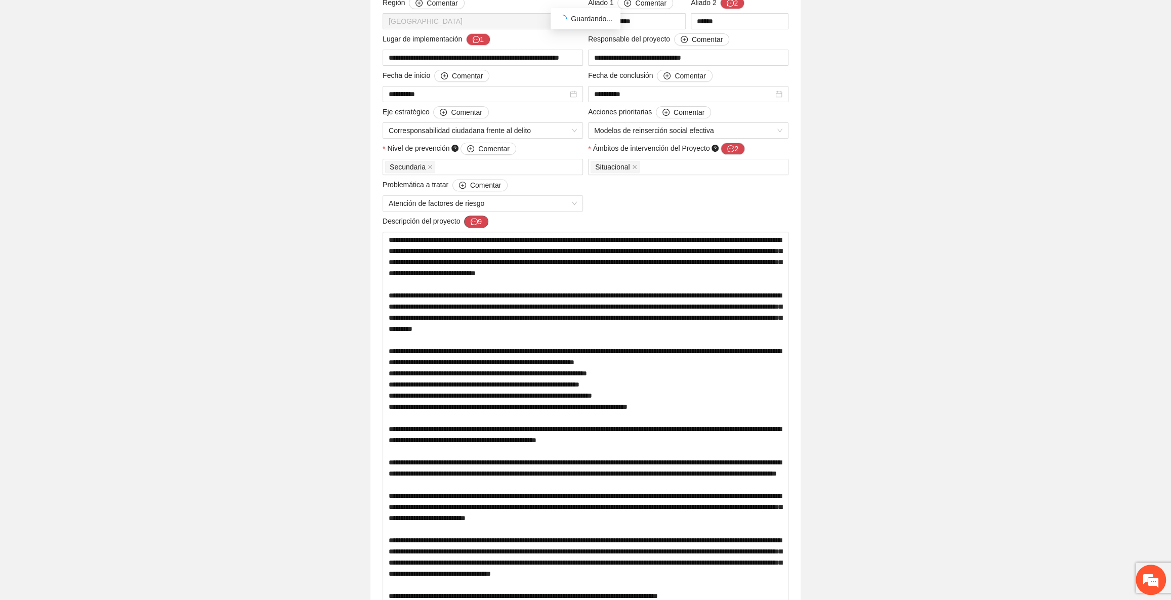
click at [475, 219] on icon "message" at bounding box center [474, 221] width 7 height 7
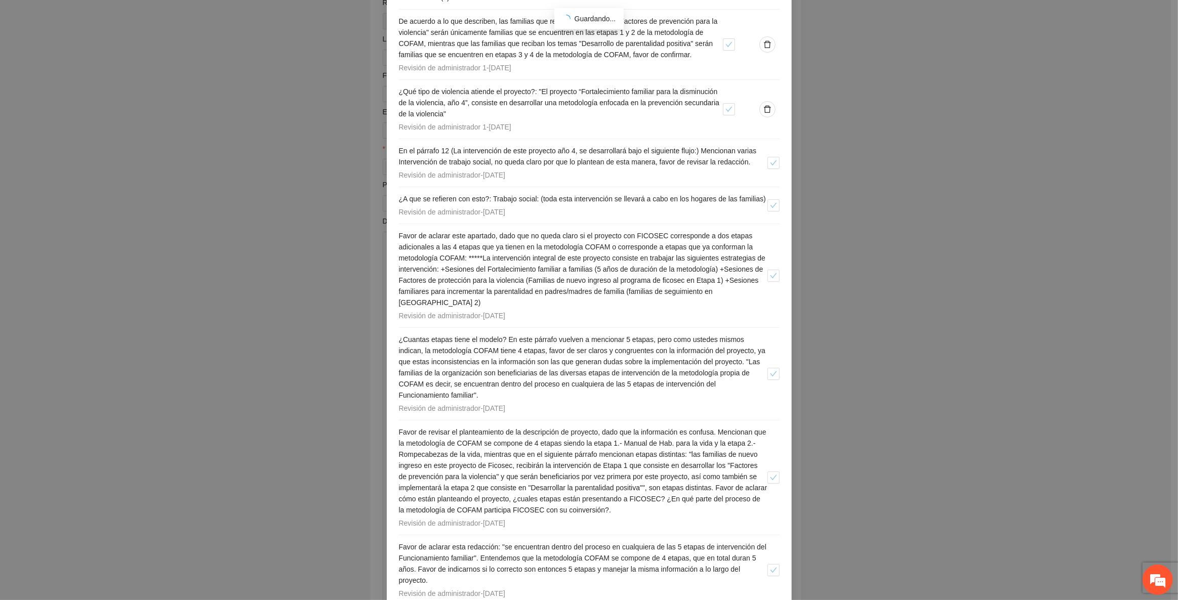
scroll to position [257, 0]
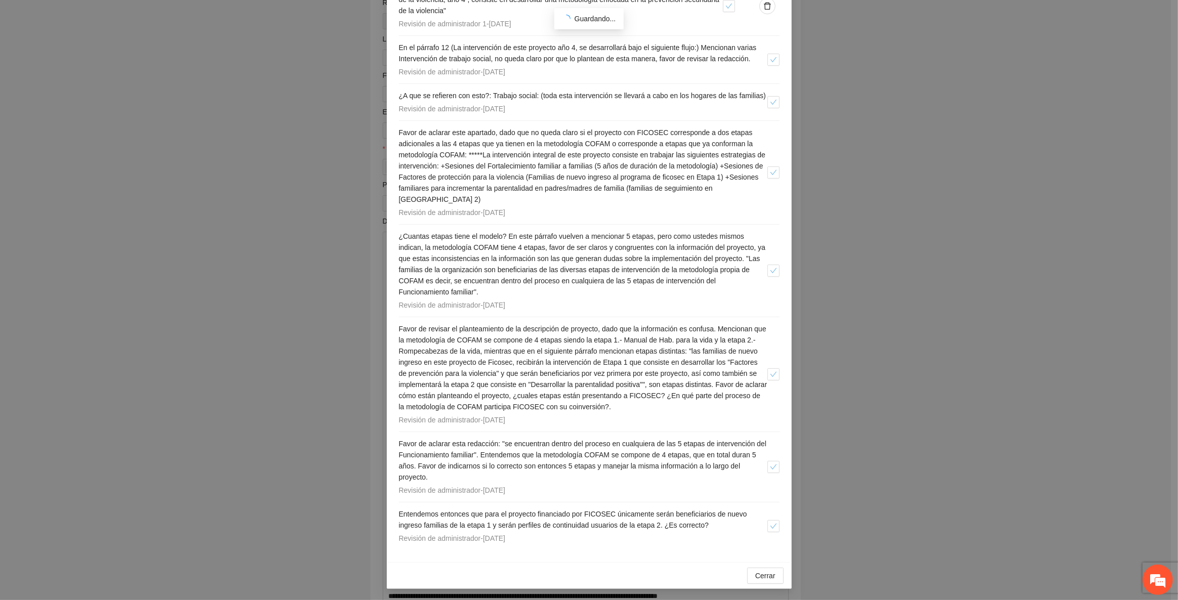
click at [779, 463] on div "Agregar Comentarios ( 9 ) De acuerdo a lo que describen, las familias que recib…" at bounding box center [589, 192] width 405 height 741
click at [770, 464] on icon "check" at bounding box center [773, 467] width 7 height 7
click at [464, 390] on span "Favor de revisar el planteamiento de la descripción de proyecto, dado que la in…" at bounding box center [583, 368] width 368 height 86
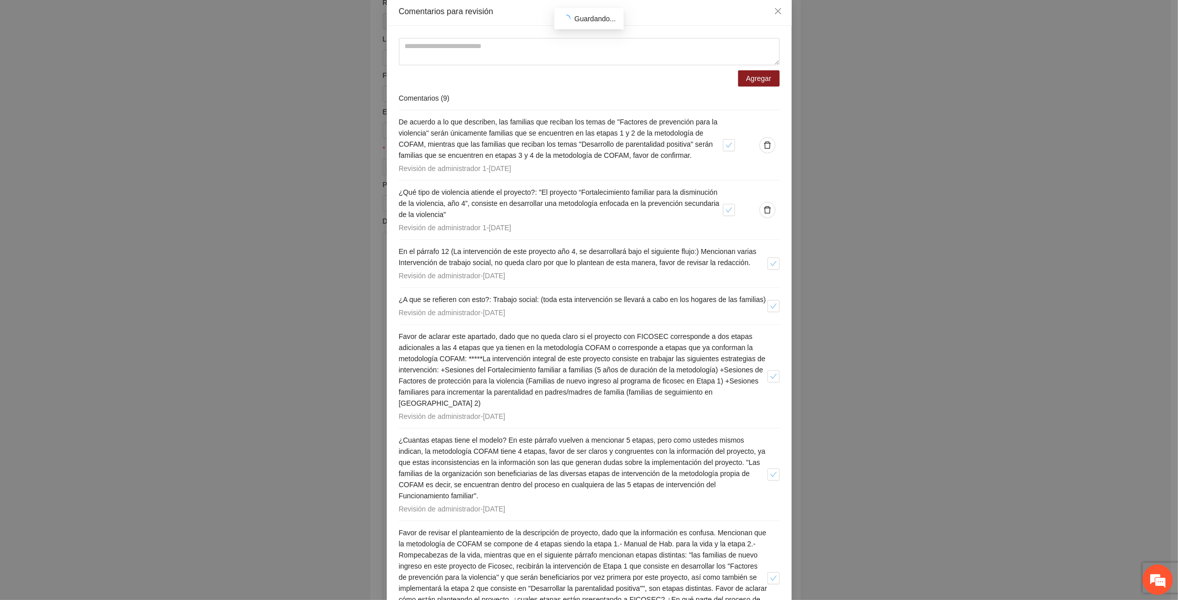
scroll to position [26, 0]
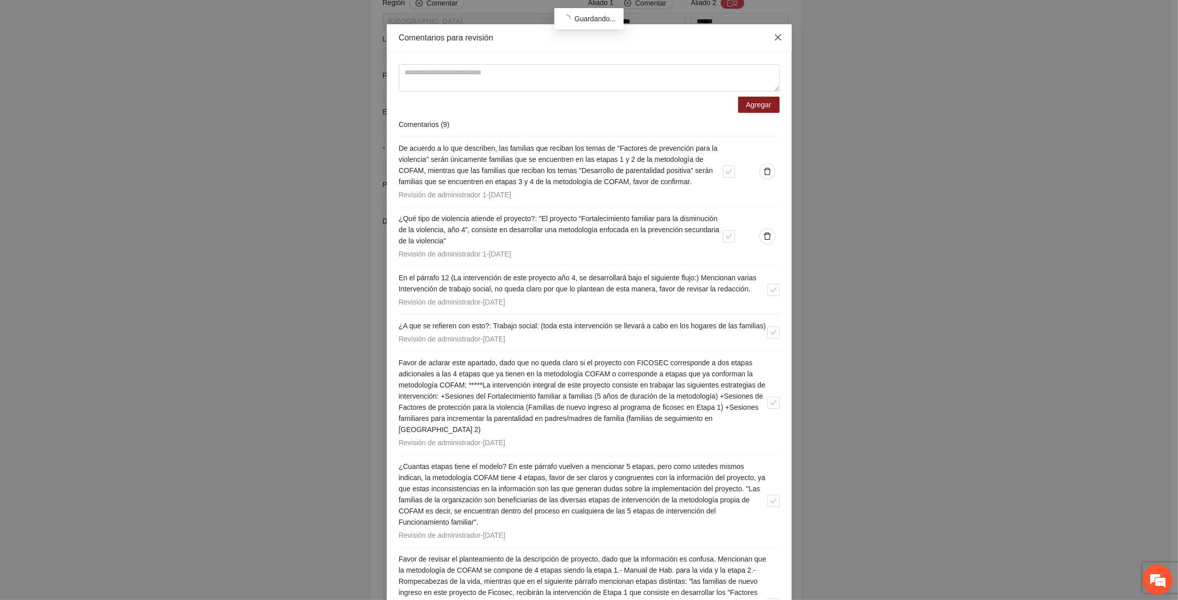
click at [769, 42] on span "Close" at bounding box center [777, 37] width 27 height 27
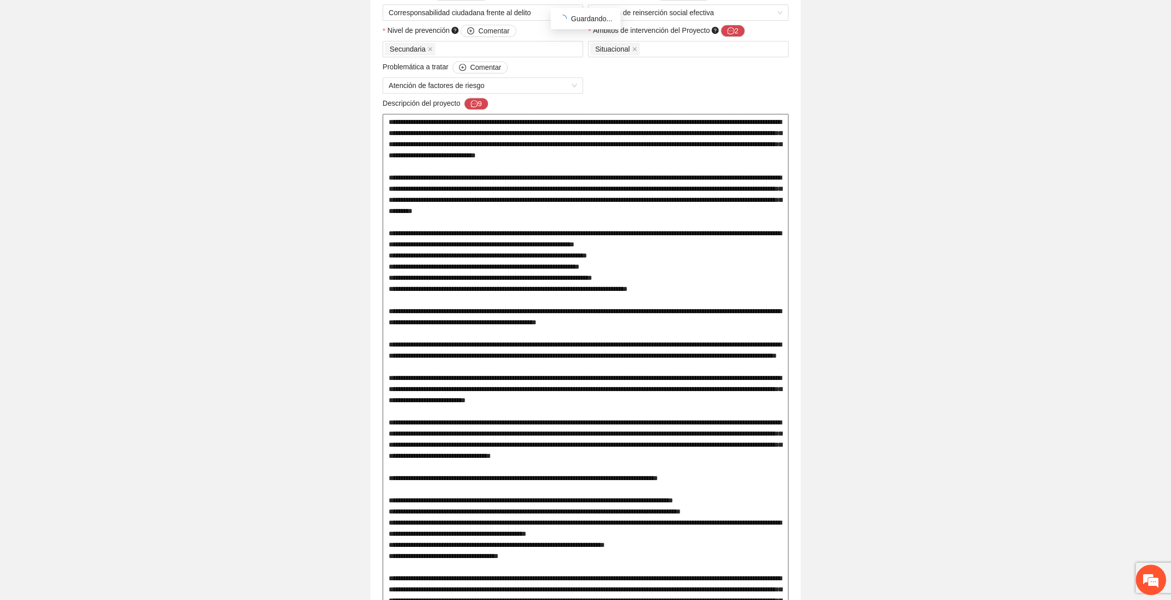
scroll to position [368, 0]
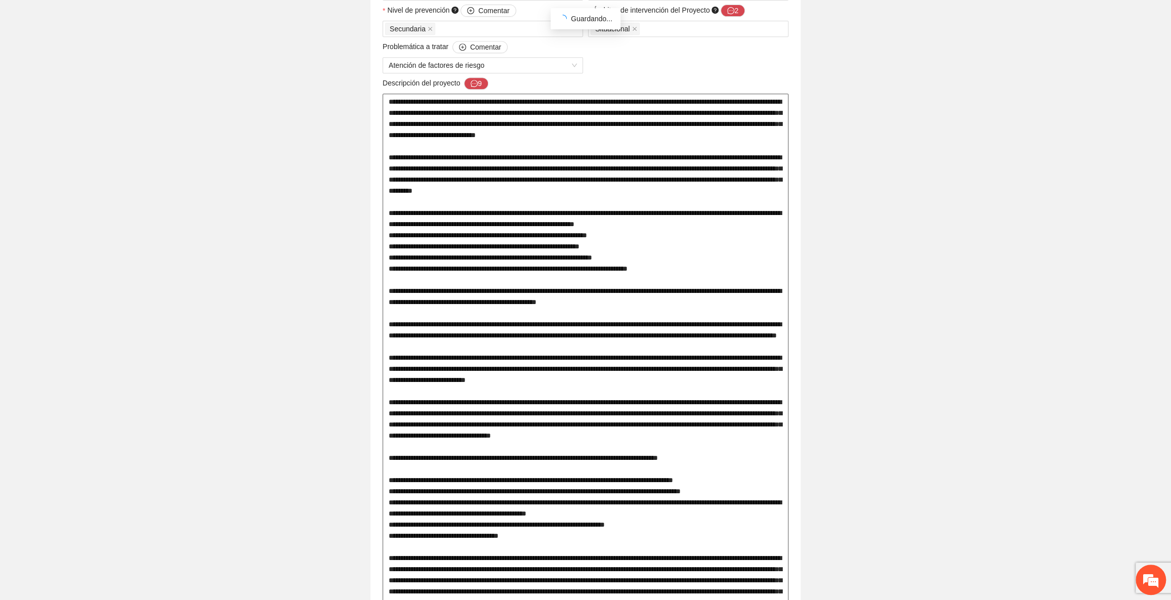
type textarea "**********"
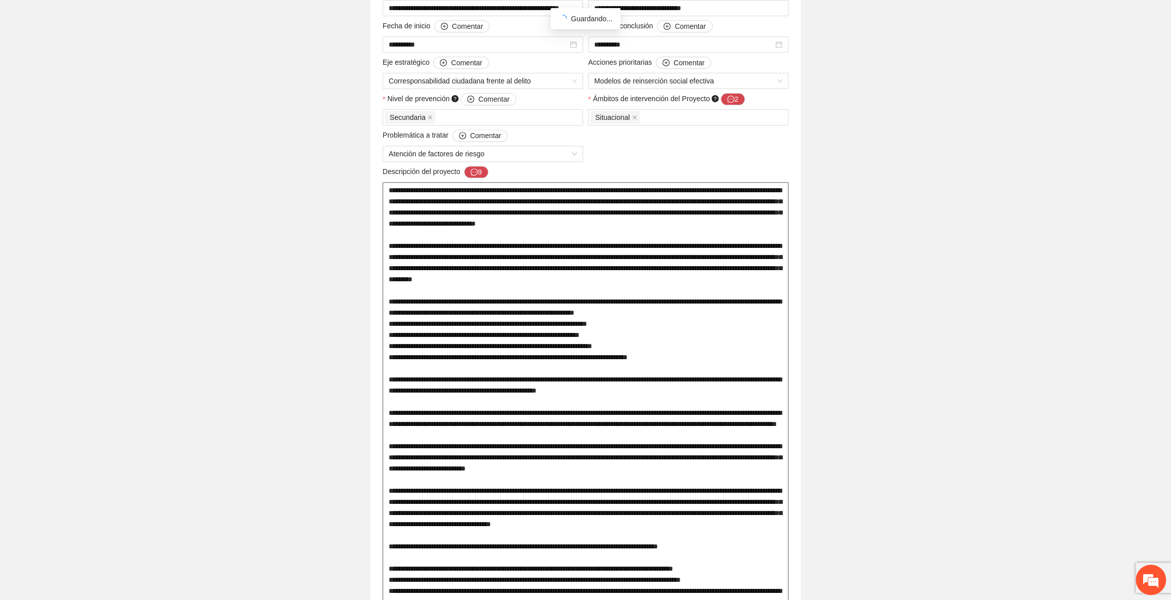
scroll to position [276, 0]
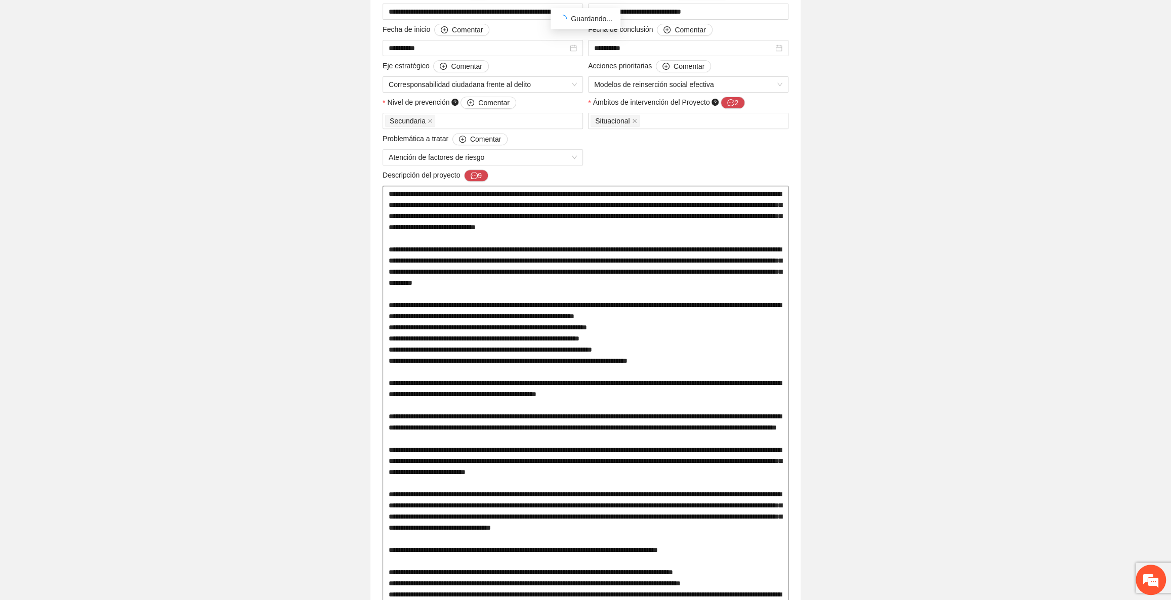
drag, startPoint x: 602, startPoint y: 429, endPoint x: 756, endPoint y: 429, distance: 153.4
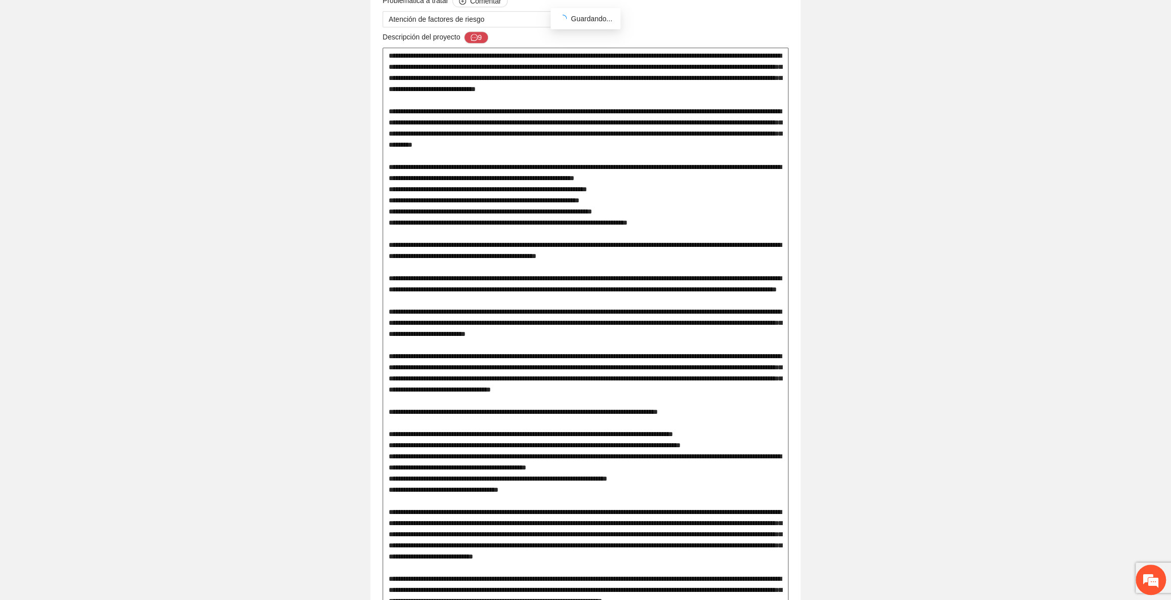
scroll to position [460, 0]
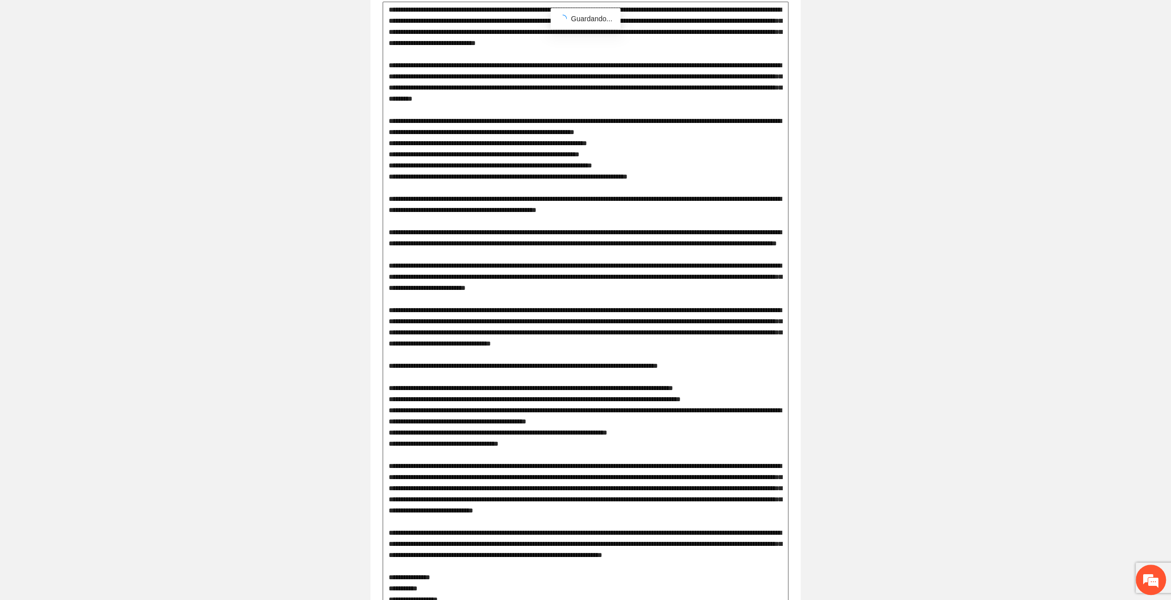
drag, startPoint x: 551, startPoint y: 339, endPoint x: 752, endPoint y: 345, distance: 201.1
click at [754, 345] on textarea at bounding box center [586, 522] width 406 height 1041
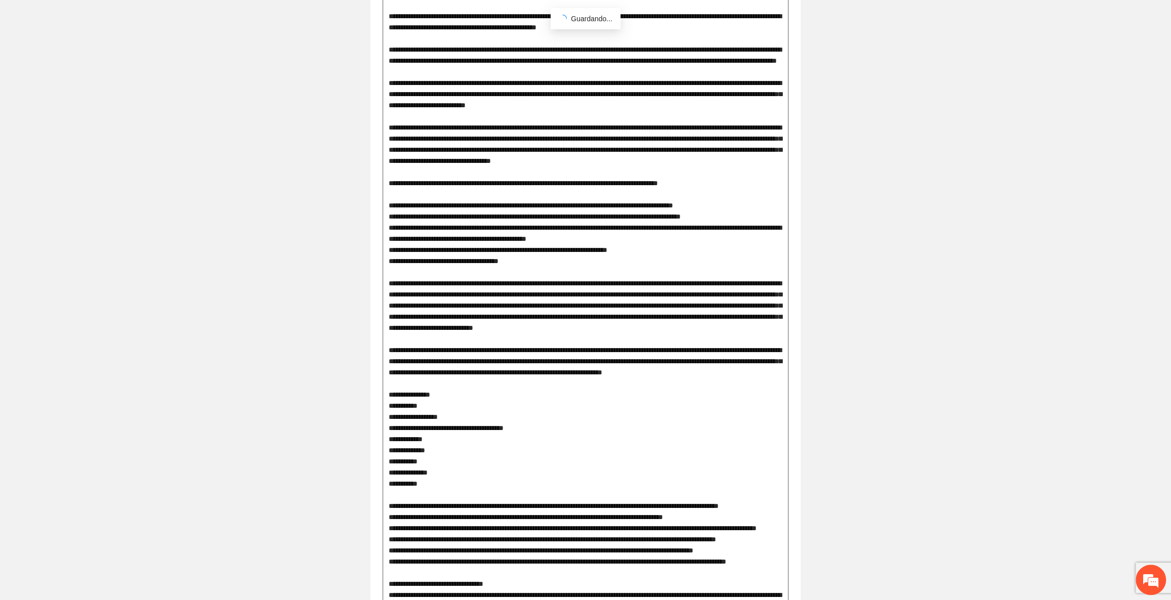
scroll to position [644, 0]
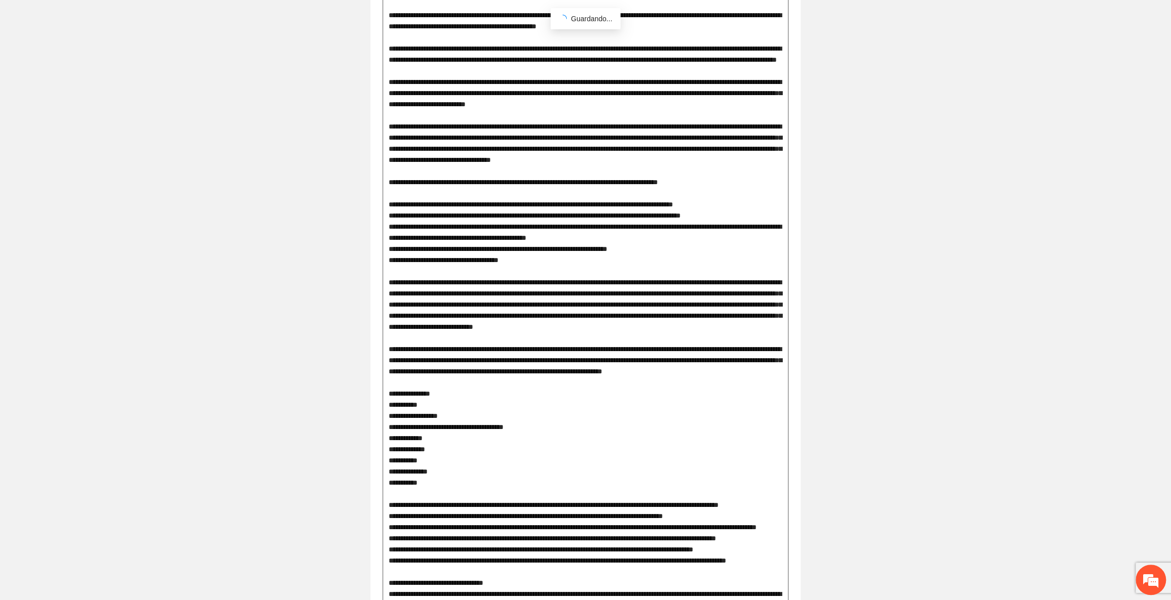
drag, startPoint x: 573, startPoint y: 242, endPoint x: 737, endPoint y: 238, distance: 164.1
click at [737, 238] on textarea at bounding box center [586, 338] width 406 height 1041
drag, startPoint x: 696, startPoint y: 248, endPoint x: 691, endPoint y: 250, distance: 6.1
click at [691, 250] on textarea at bounding box center [586, 338] width 406 height 1041
click at [694, 250] on textarea at bounding box center [586, 338] width 406 height 1041
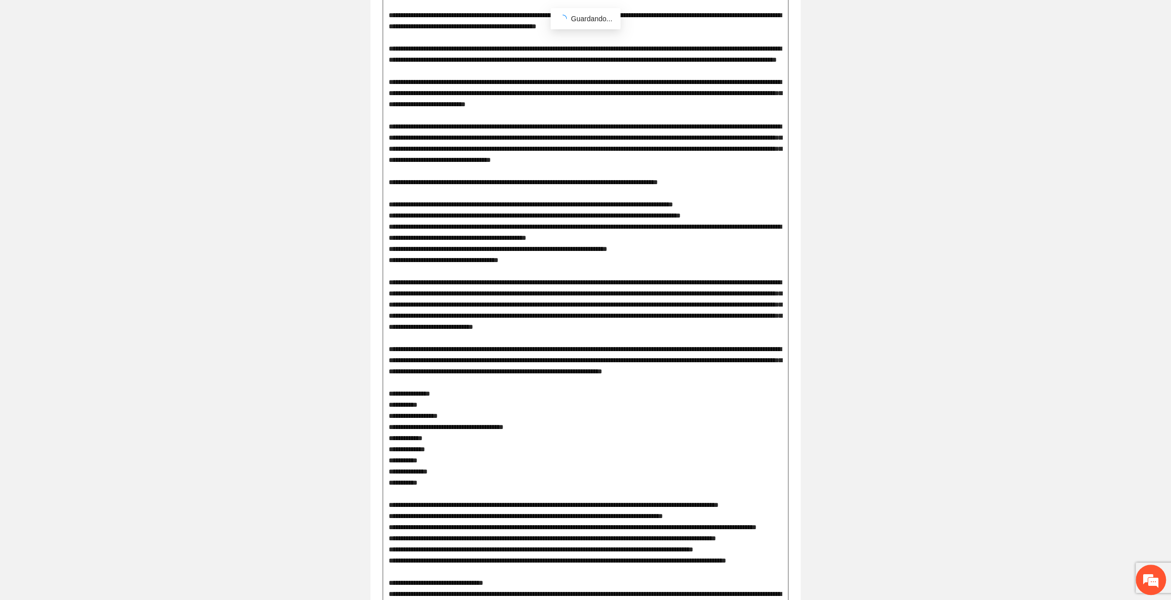
type textarea "**********"
click at [692, 257] on textarea at bounding box center [586, 338] width 406 height 1041
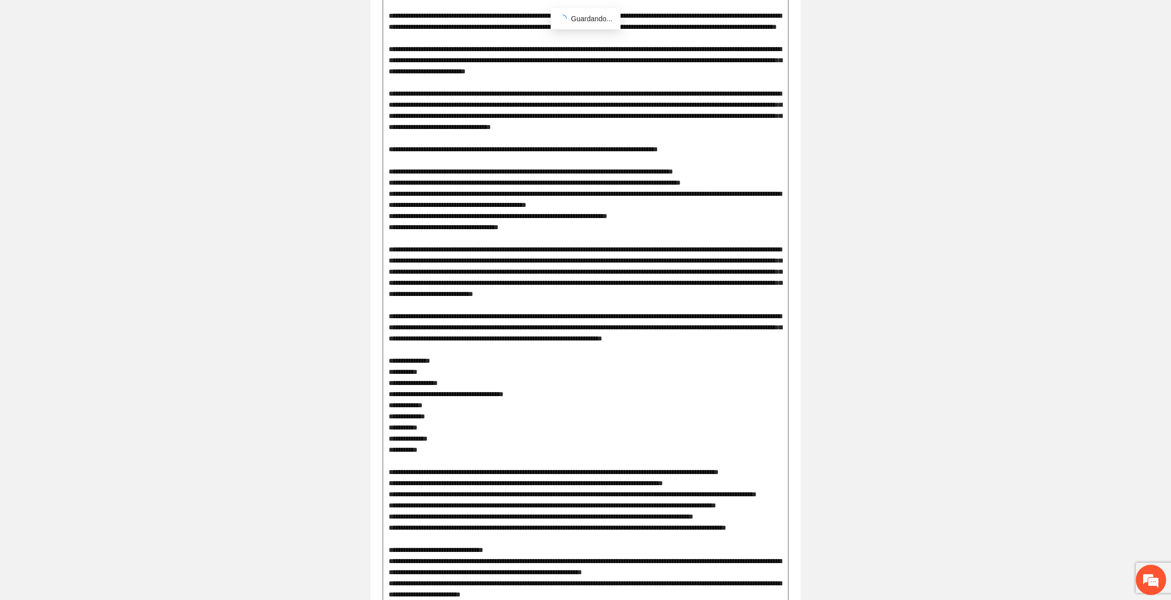
scroll to position [690, 0]
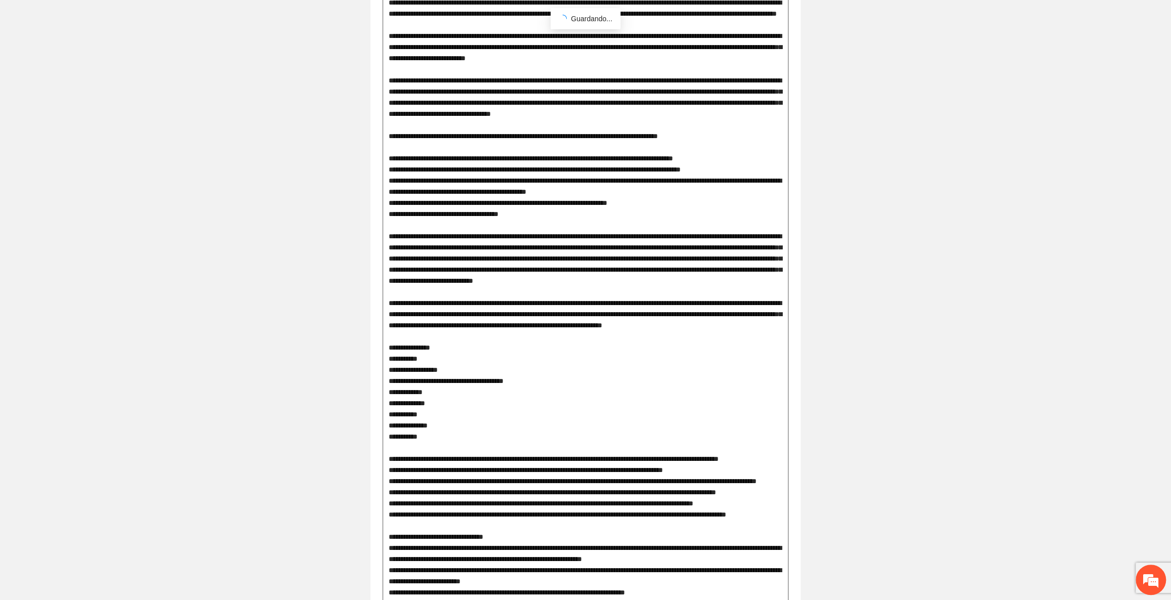
type textarea "**********"
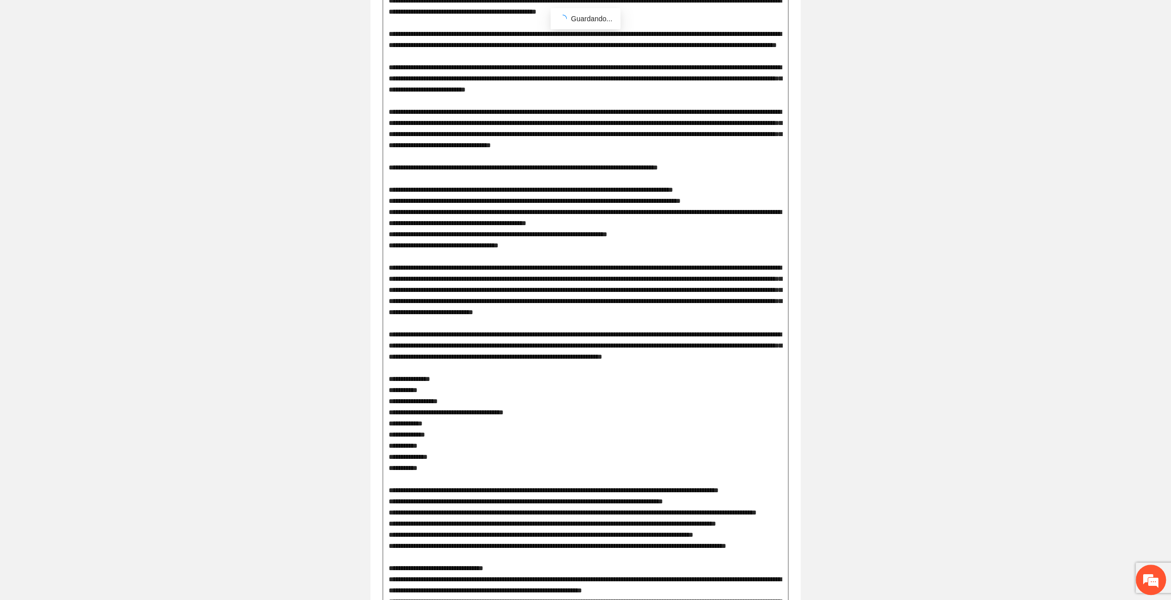
scroll to position [644, 0]
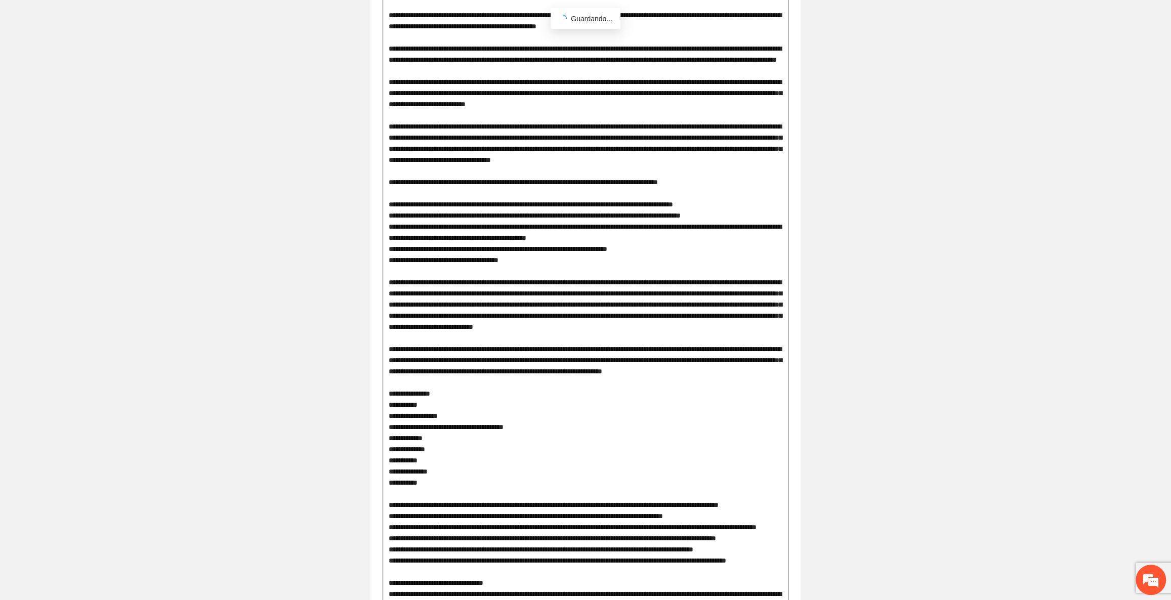
drag, startPoint x: 587, startPoint y: 102, endPoint x: 714, endPoint y: 103, distance: 127.0
click at [714, 103] on textarea at bounding box center [586, 338] width 406 height 1041
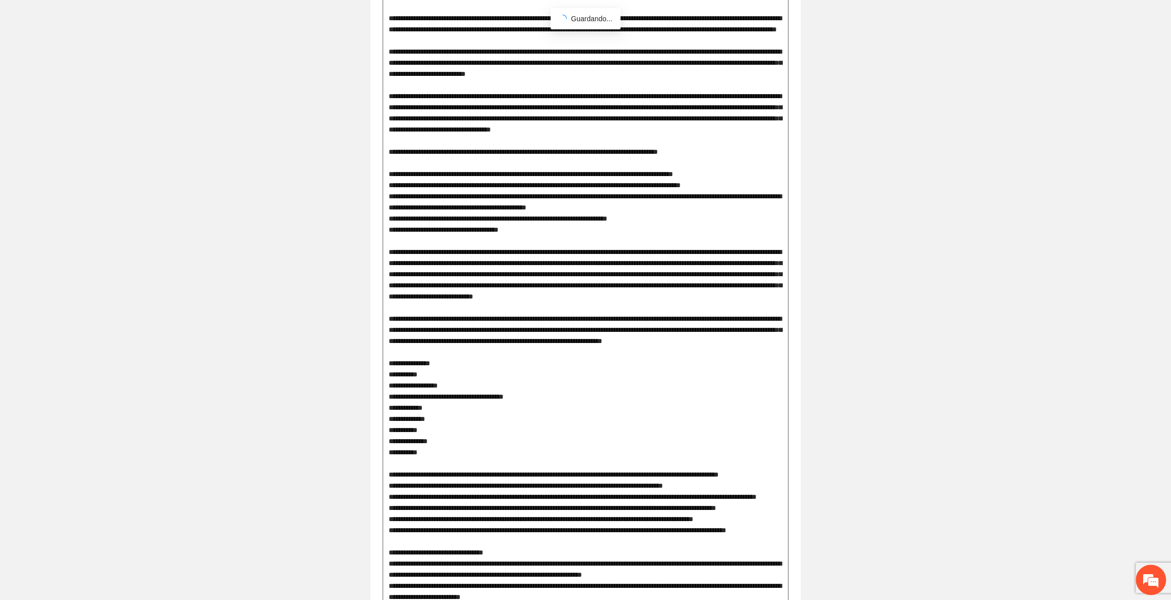
scroll to position [690, 0]
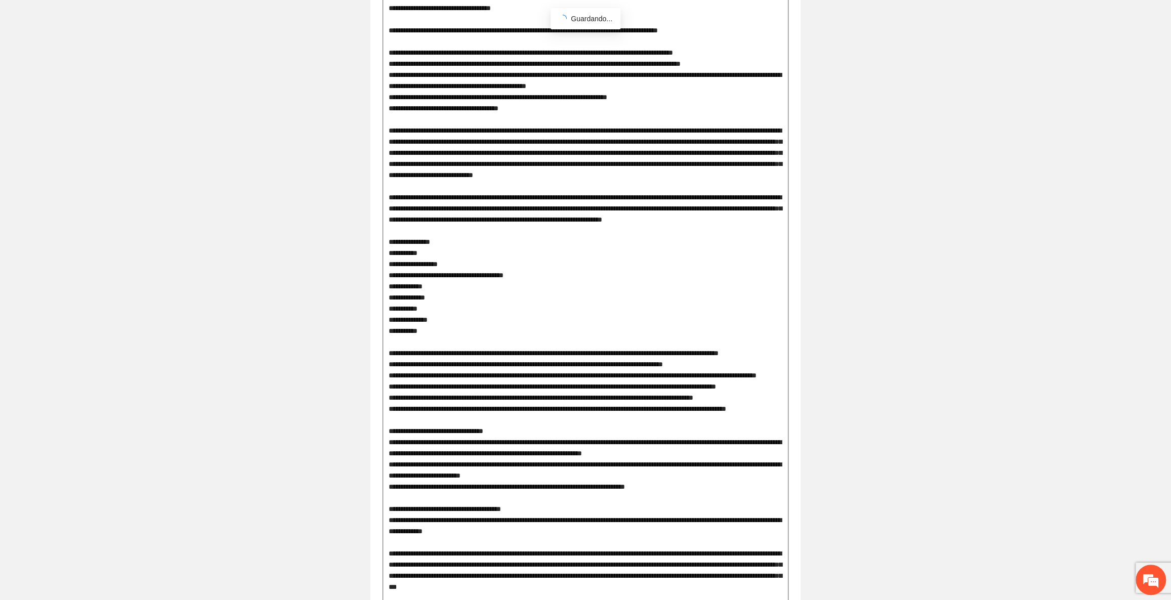
scroll to position [782, 0]
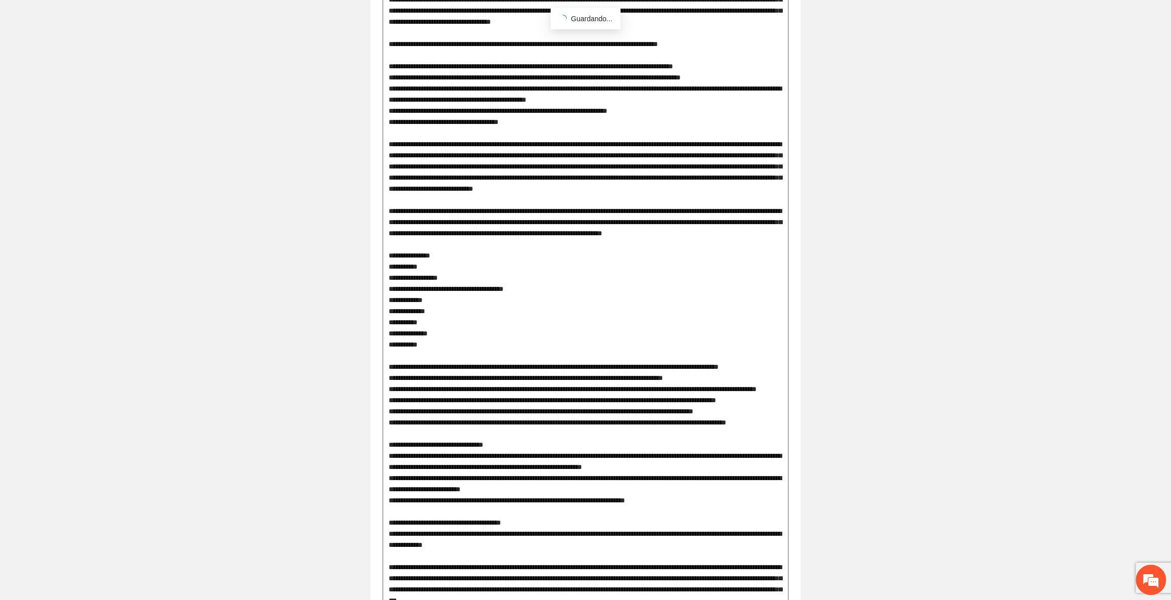
drag, startPoint x: 441, startPoint y: 79, endPoint x: 698, endPoint y: 96, distance: 257.6
click at [700, 93] on textarea at bounding box center [586, 200] width 406 height 1041
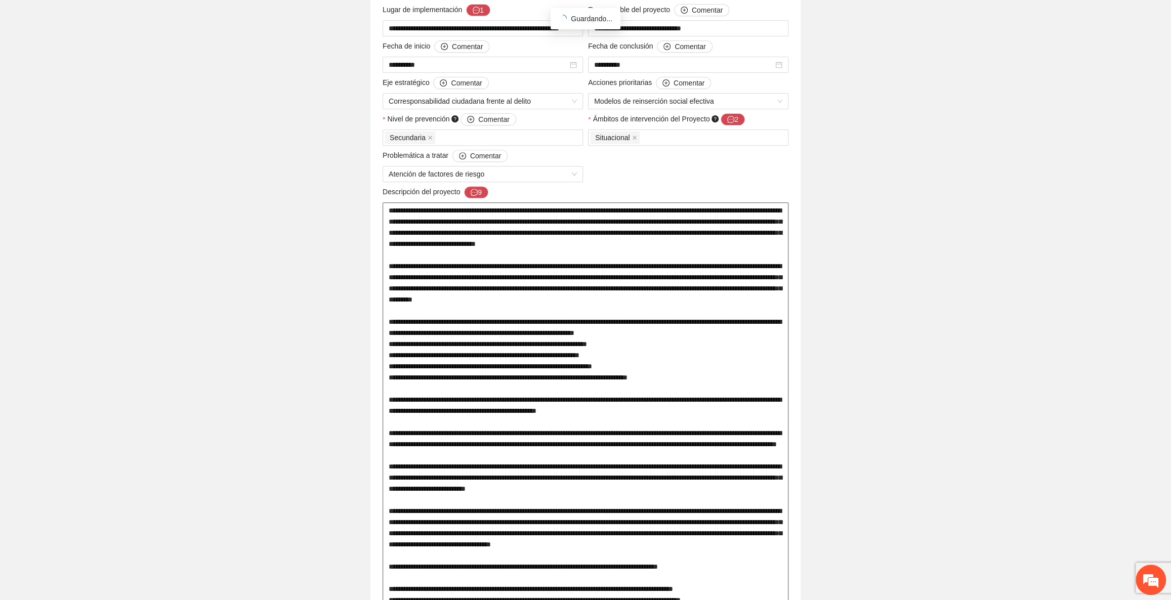
scroll to position [0, 0]
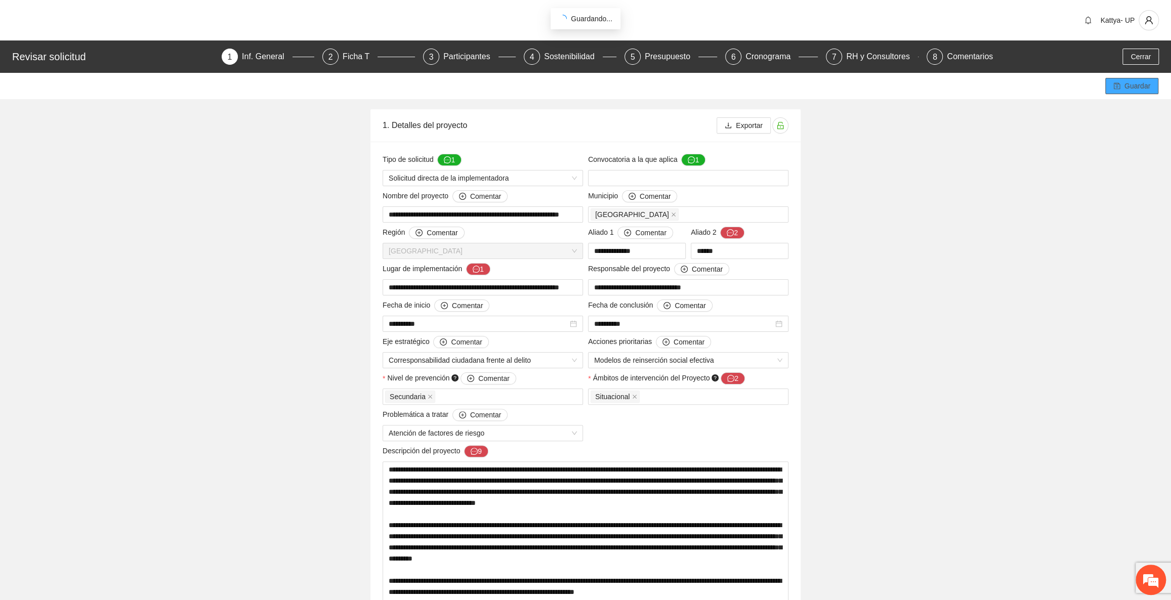
click at [1124, 90] on button "Guardar" at bounding box center [1131, 86] width 53 height 16
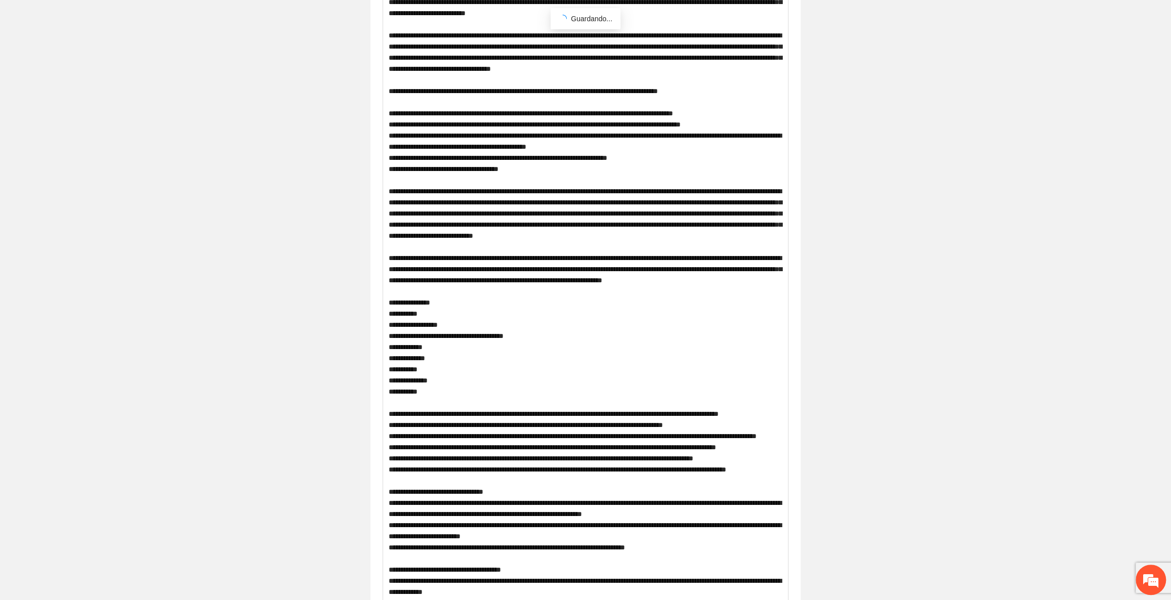
scroll to position [736, 0]
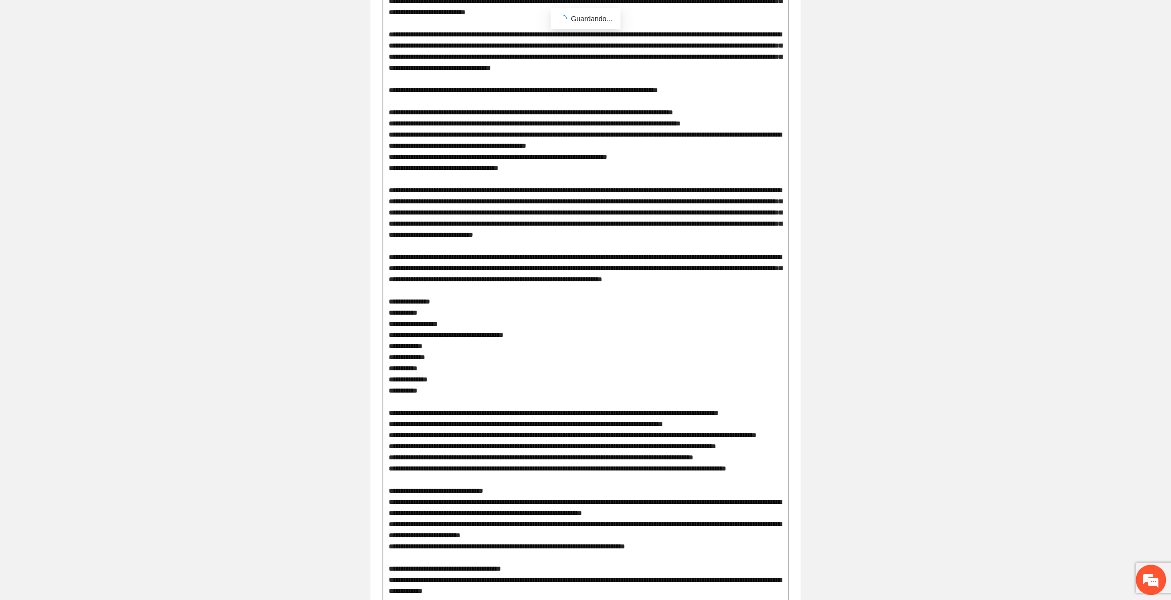
drag, startPoint x: 387, startPoint y: 304, endPoint x: 613, endPoint y: 316, distance: 226.6
click at [613, 316] on textarea at bounding box center [586, 246] width 406 height 1041
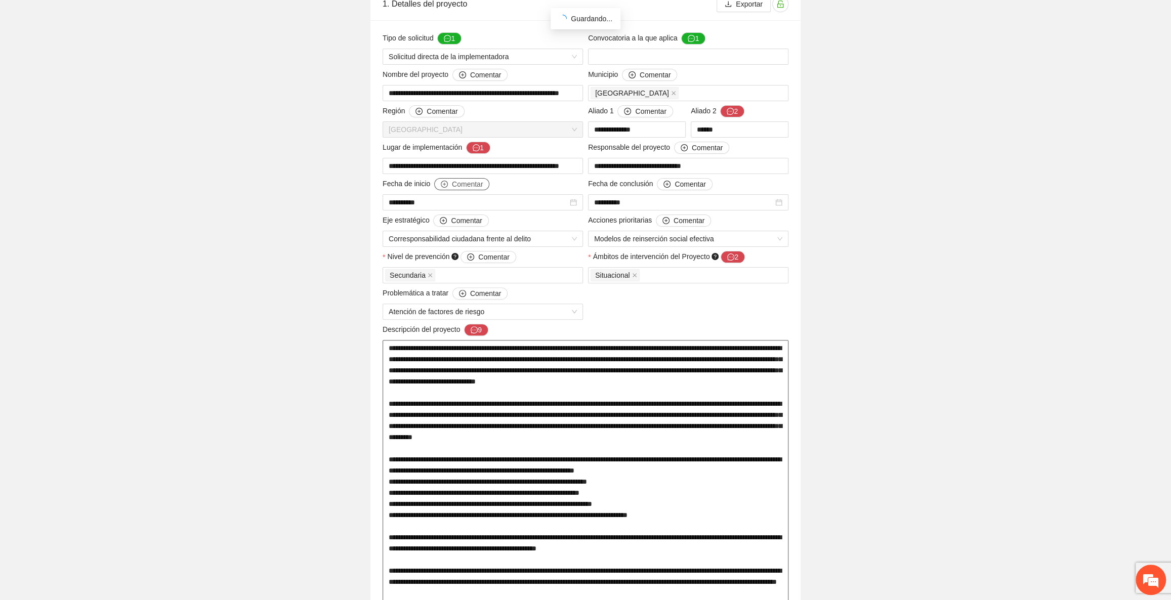
scroll to position [46, 0]
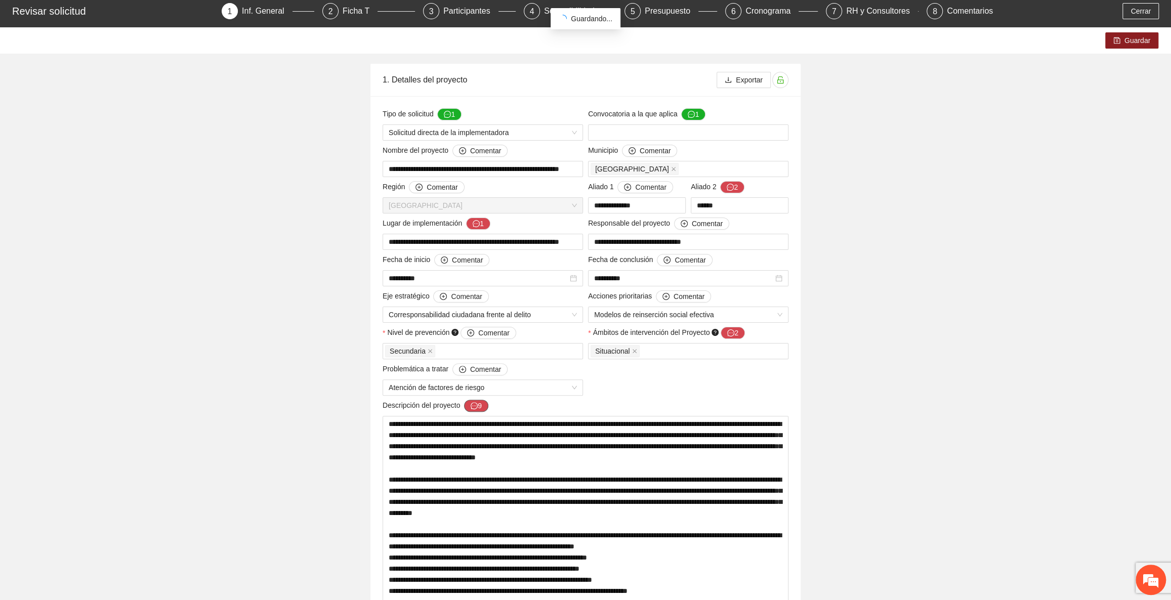
click at [473, 405] on icon "message" at bounding box center [474, 405] width 7 height 7
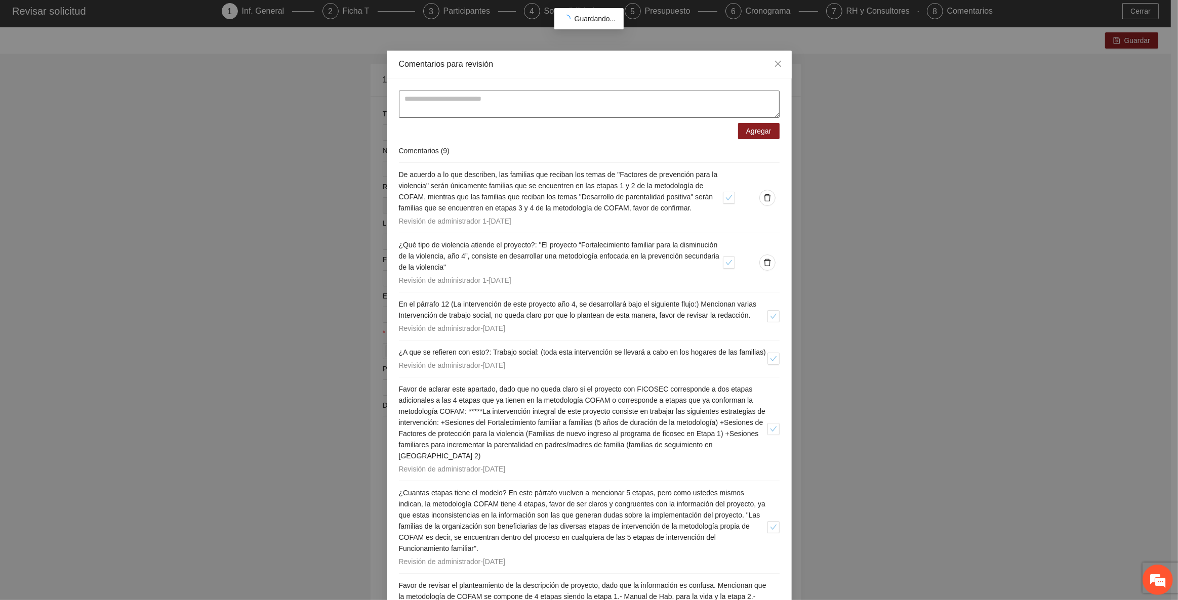
click at [438, 115] on textarea at bounding box center [589, 104] width 381 height 27
paste textarea "**********"
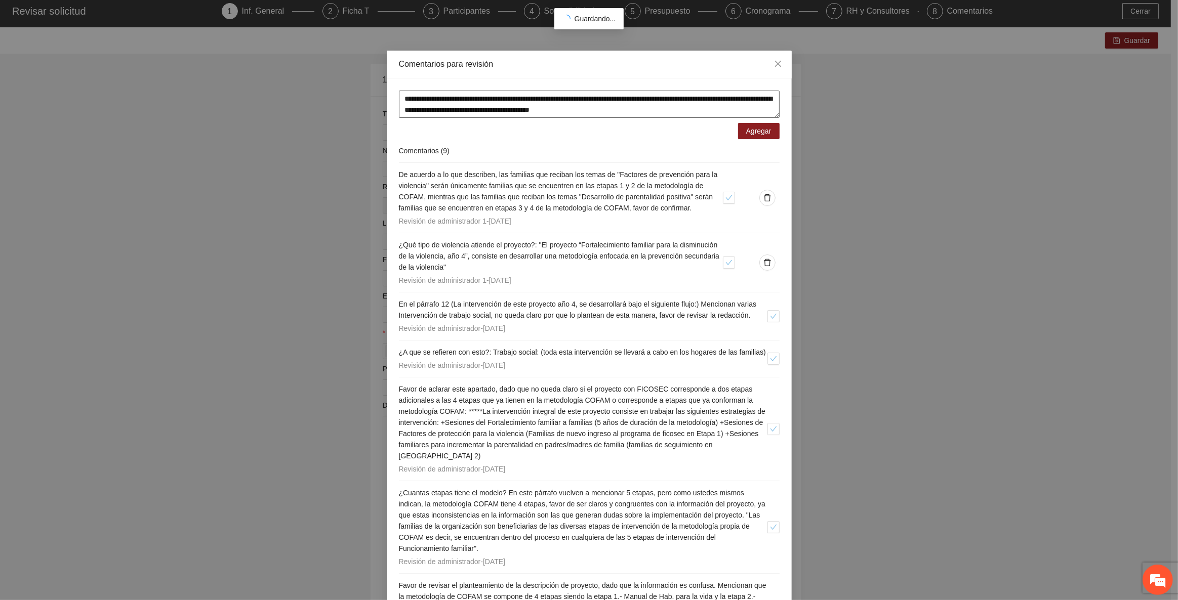
click at [400, 99] on textarea "**********" at bounding box center [589, 104] width 381 height 27
click at [734, 111] on textarea "**********" at bounding box center [589, 104] width 381 height 27
click at [502, 98] on textarea "**********" at bounding box center [589, 104] width 381 height 27
click at [497, 102] on textarea "**********" at bounding box center [589, 104] width 381 height 27
click at [566, 97] on textarea "**********" at bounding box center [589, 104] width 381 height 27
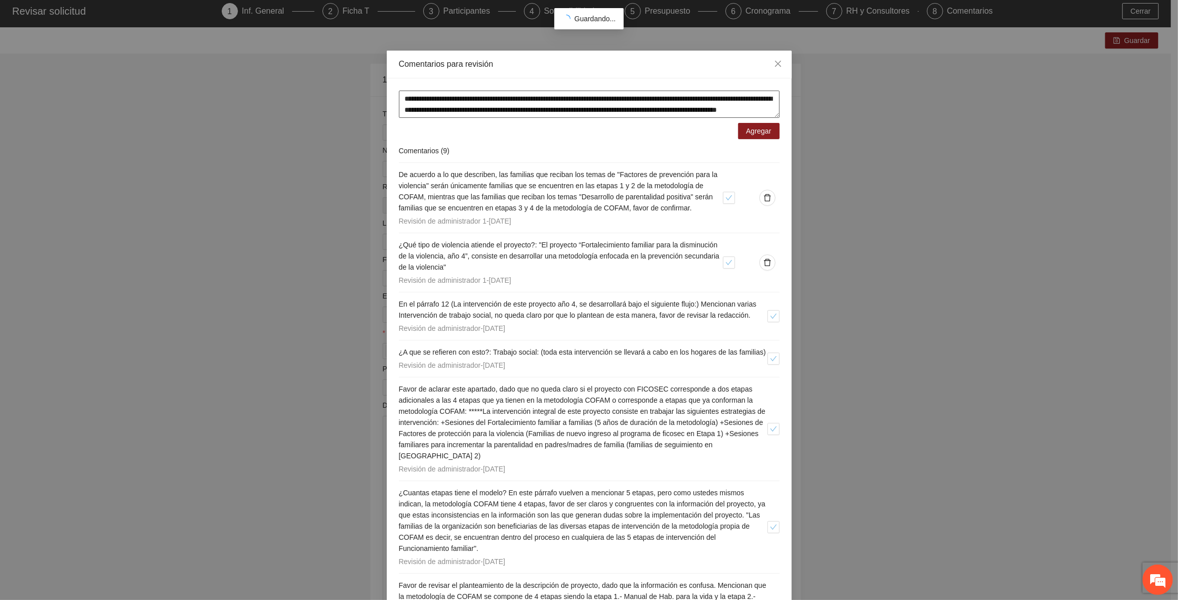
click at [558, 100] on textarea "**********" at bounding box center [589, 104] width 381 height 27
type textarea "**********"
click at [758, 136] on span "Agregar" at bounding box center [758, 131] width 25 height 11
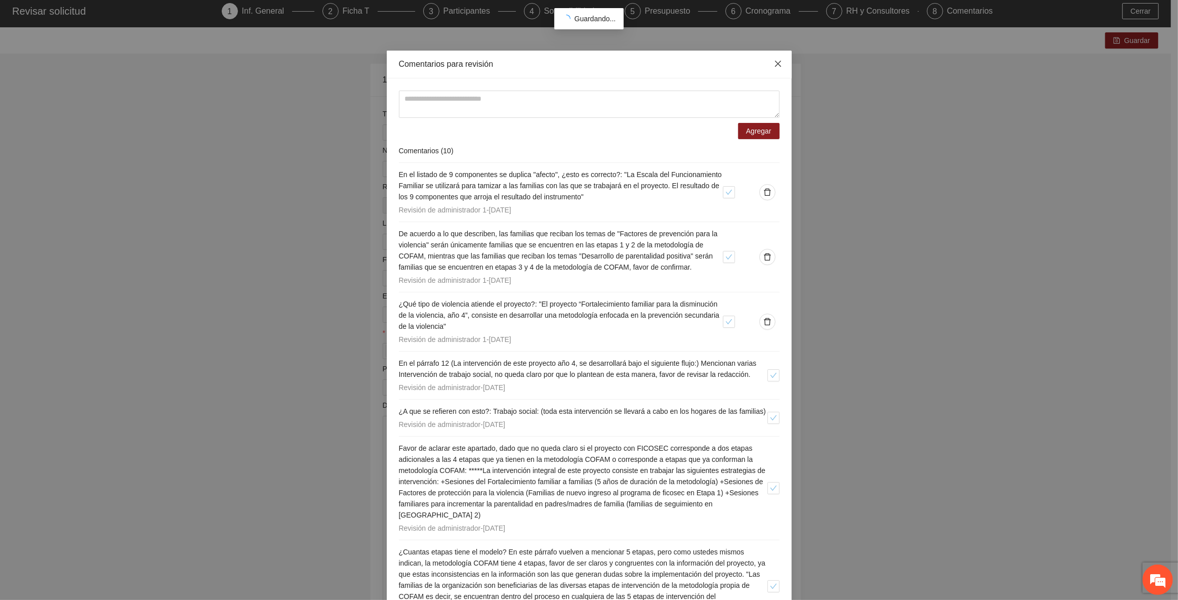
click at [775, 58] on span "Close" at bounding box center [777, 64] width 27 height 27
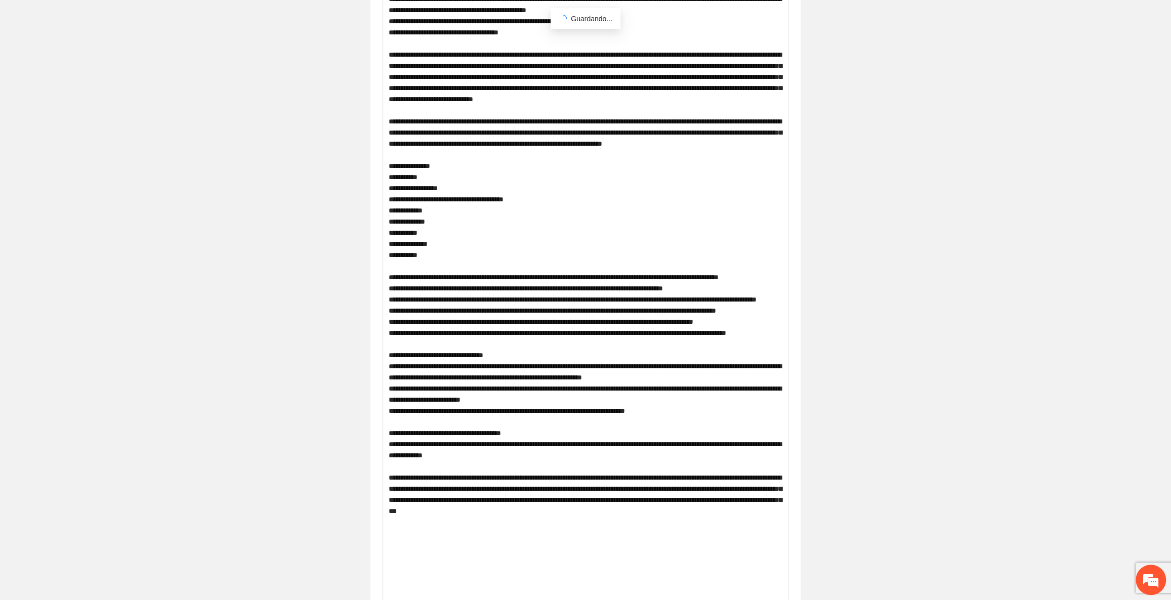
scroll to position [920, 0]
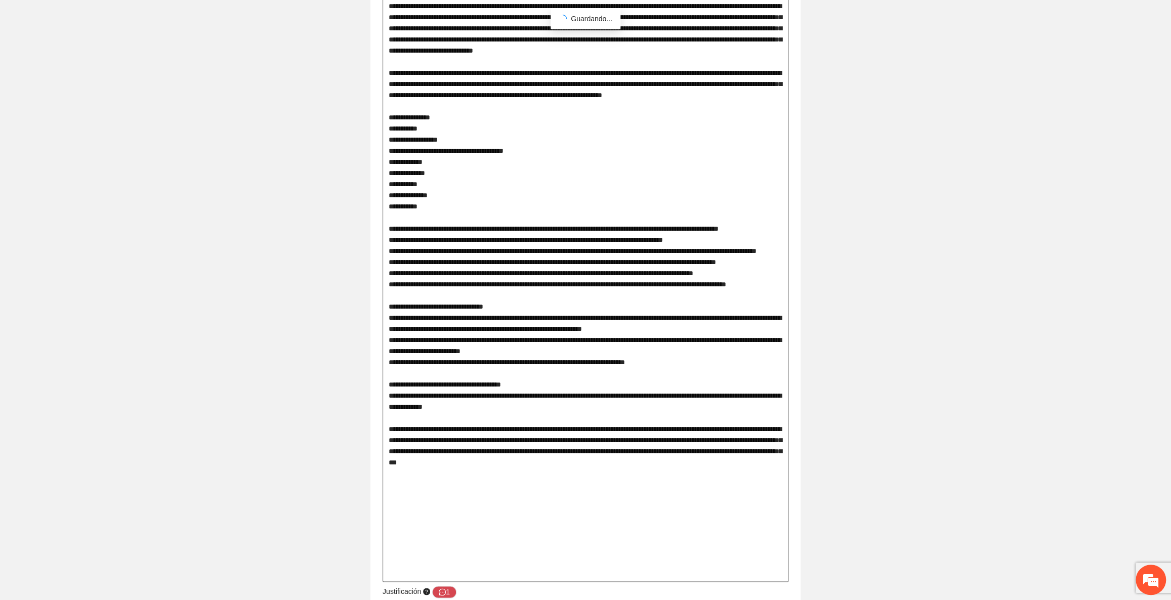
click at [667, 418] on textarea at bounding box center [586, 61] width 406 height 1041
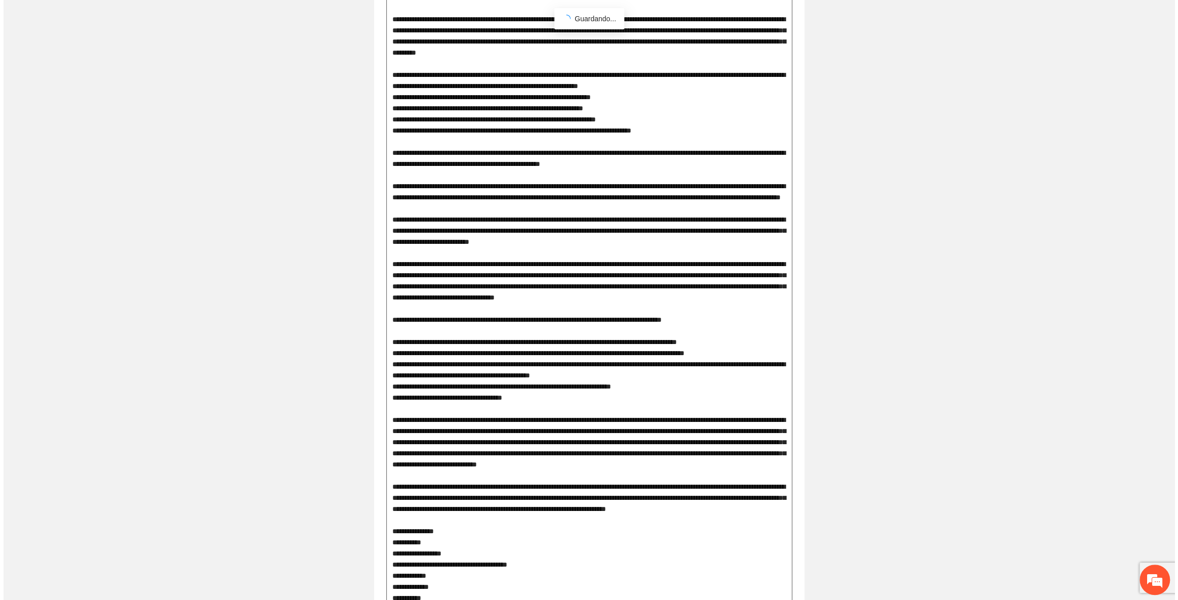
scroll to position [368, 0]
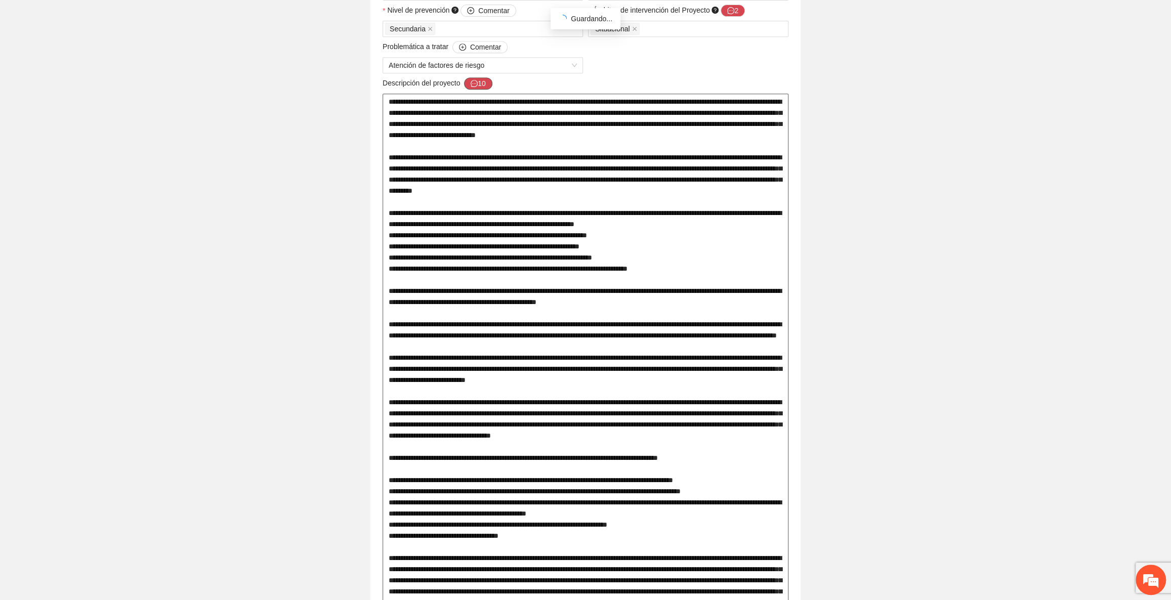
type textarea "**********"
click at [485, 89] on button "10" at bounding box center [478, 83] width 28 height 12
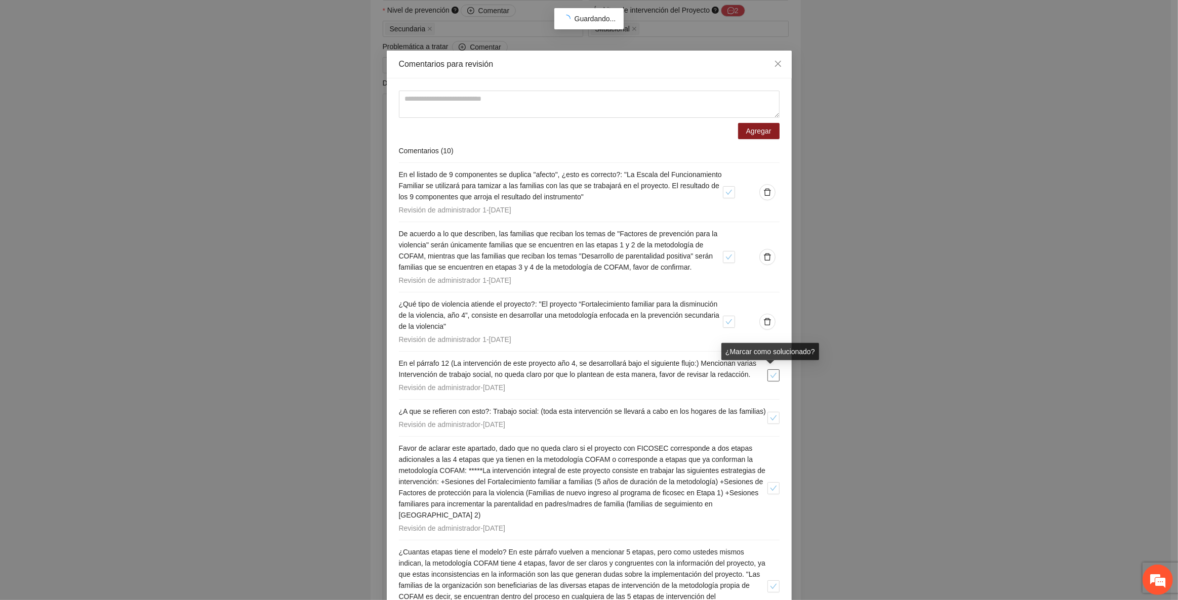
click at [772, 377] on icon "check" at bounding box center [773, 375] width 7 height 7
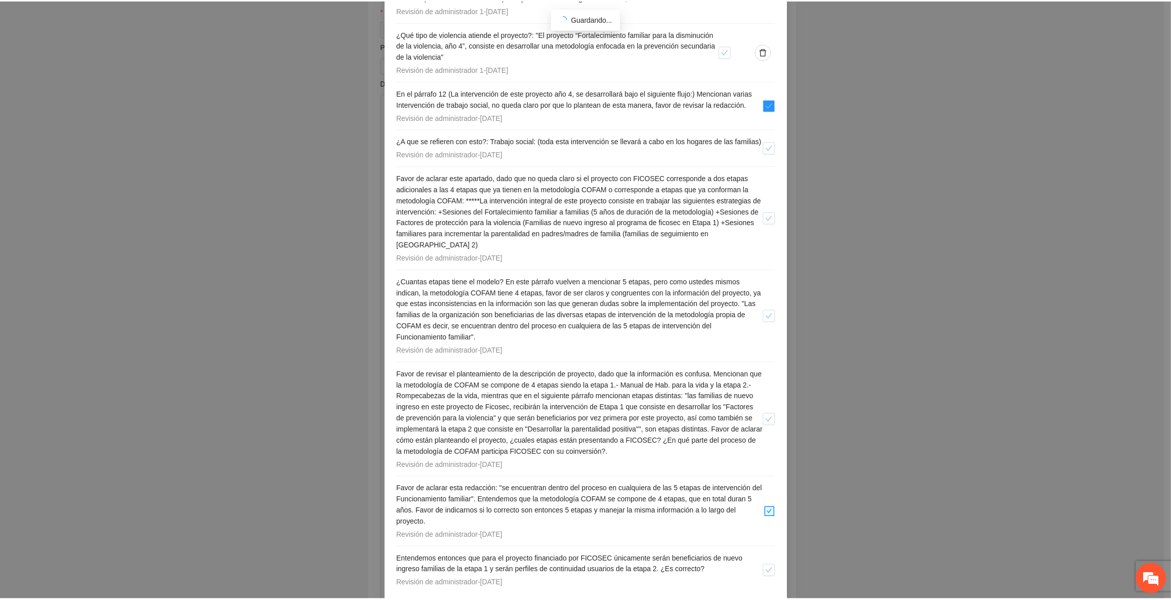
scroll to position [315, 0]
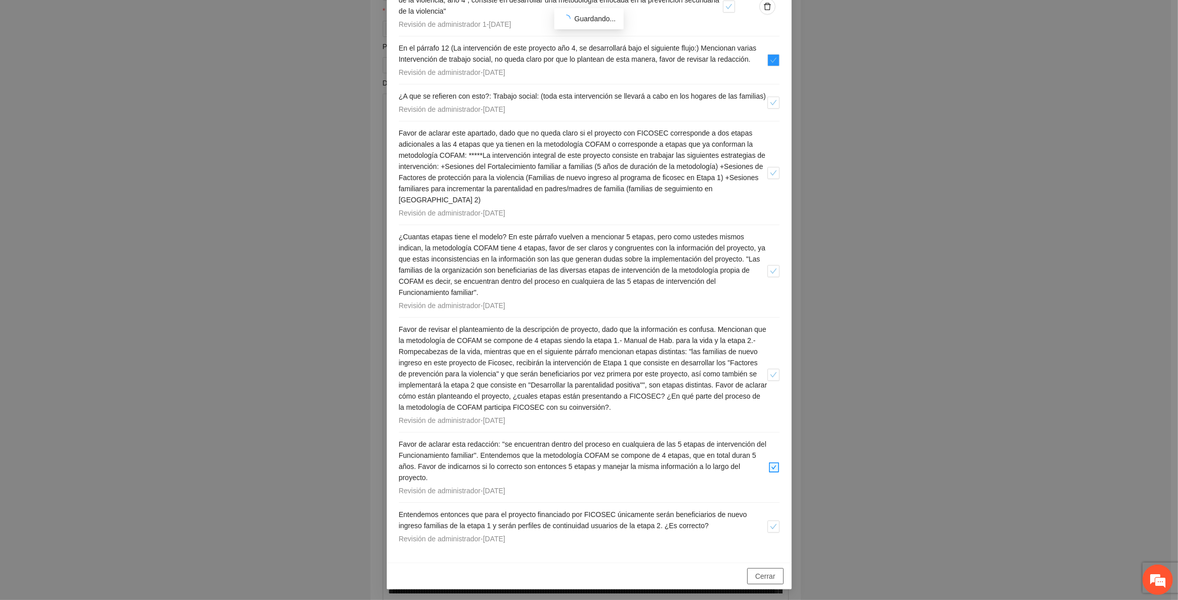
click at [773, 574] on button "Cerrar" at bounding box center [765, 576] width 36 height 16
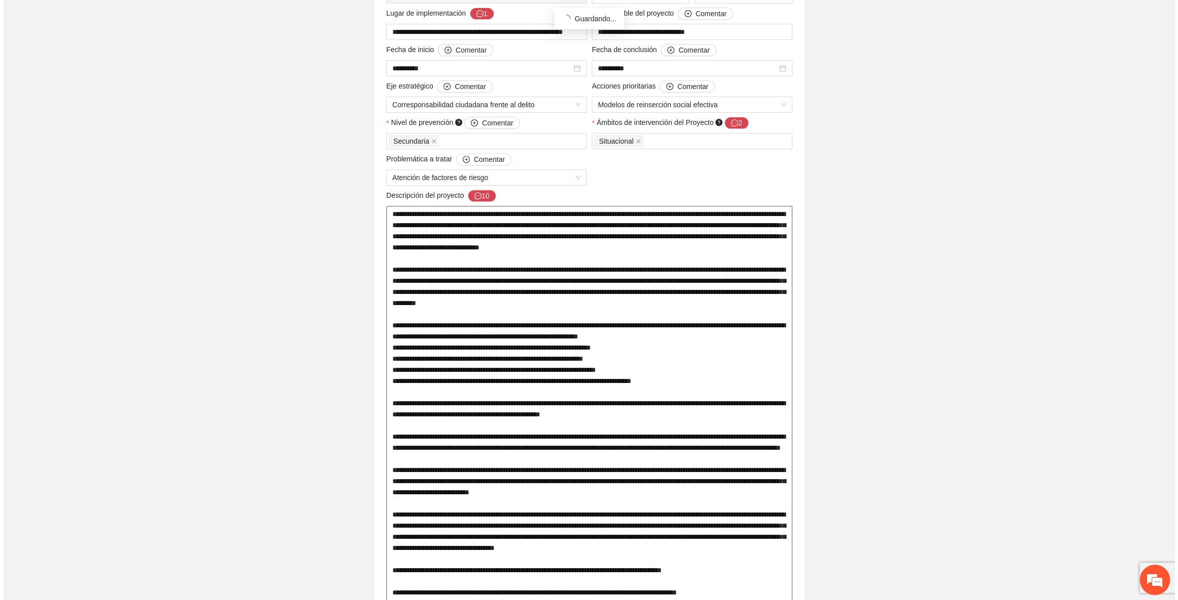
scroll to position [184, 0]
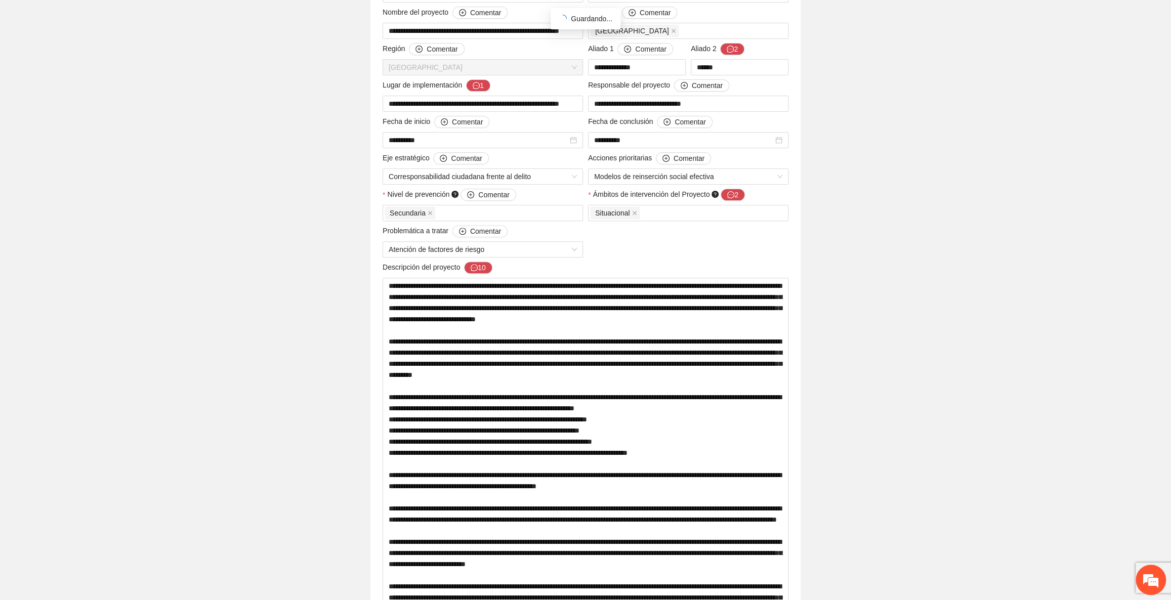
click at [480, 268] on button "10" at bounding box center [478, 268] width 28 height 12
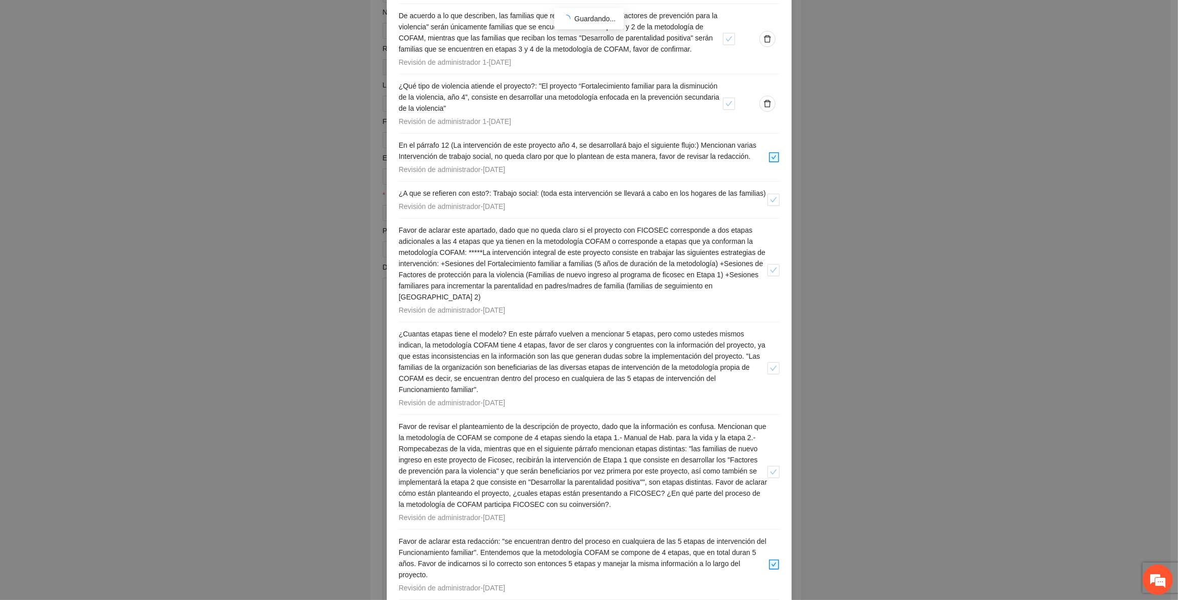
scroll to position [315, 0]
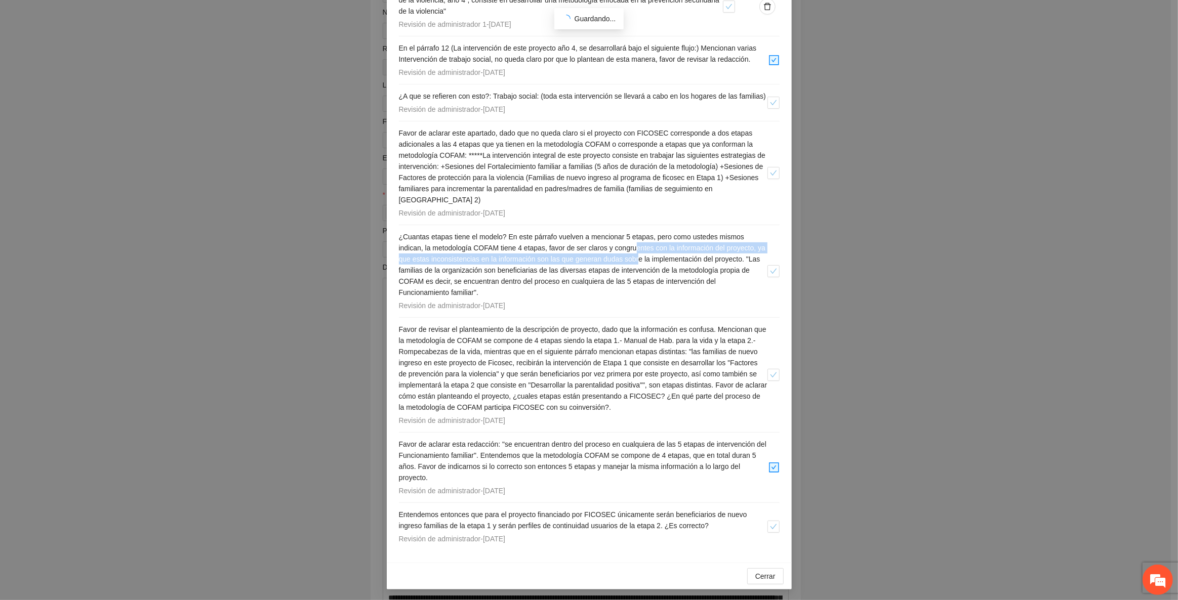
drag, startPoint x: 635, startPoint y: 248, endPoint x: 646, endPoint y: 260, distance: 16.8
click at [646, 260] on span "¿Cuantas etapas tiene el modelo? En este párrafo vuelven a mencionar 5 etapas, …" at bounding box center [582, 265] width 367 height 64
click at [772, 273] on icon "check" at bounding box center [773, 271] width 7 height 7
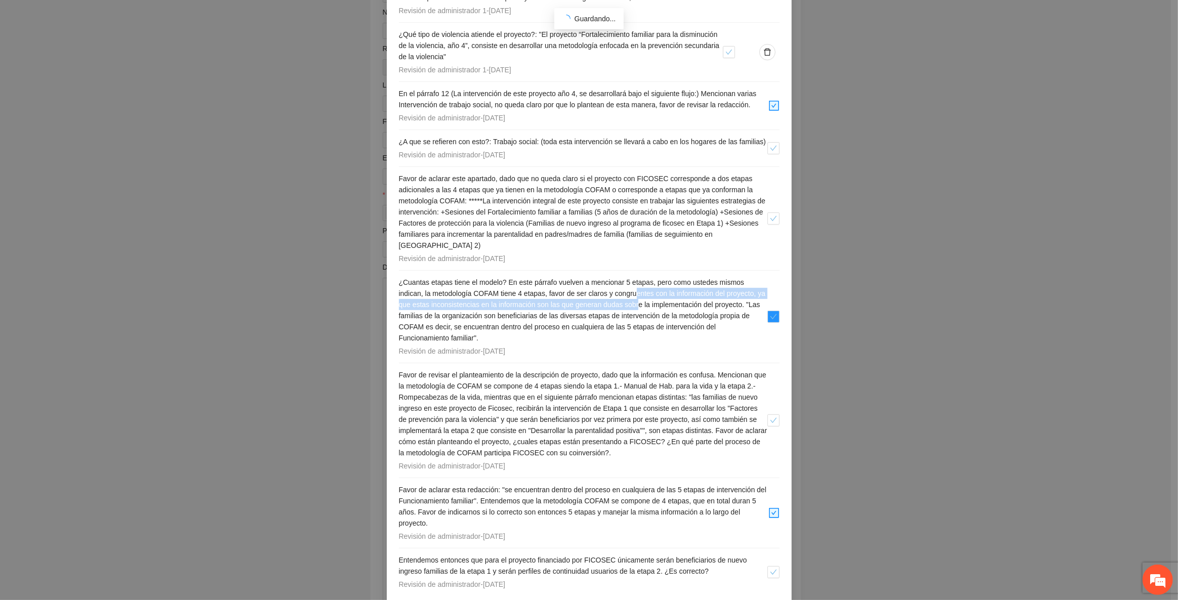
scroll to position [269, 0]
click at [770, 148] on icon "check" at bounding box center [773, 148] width 7 height 7
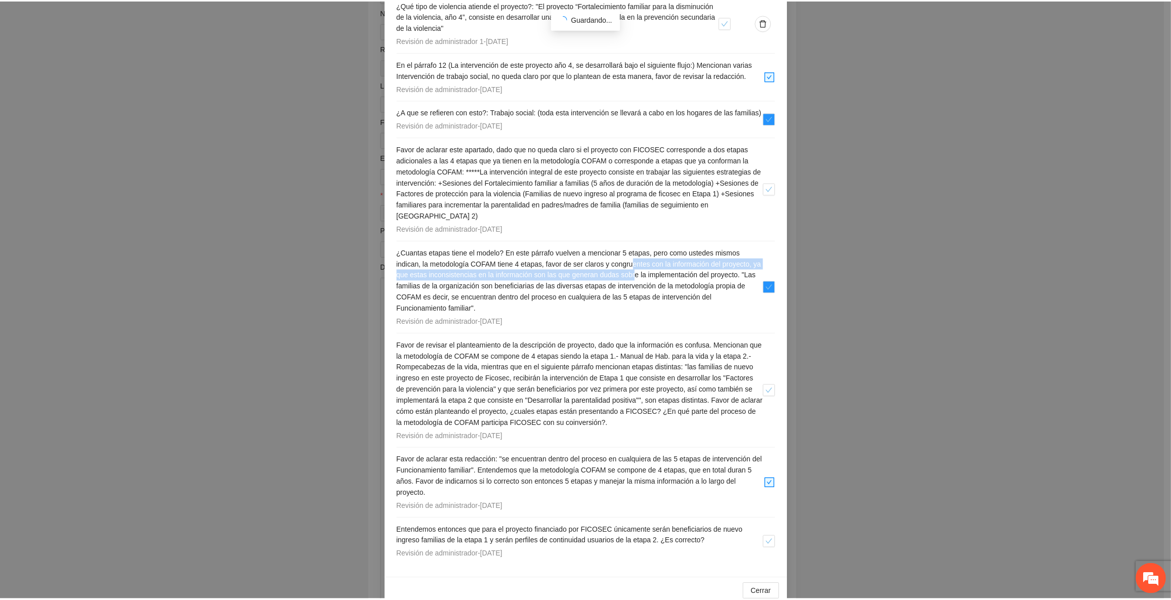
scroll to position [315, 0]
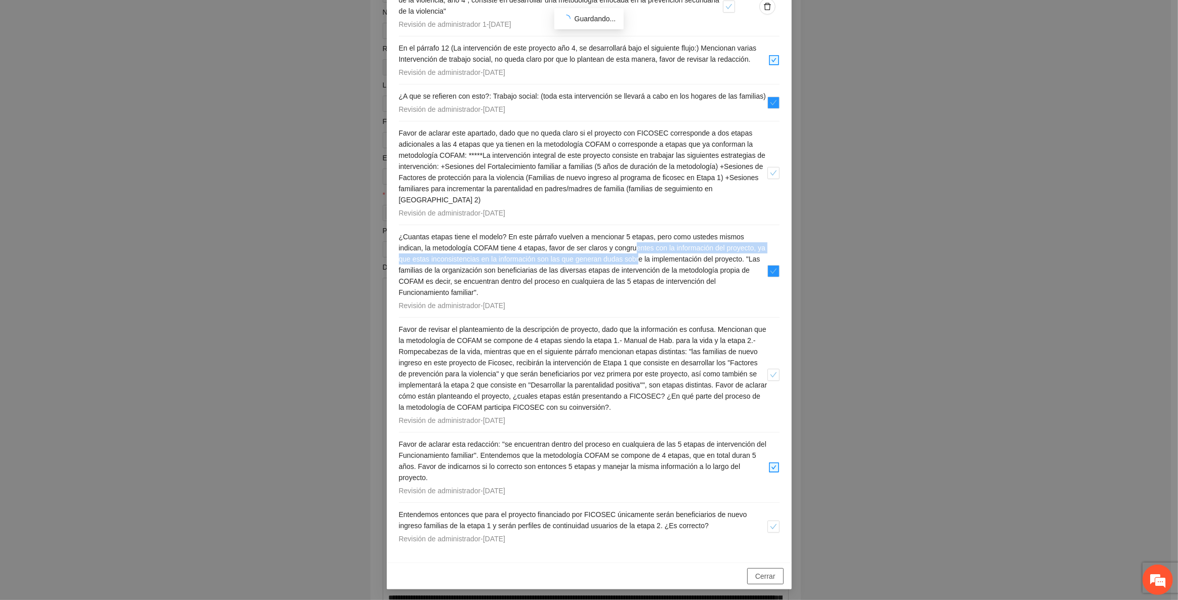
click at [771, 572] on span "Cerrar" at bounding box center [765, 576] width 20 height 11
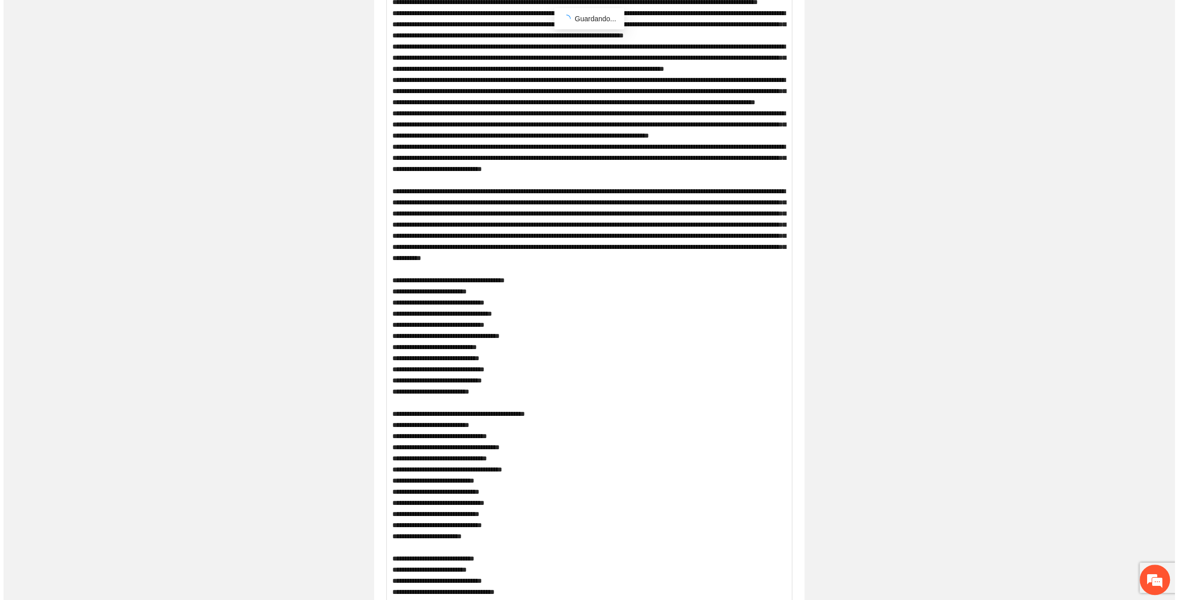
scroll to position [0, 0]
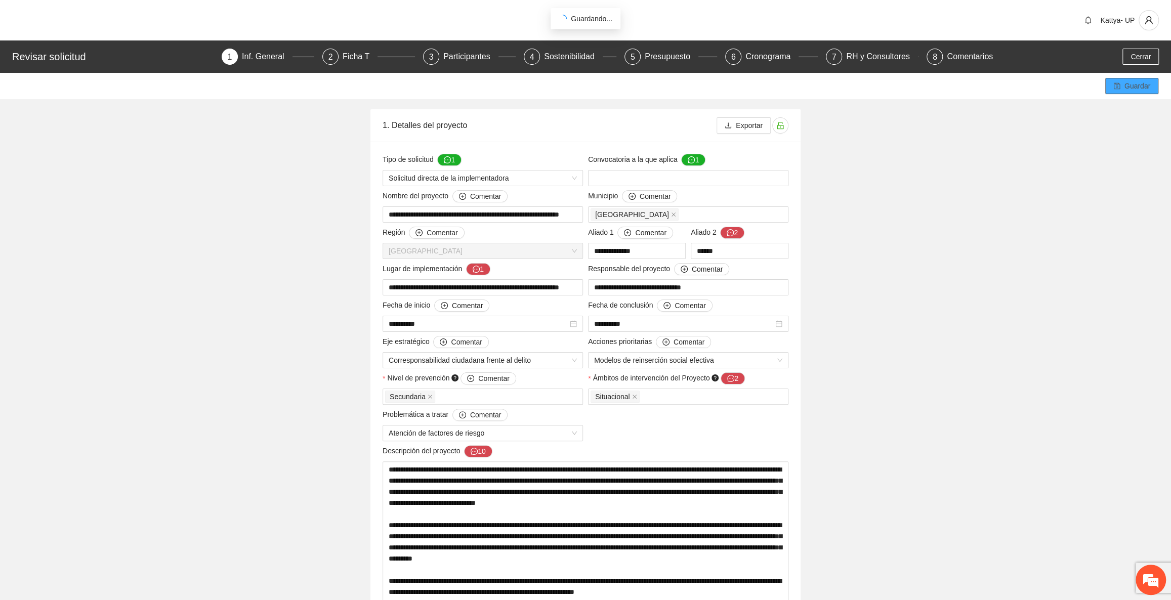
click at [1127, 90] on span "Guardar" at bounding box center [1138, 85] width 26 height 11
click at [1137, 52] on span "Cerrar" at bounding box center [1141, 56] width 20 height 11
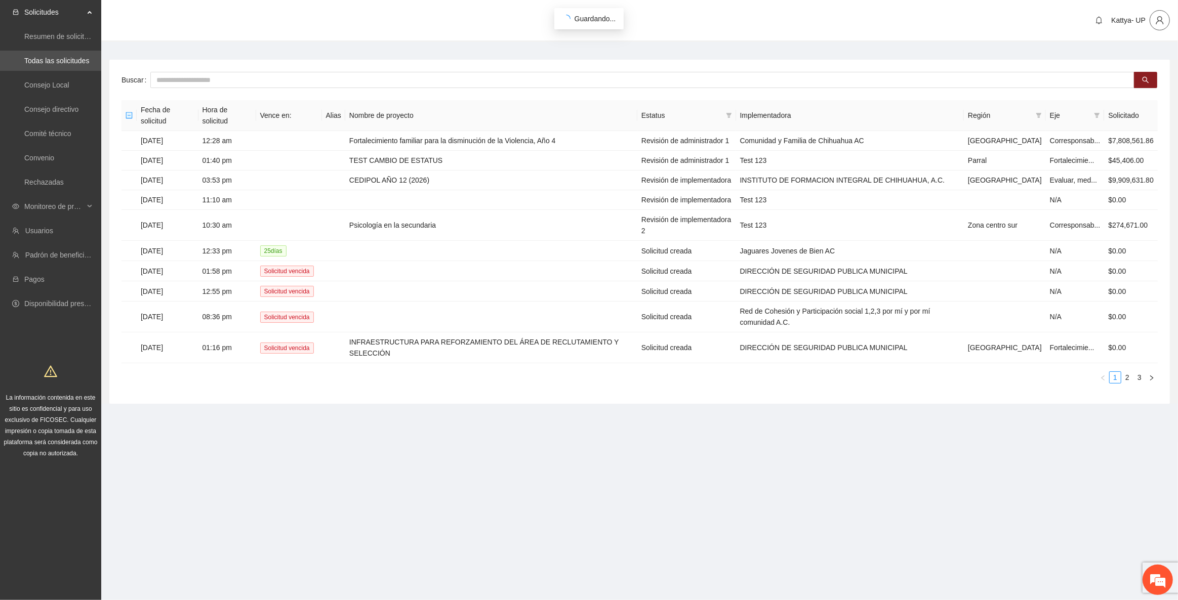
click at [1167, 19] on span "user" at bounding box center [1159, 20] width 19 height 9
click at [1125, 58] on span "Cerrar sesión" at bounding box center [1133, 58] width 64 height 11
